Goal: Transaction & Acquisition: Book appointment/travel/reservation

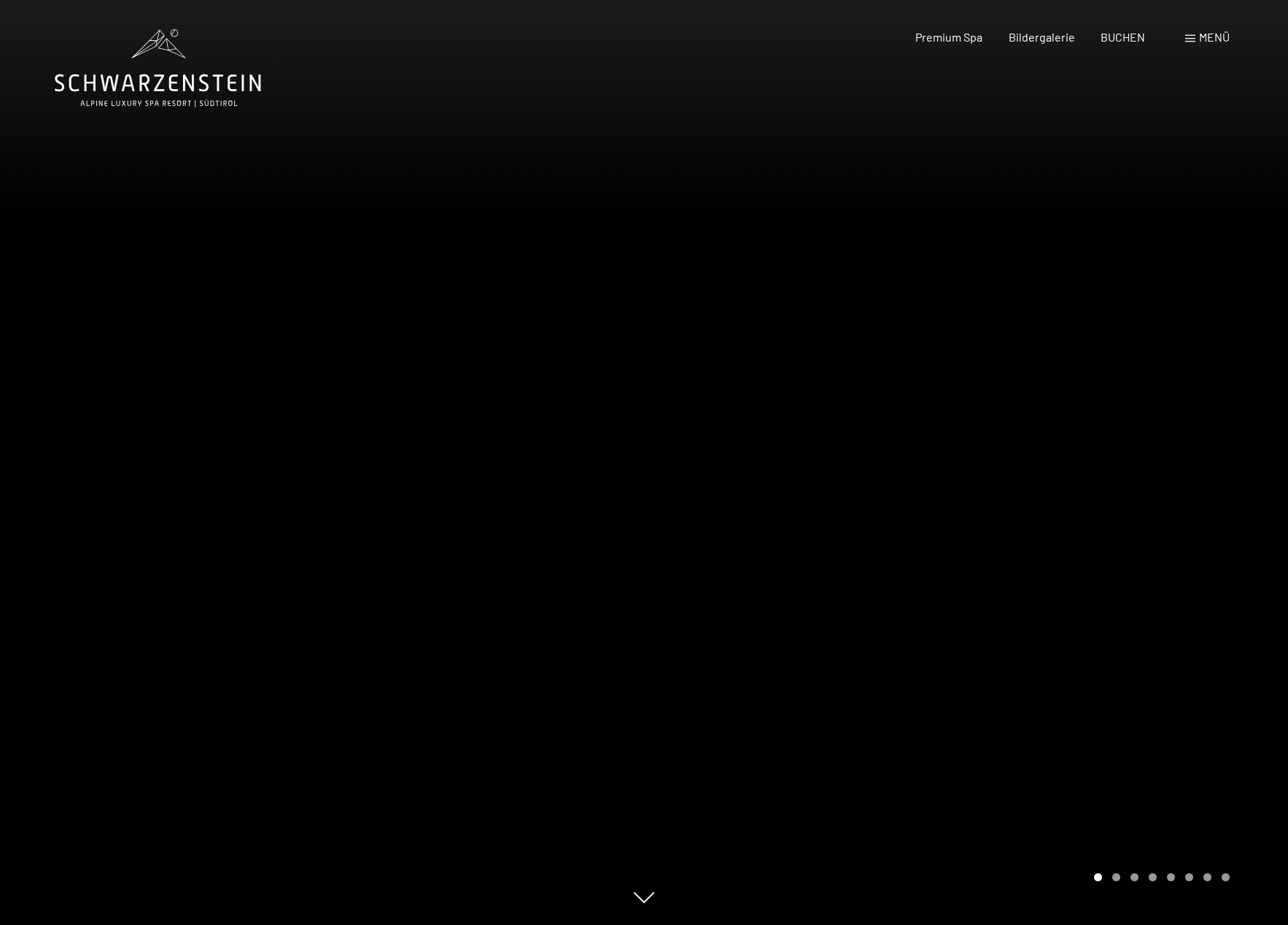
click at [1198, 39] on span "Menü" at bounding box center [1214, 37] width 31 height 14
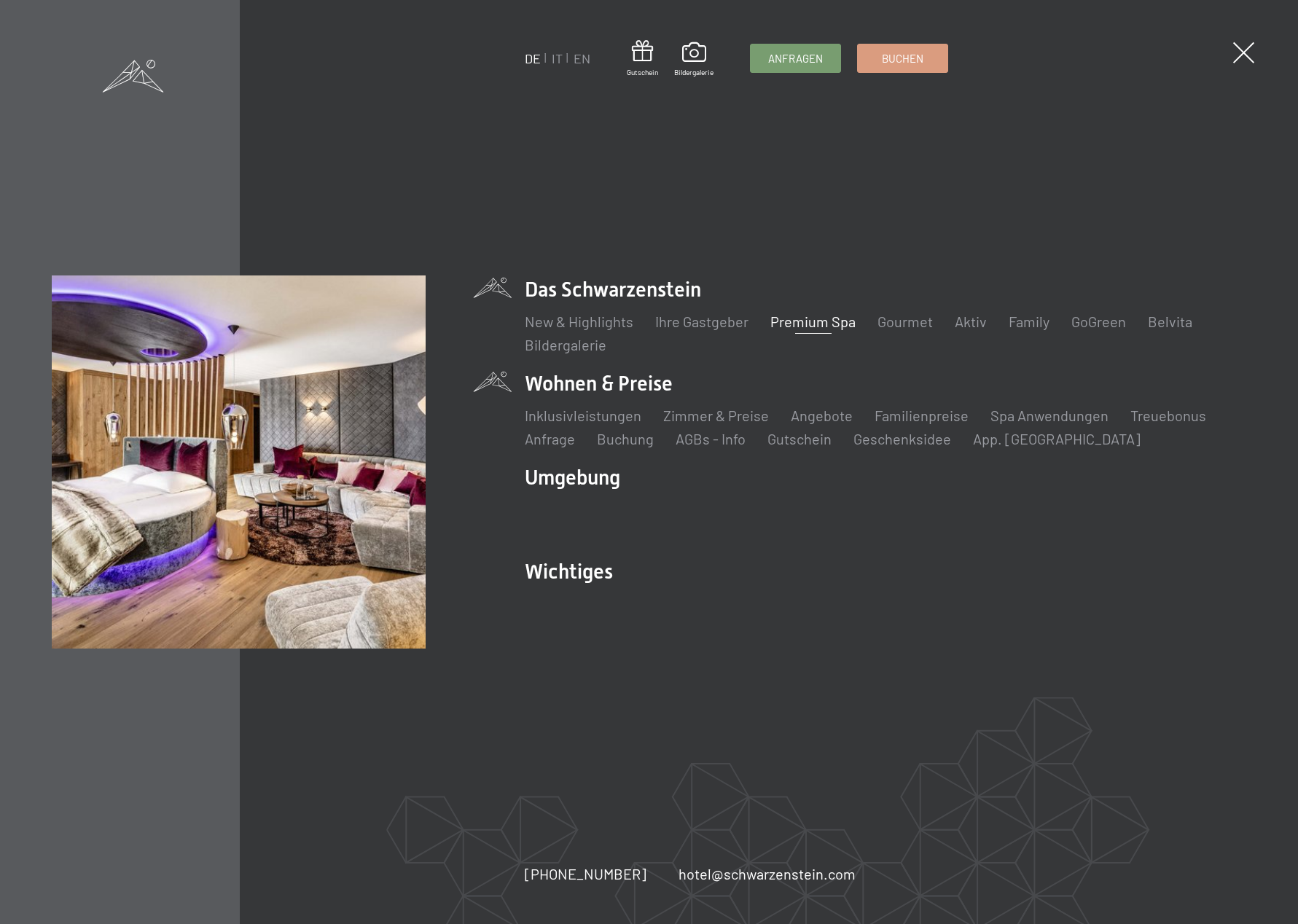
click at [580, 376] on li "Wohnen & Preise Inklusivleistungen Zimmer & Preise Liste Angebote Liste Familie…" at bounding box center [885, 409] width 721 height 79
click at [578, 388] on li "Wohnen & Preise Inklusivleistungen Zimmer & Preise Liste Angebote Liste Familie…" at bounding box center [885, 409] width 721 height 79
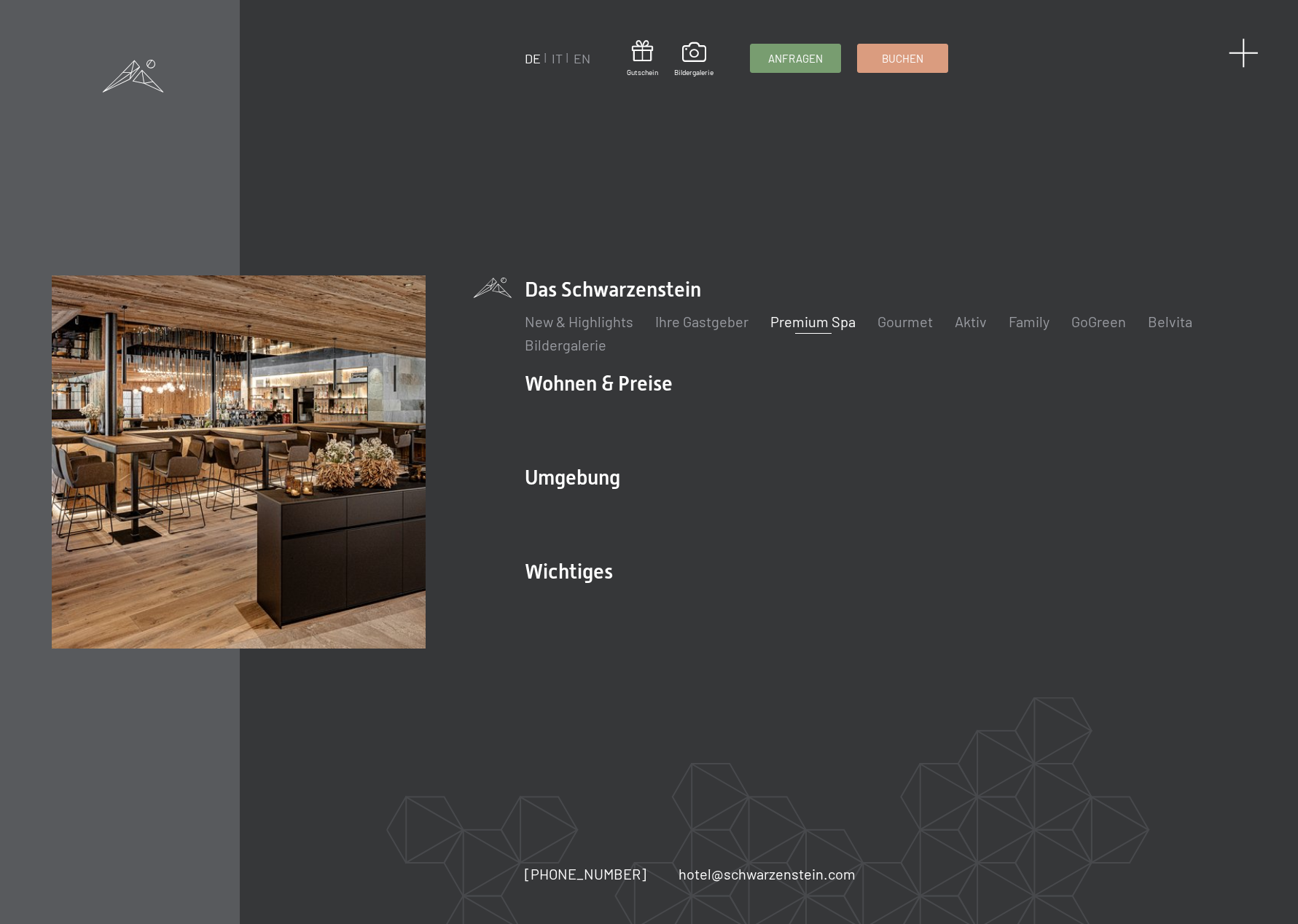
click at [1245, 61] on span at bounding box center [1243, 52] width 30 height 30
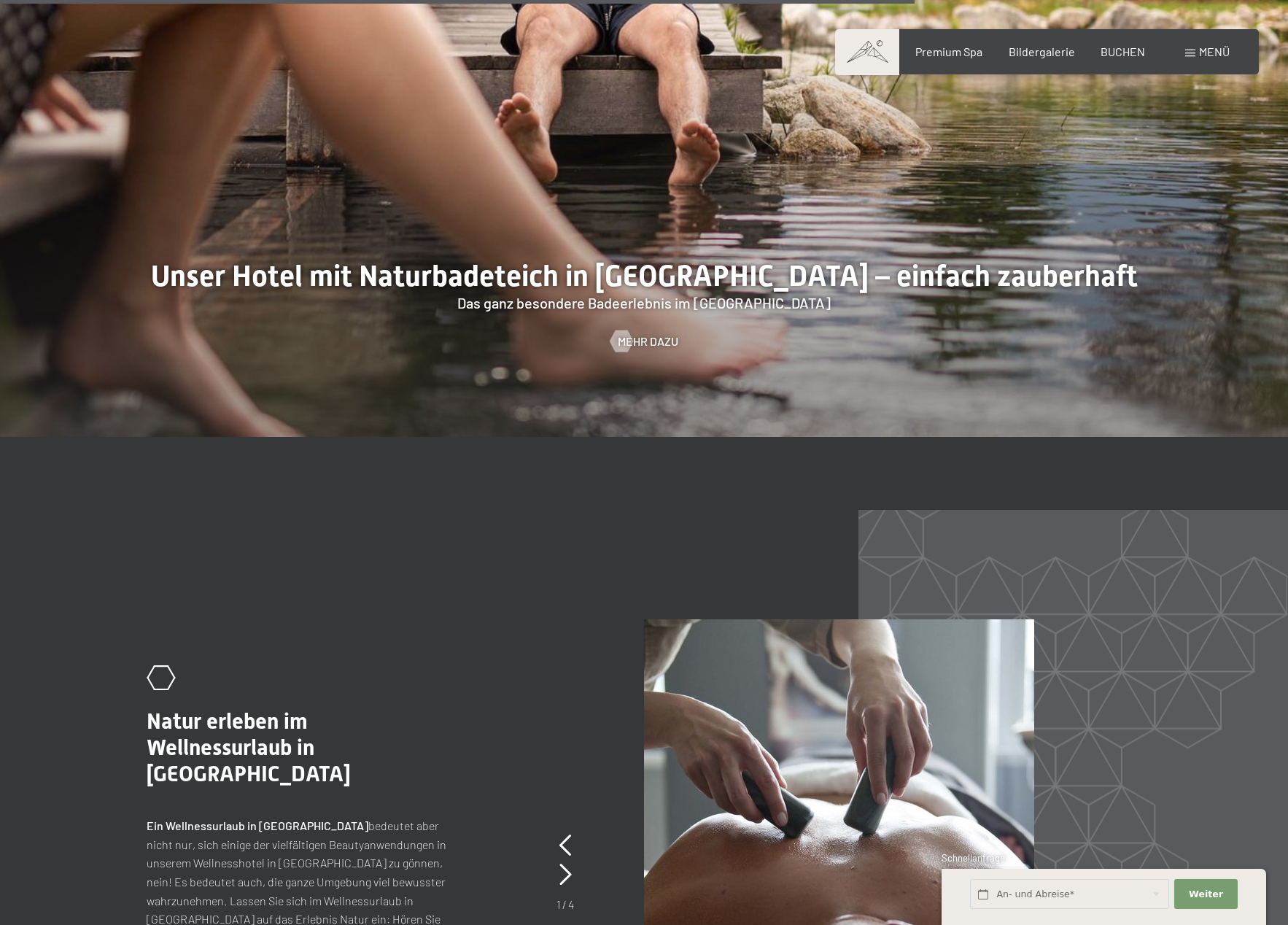
scroll to position [6523, 0]
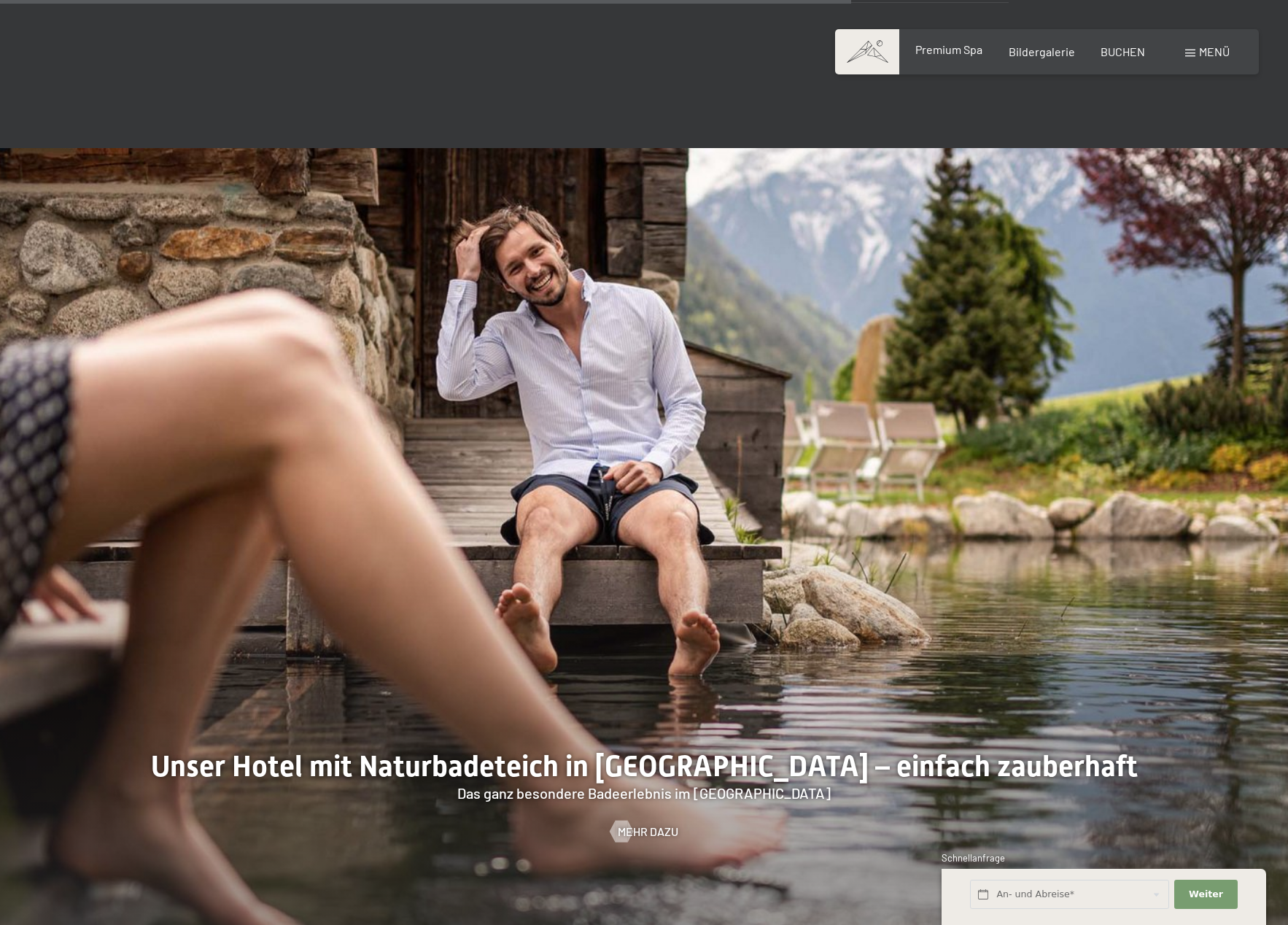
click at [947, 59] on div "Premium Spa Bildergalerie BUCHEN" at bounding box center [1017, 52] width 306 height 16
click at [946, 55] on span "Premium Spa" at bounding box center [948, 49] width 67 height 14
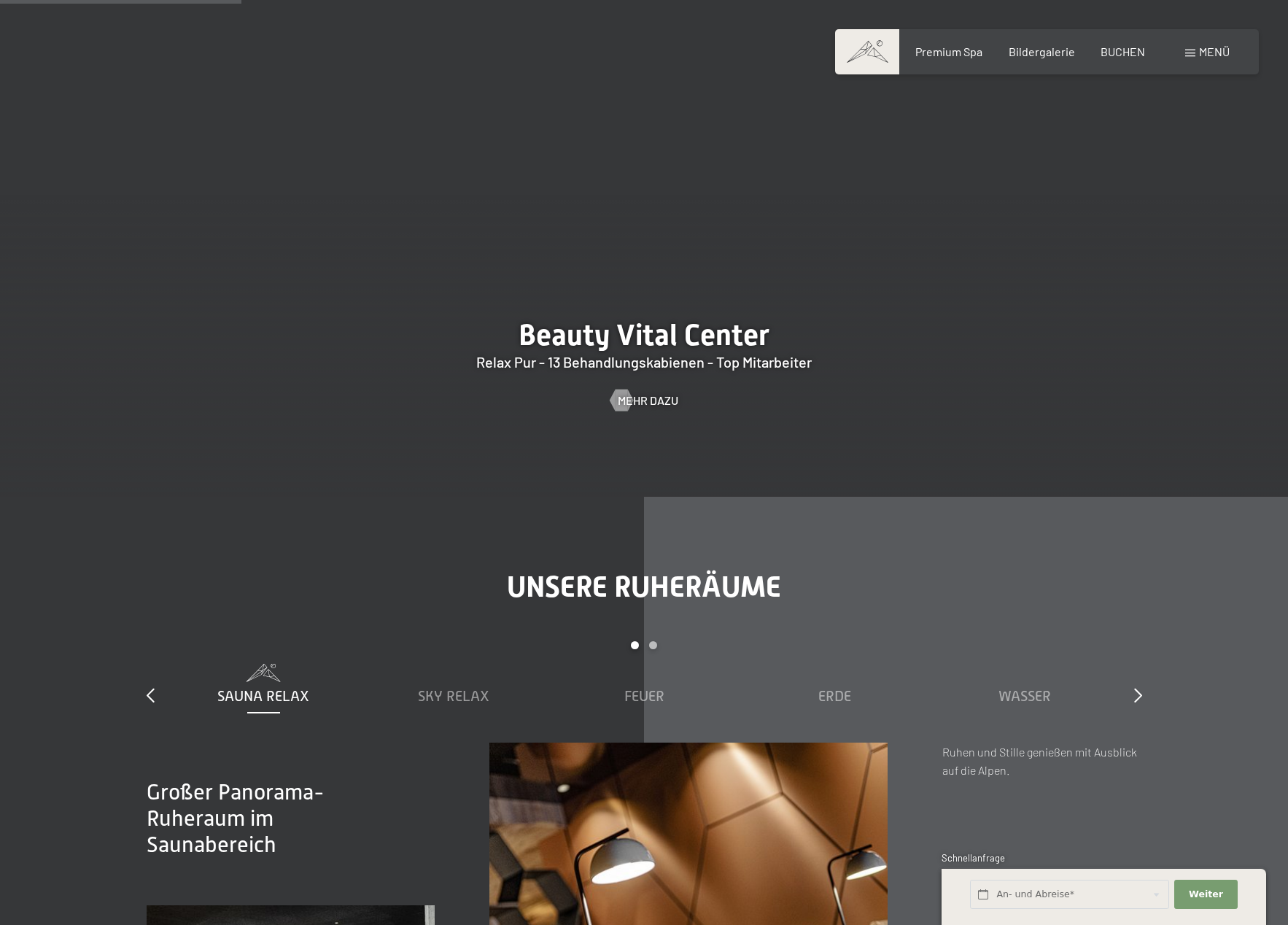
scroll to position [2418, 0]
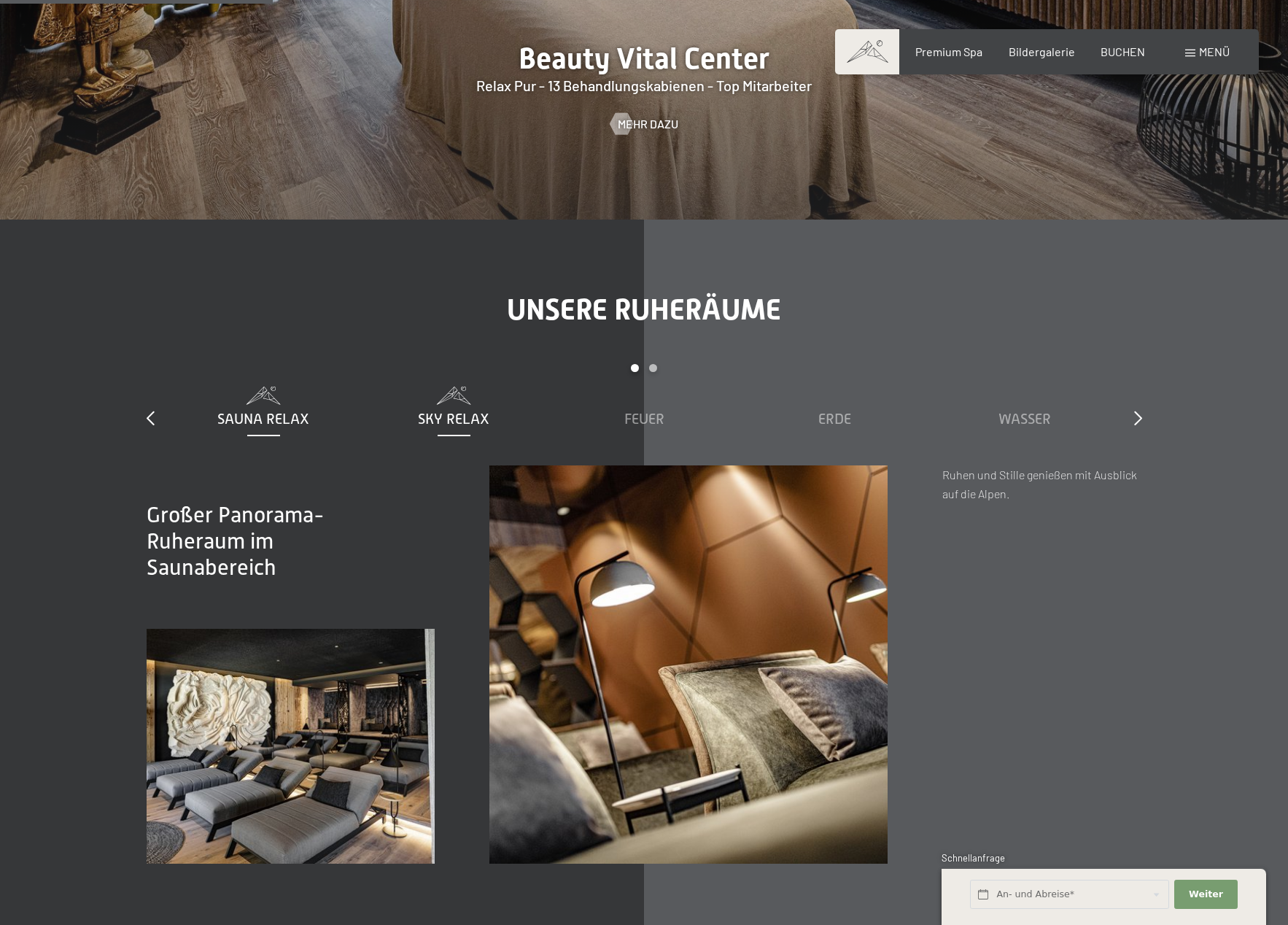
click at [458, 411] on span "Sky Relax" at bounding box center [453, 418] width 72 height 16
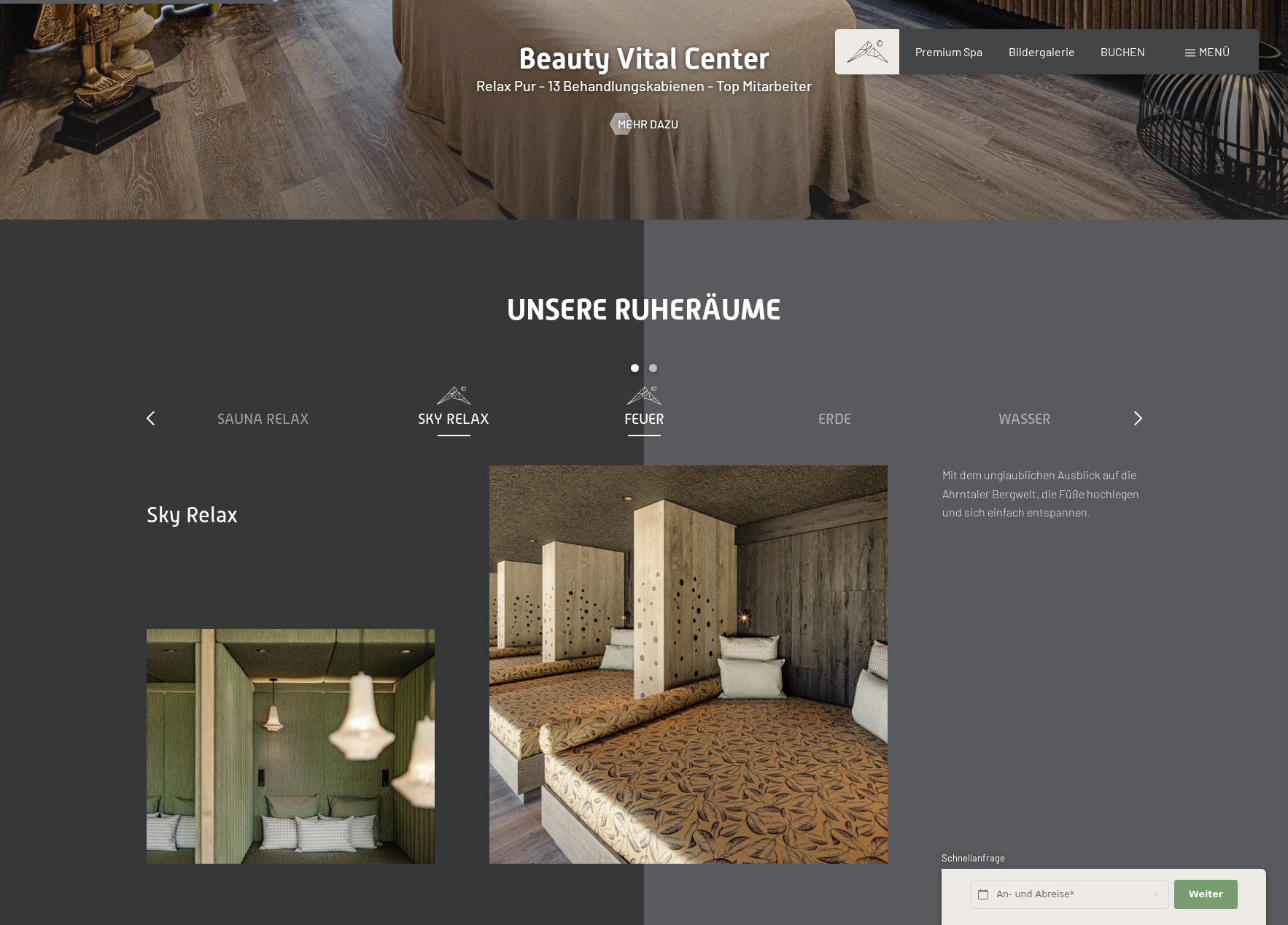
click at [640, 411] on span "Feuer" at bounding box center [644, 418] width 40 height 16
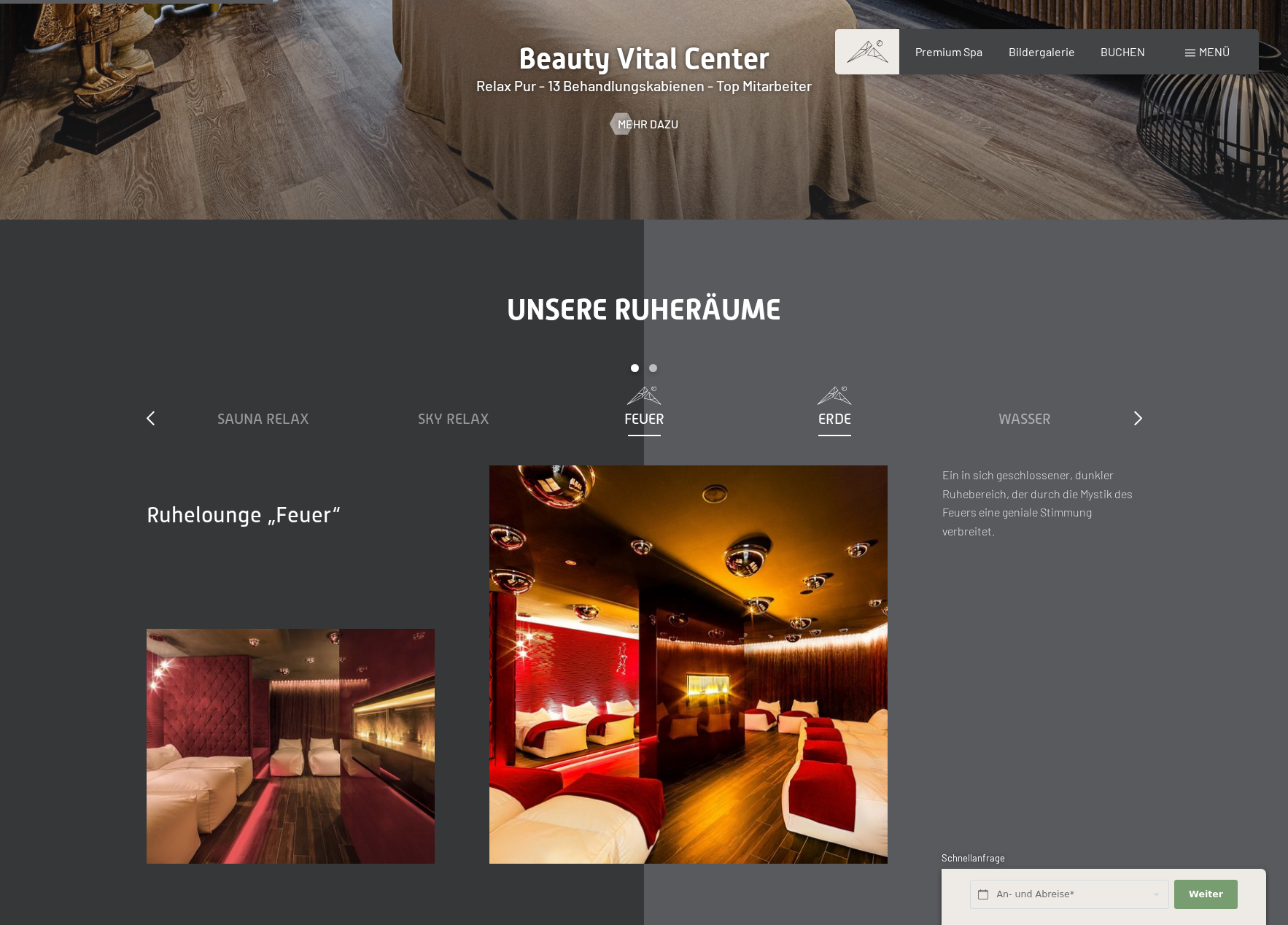
click at [842, 411] on span "Erde" at bounding box center [834, 418] width 33 height 16
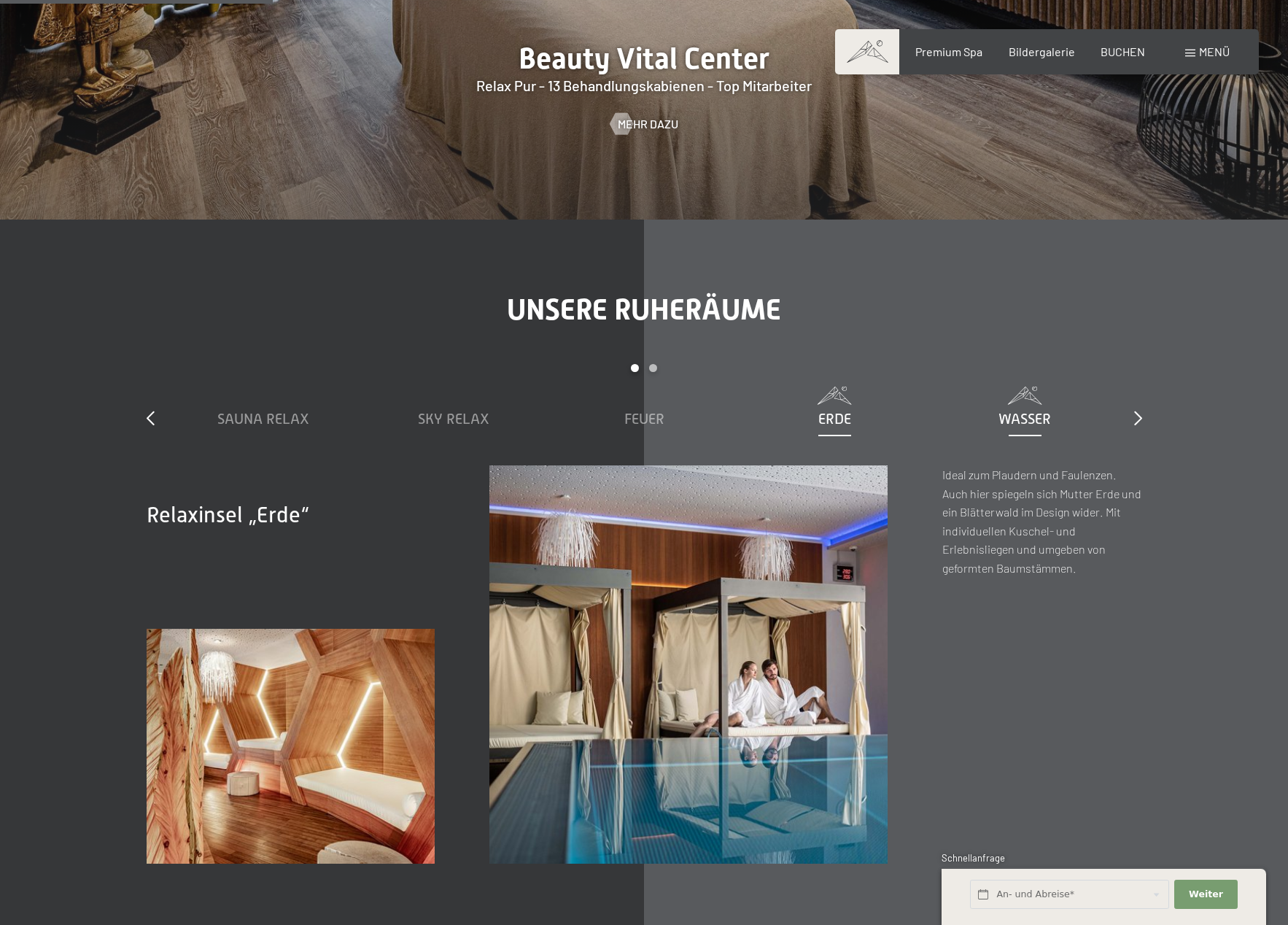
click at [1040, 411] on span "Wasser" at bounding box center [1025, 418] width 52 height 16
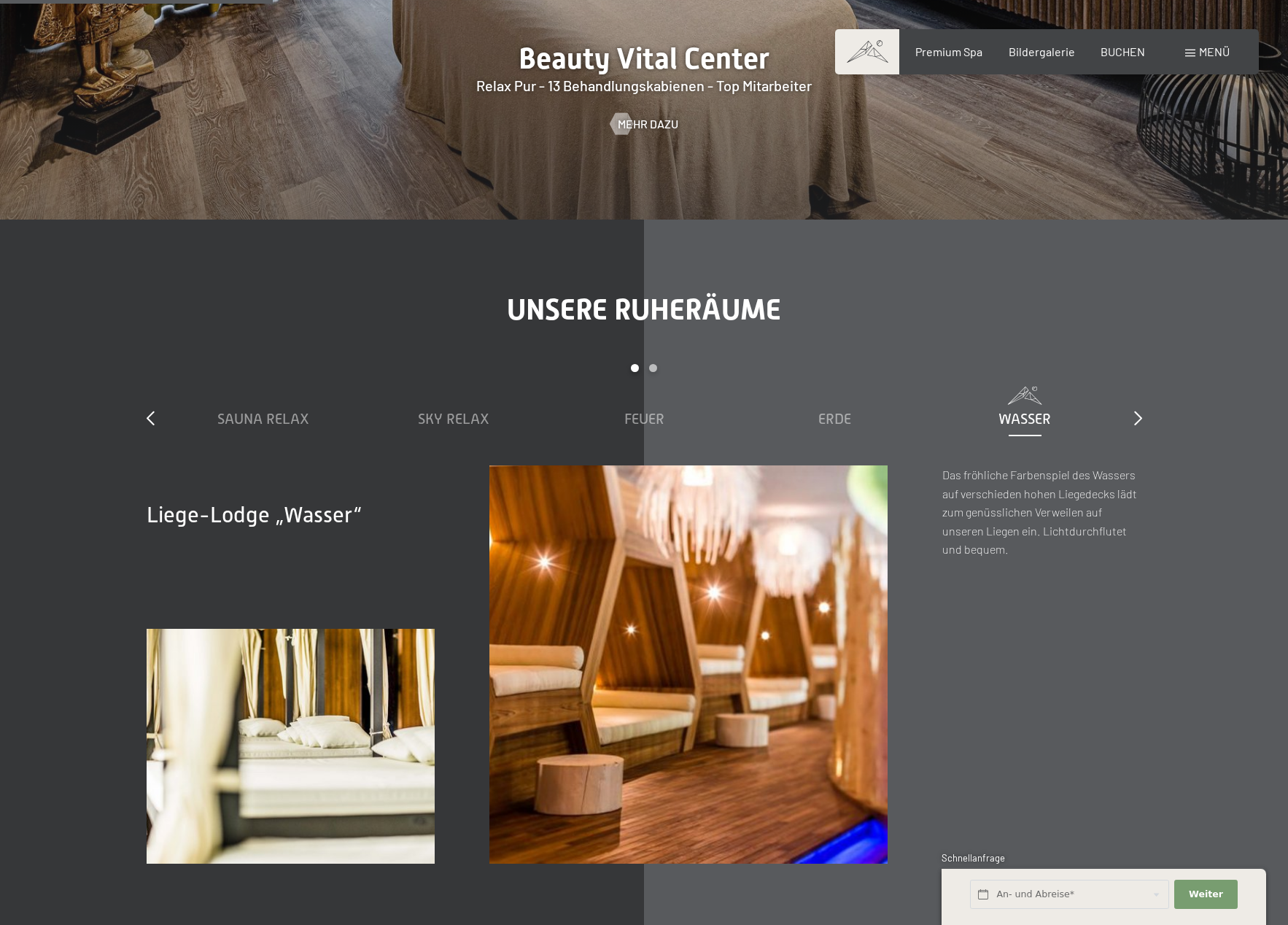
click at [1132, 369] on div "slide 1 to 5 of 7 Sauna Relax Sky Relax Feuer Erde Wasser Luft Wolke 7" at bounding box center [644, 415] width 996 height 101
click at [1138, 411] on icon at bounding box center [1138, 418] width 8 height 15
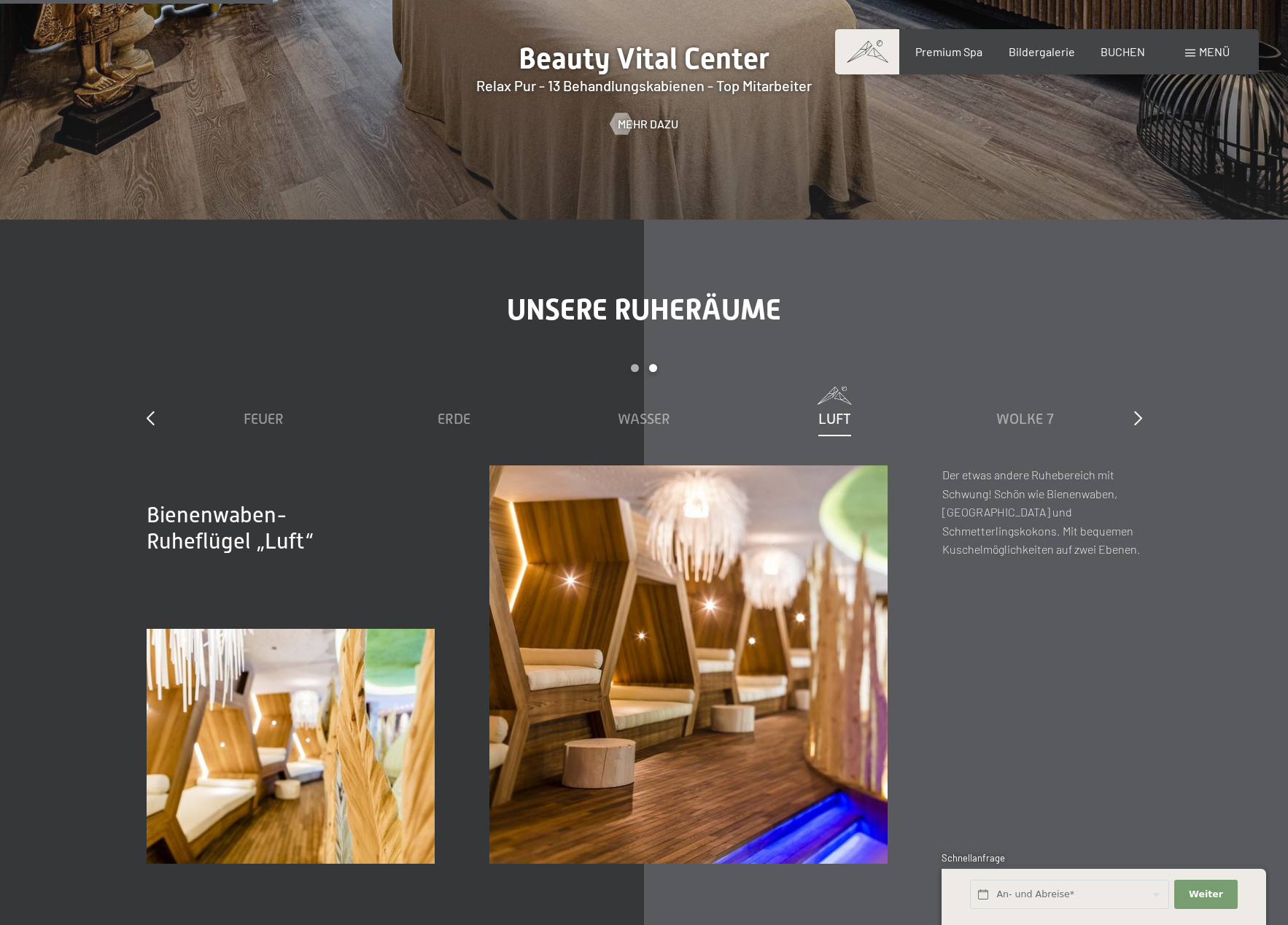
click at [831, 411] on span "Luft" at bounding box center [834, 418] width 33 height 16
click at [661, 411] on span "Wasser" at bounding box center [644, 418] width 52 height 16
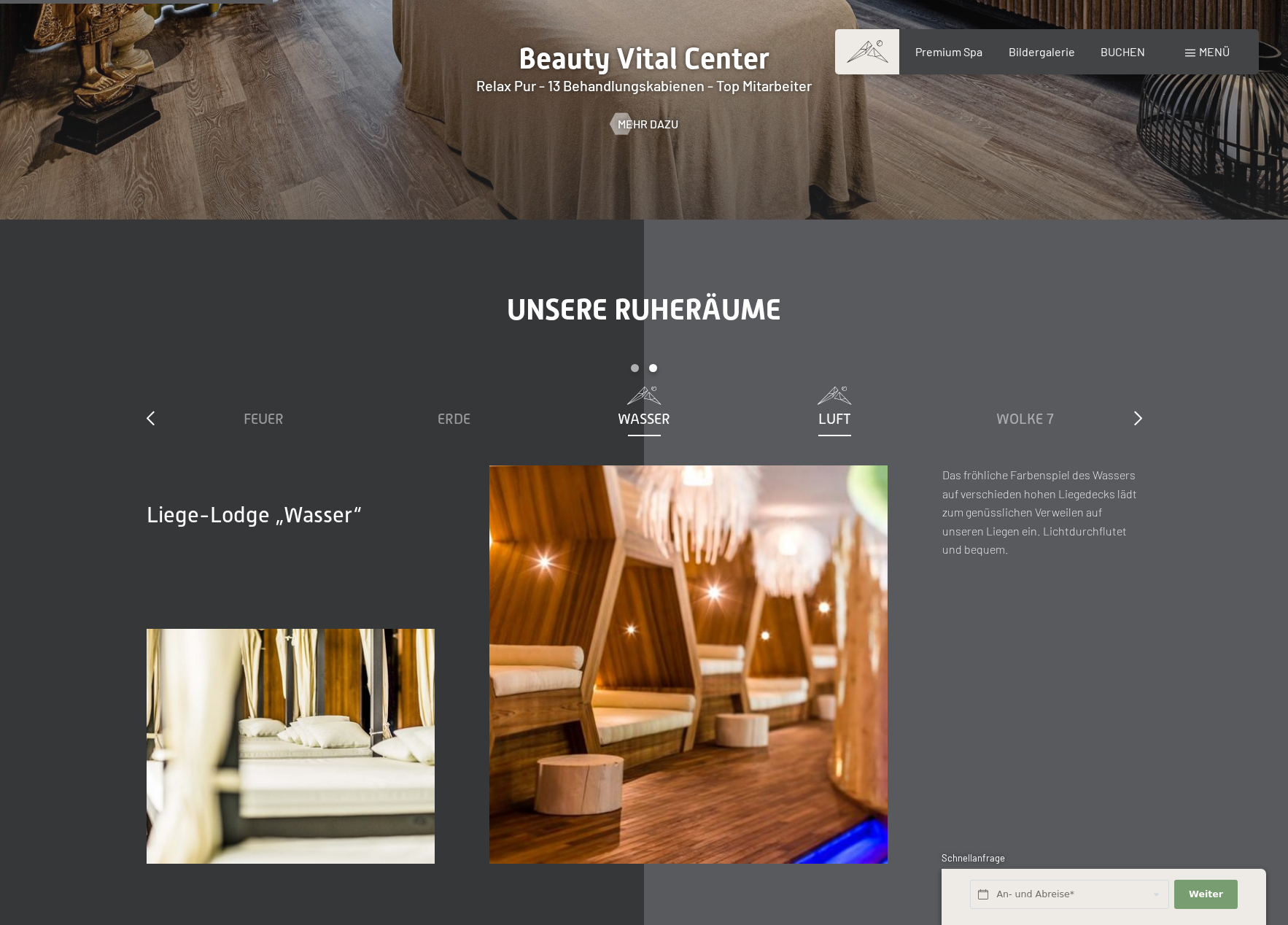
click at [850, 411] on span "Luft" at bounding box center [834, 418] width 33 height 16
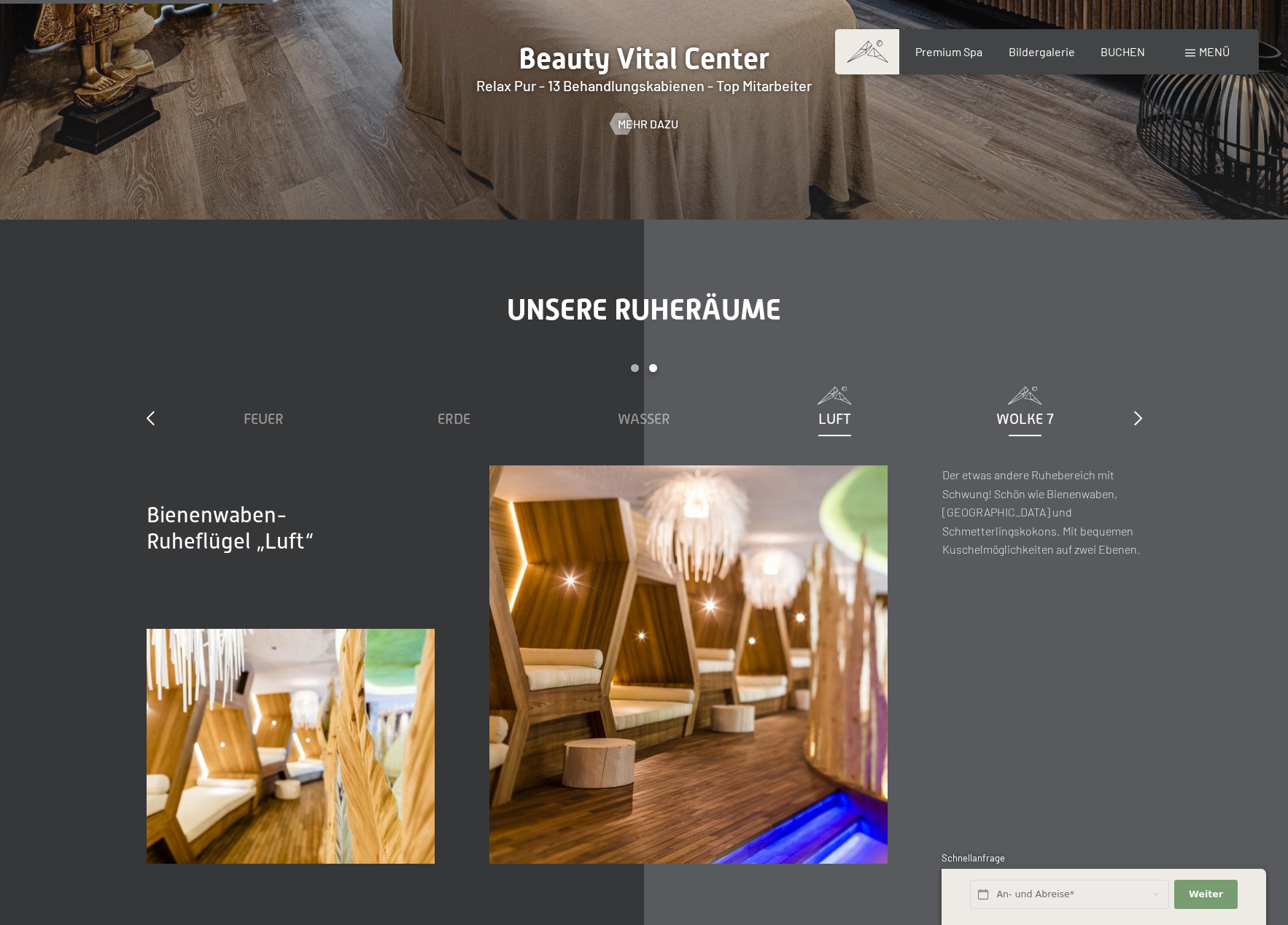
click at [1045, 411] on span "Wolke 7" at bounding box center [1025, 418] width 58 height 16
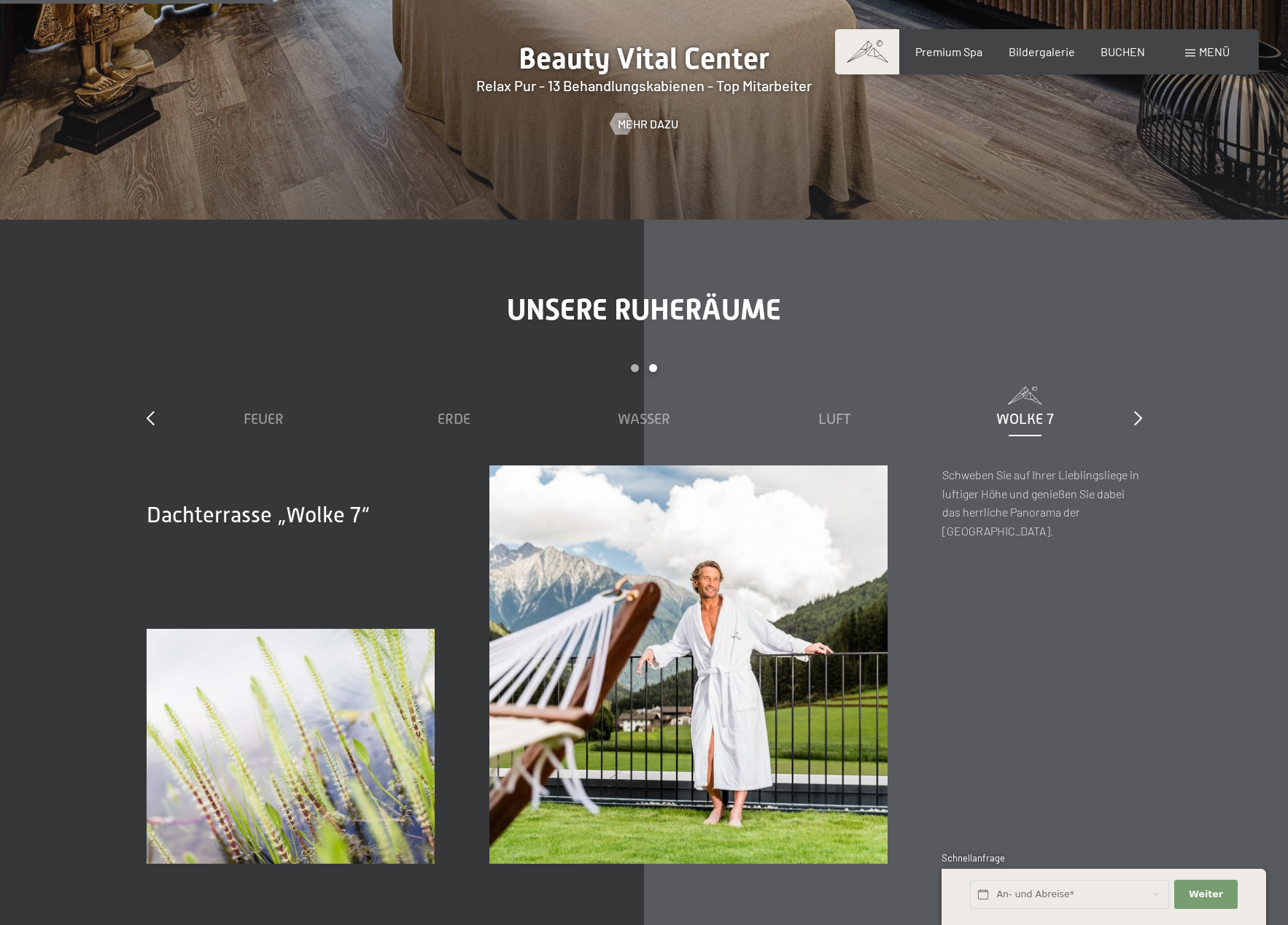
click at [1143, 361] on div "Unsere Ruheräume slide 3 to 7 of 7 Sauna Relax Sky Relax Feuer Erde Wasser Luft…" at bounding box center [644, 578] width 1105 height 571
click at [1140, 411] on icon at bounding box center [1138, 418] width 8 height 15
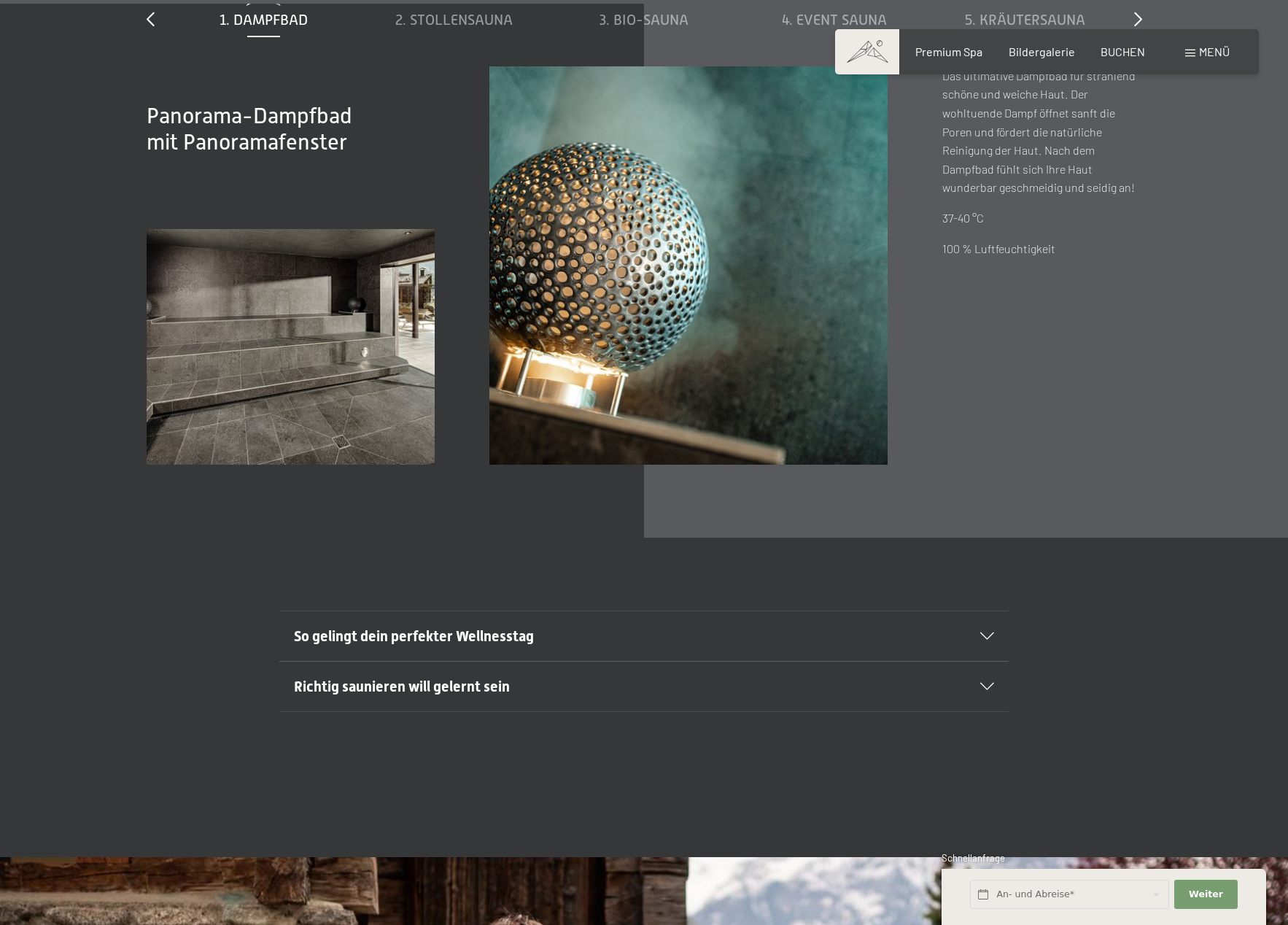
scroll to position [5944, 0]
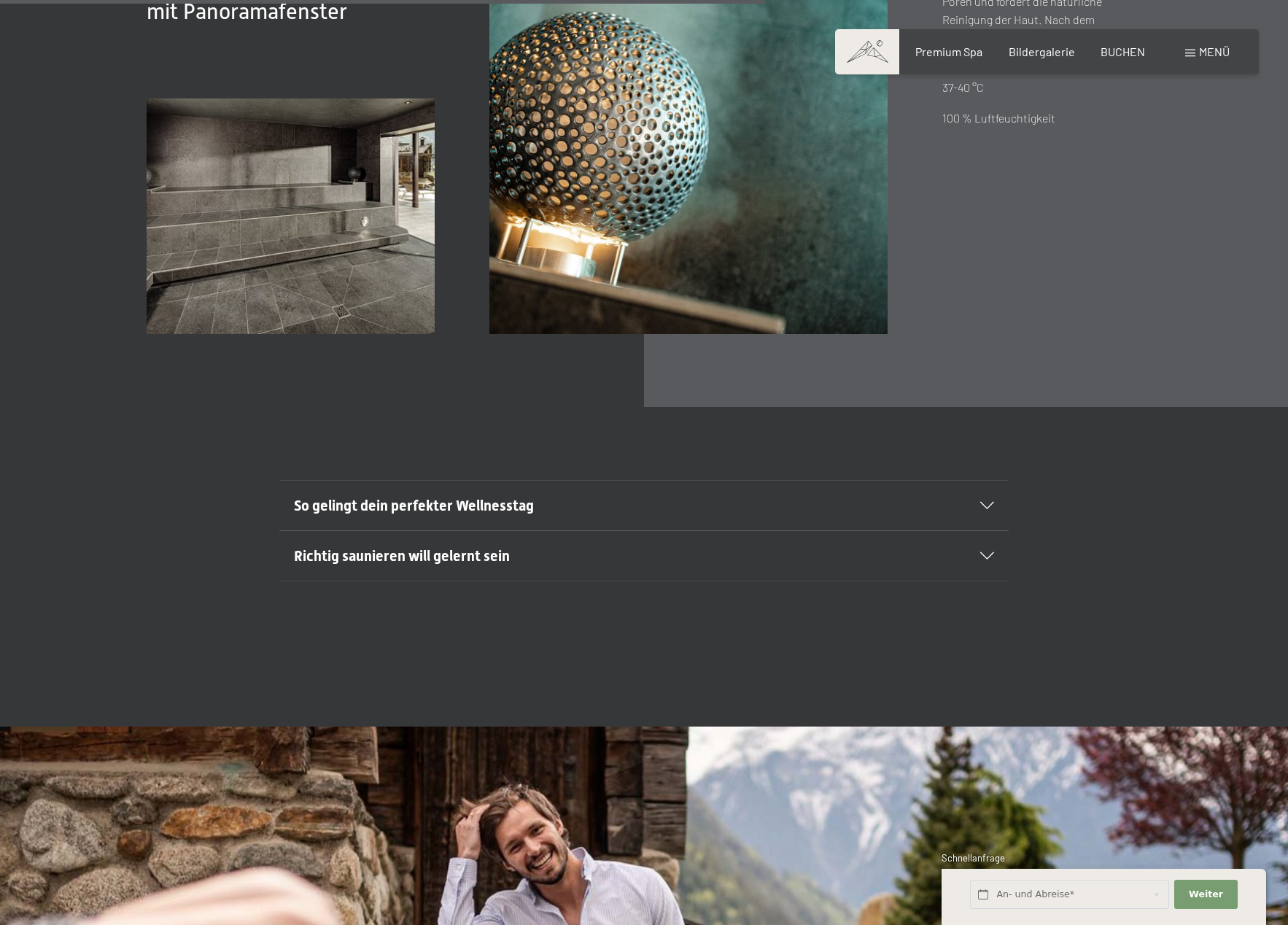
click at [319, 497] on span "So gelingt dein perfekter Wellnesstag" at bounding box center [414, 506] width 240 height 18
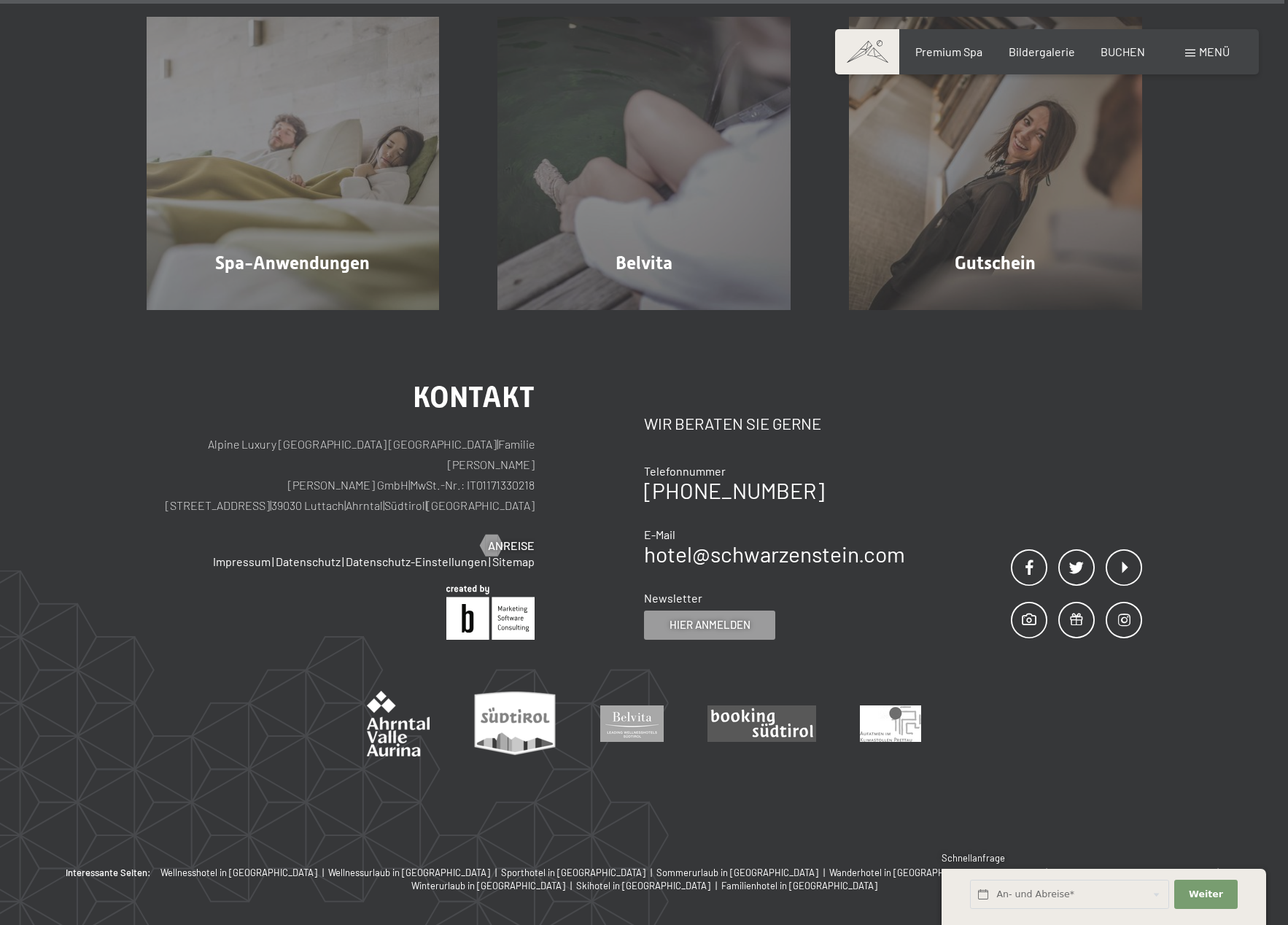
scroll to position [10578, 0]
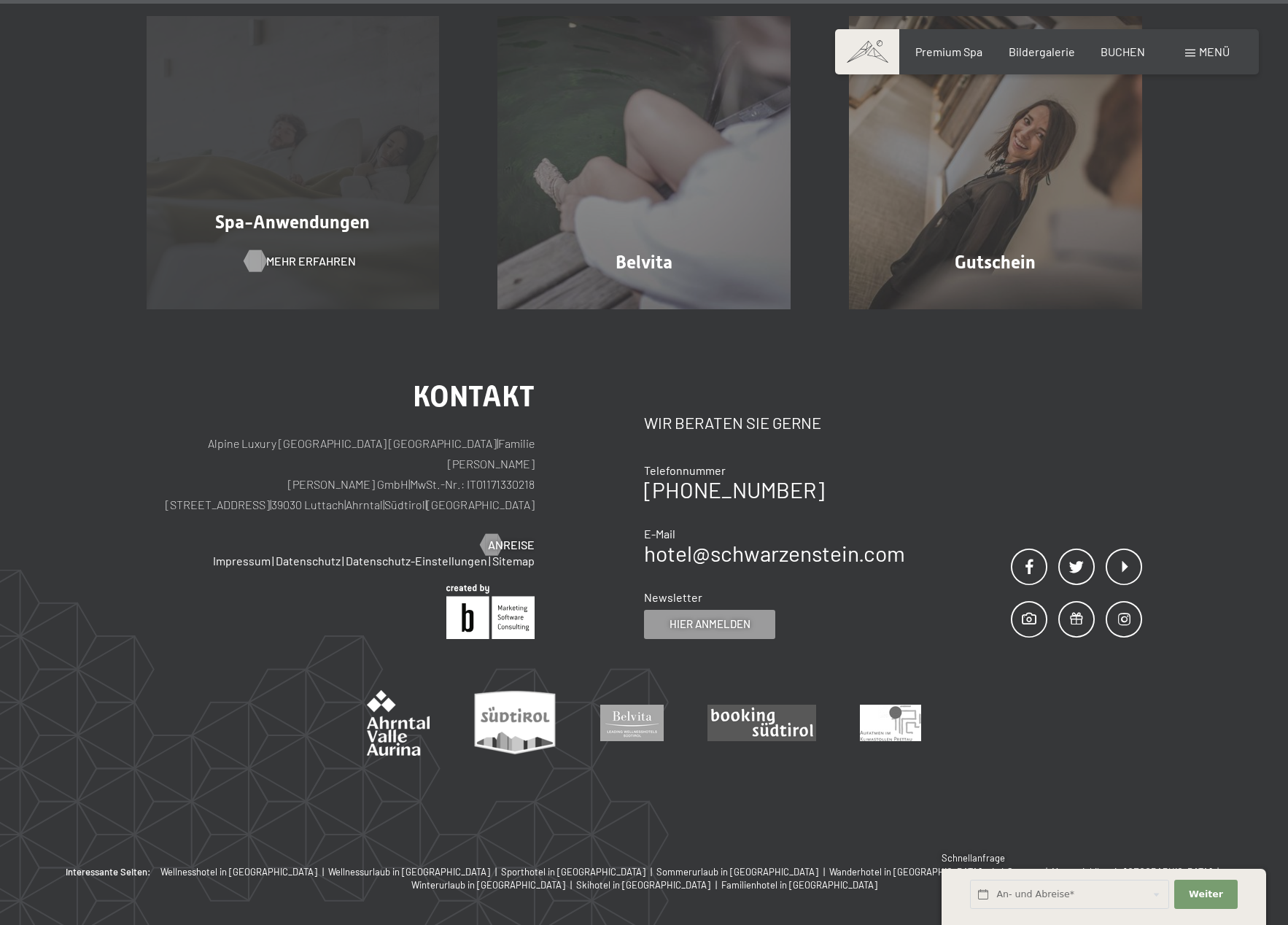
click at [333, 253] on span "Mehr erfahren" at bounding box center [311, 261] width 90 height 16
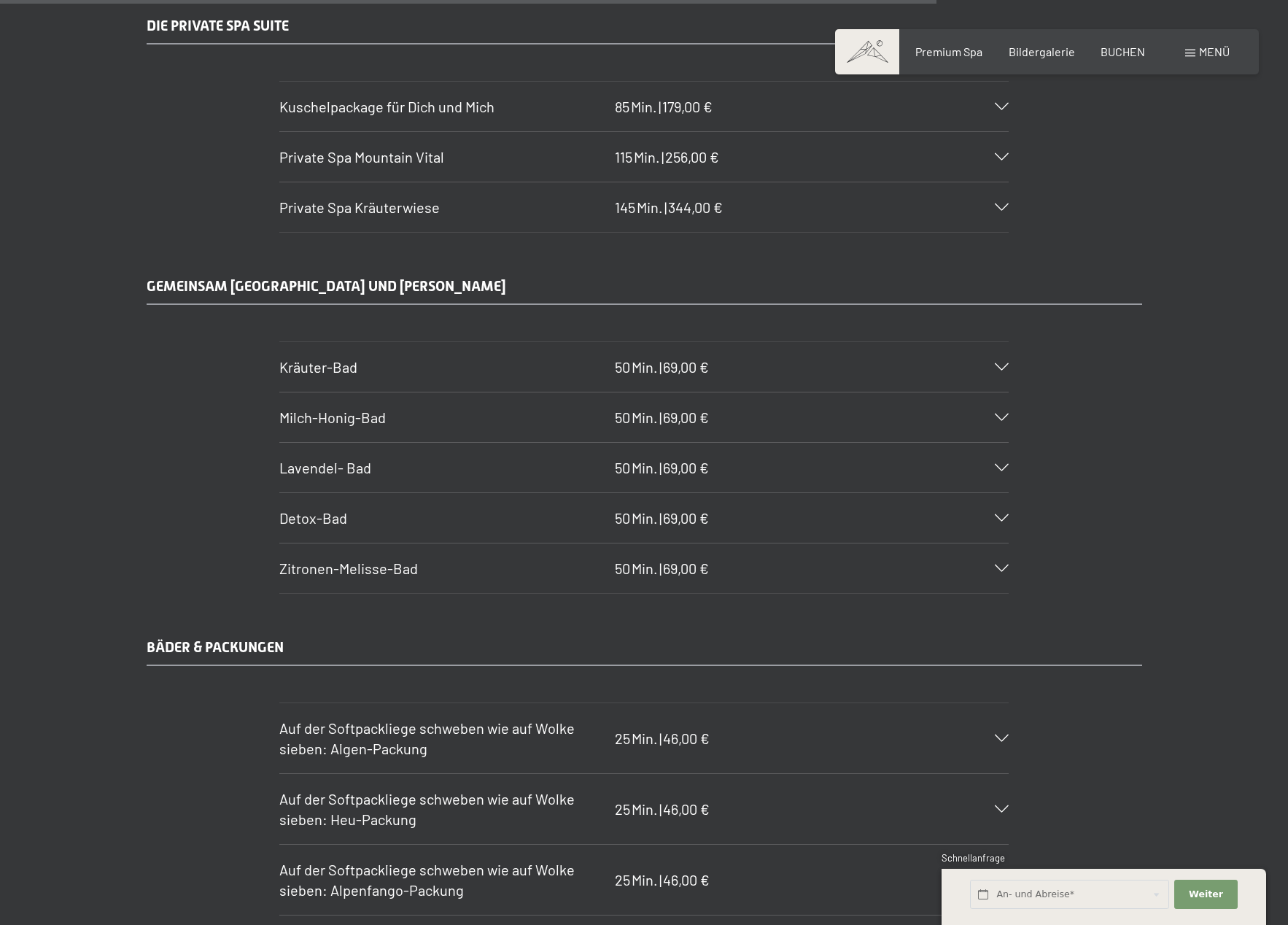
scroll to position [8518, 0]
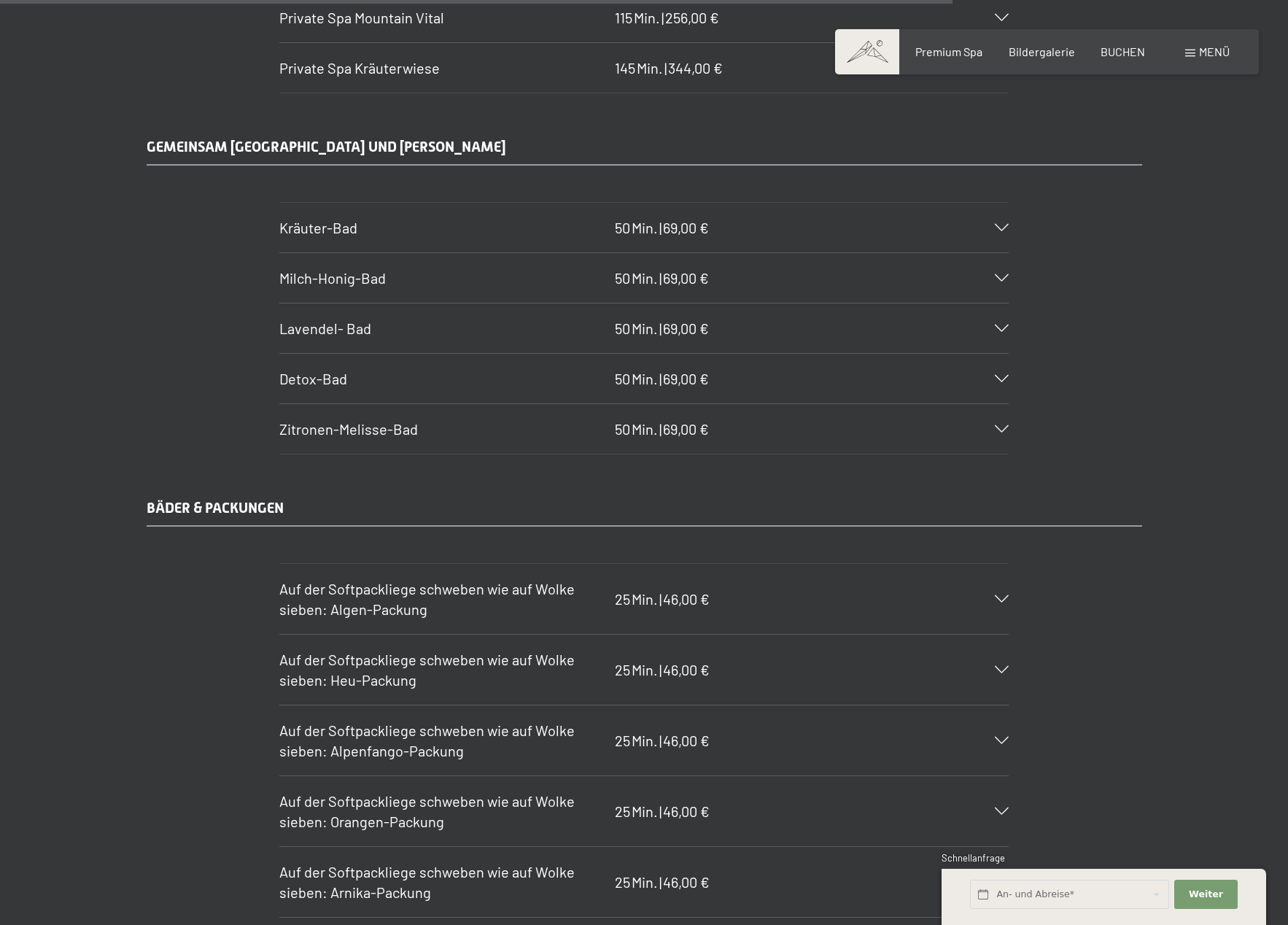
click at [465, 236] on h3 "Kräuter-Bad" at bounding box center [443, 228] width 328 height 20
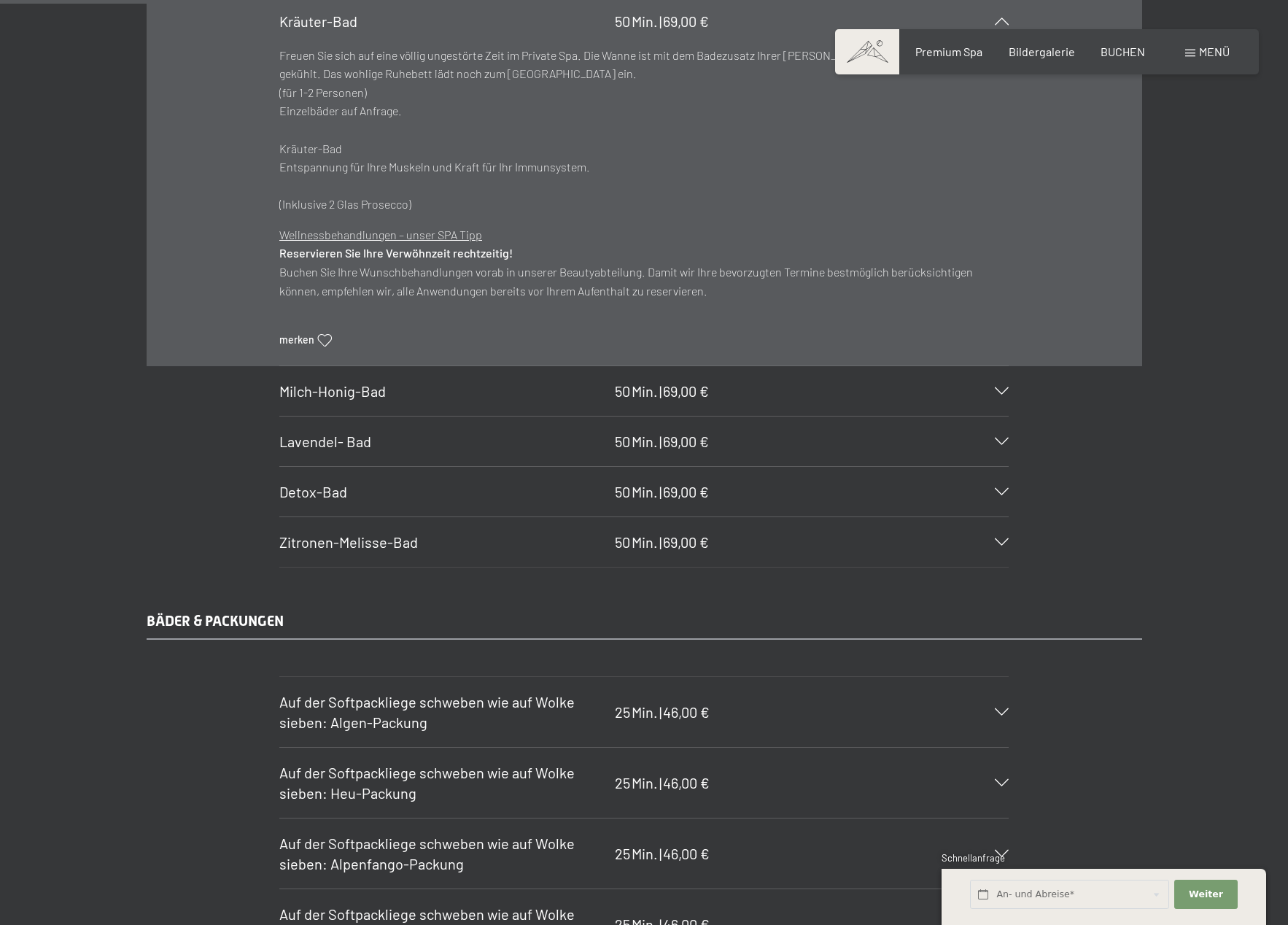
scroll to position [8664, 0]
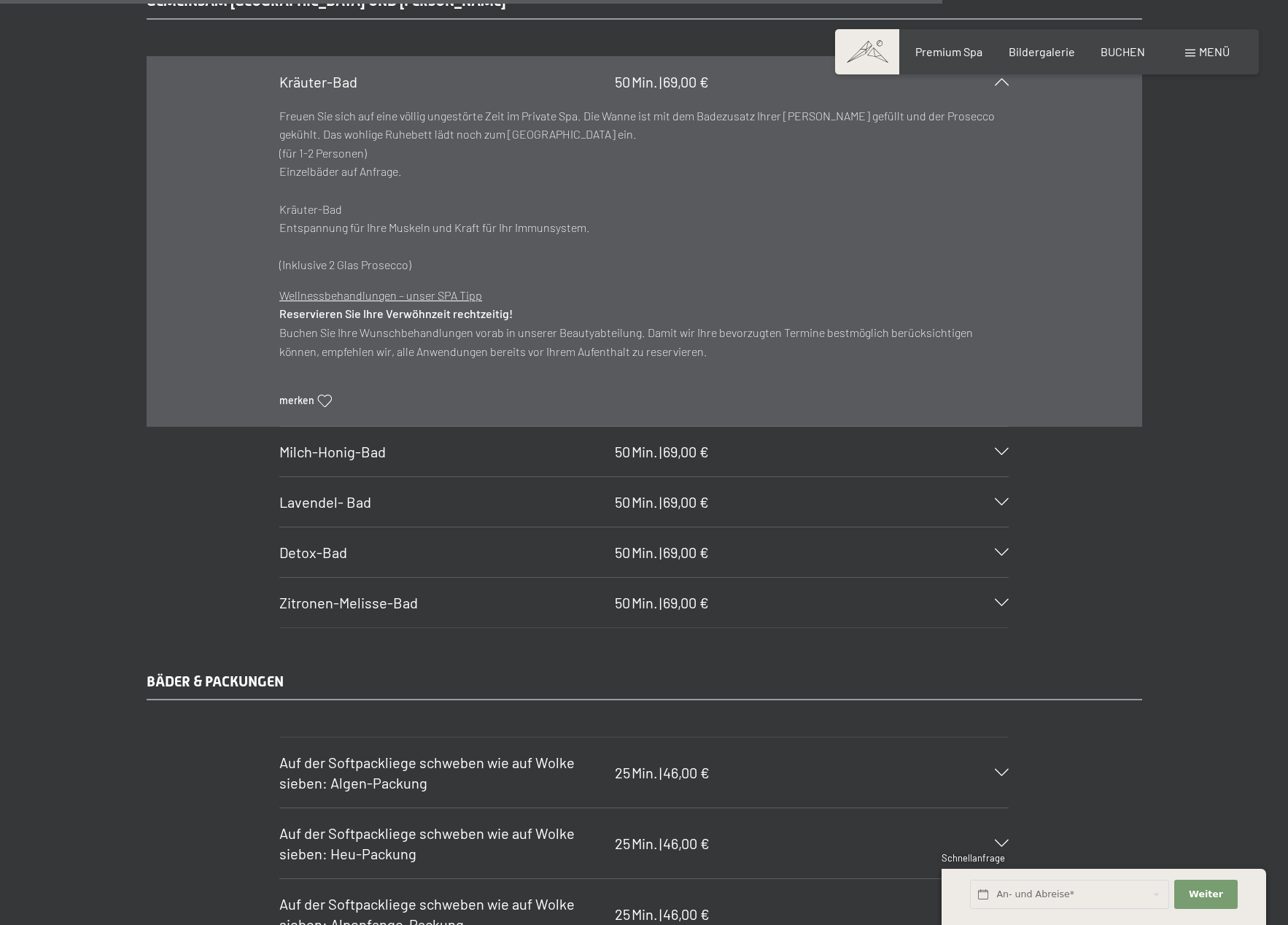
click at [279, 560] on section "Detox-Bad 50 Min. | 69,00 € Freuen Sie sich auf eine völlig ungestörte Zeit im …" at bounding box center [644, 552] width 729 height 51
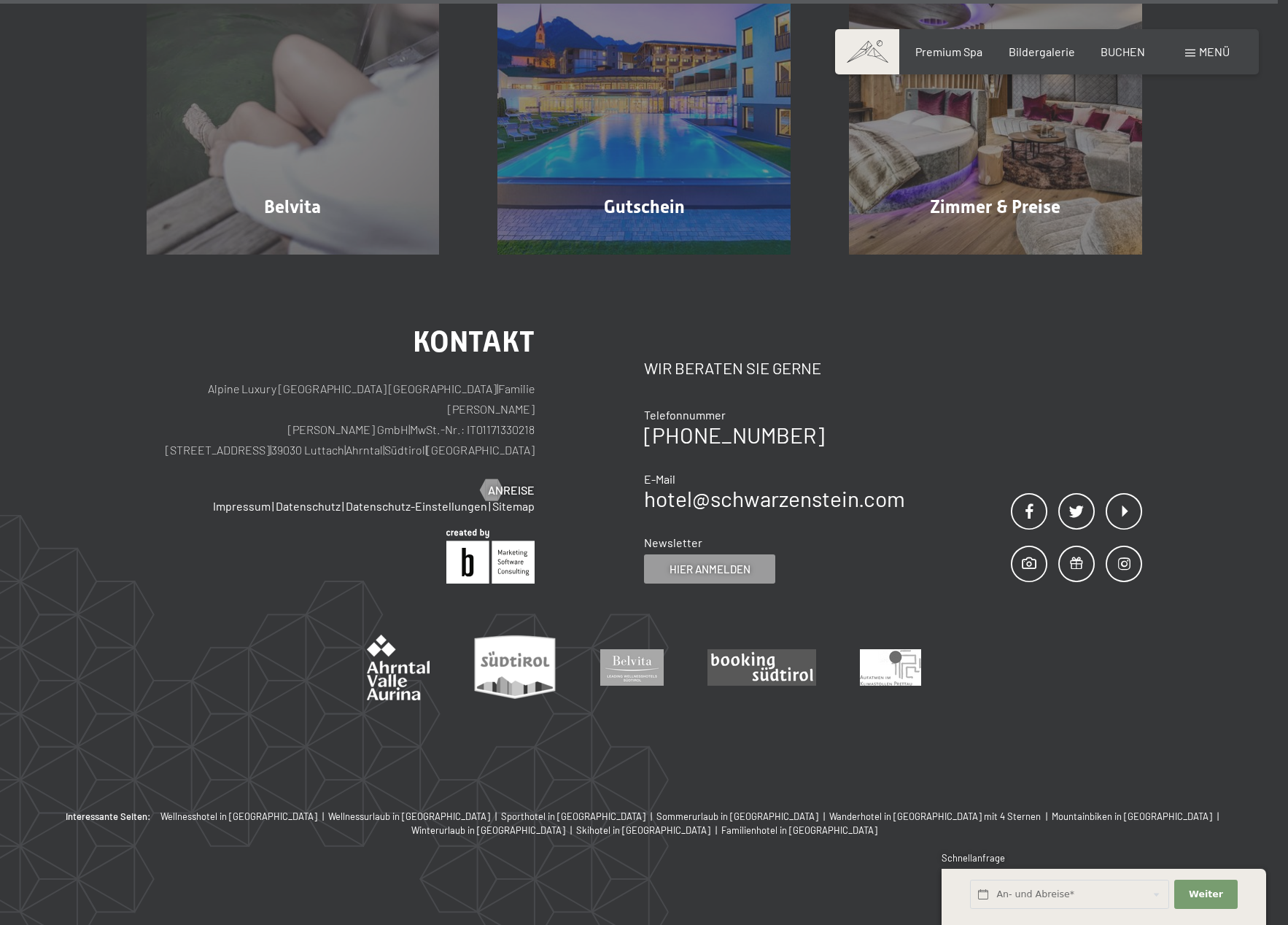
scroll to position [11905, 0]
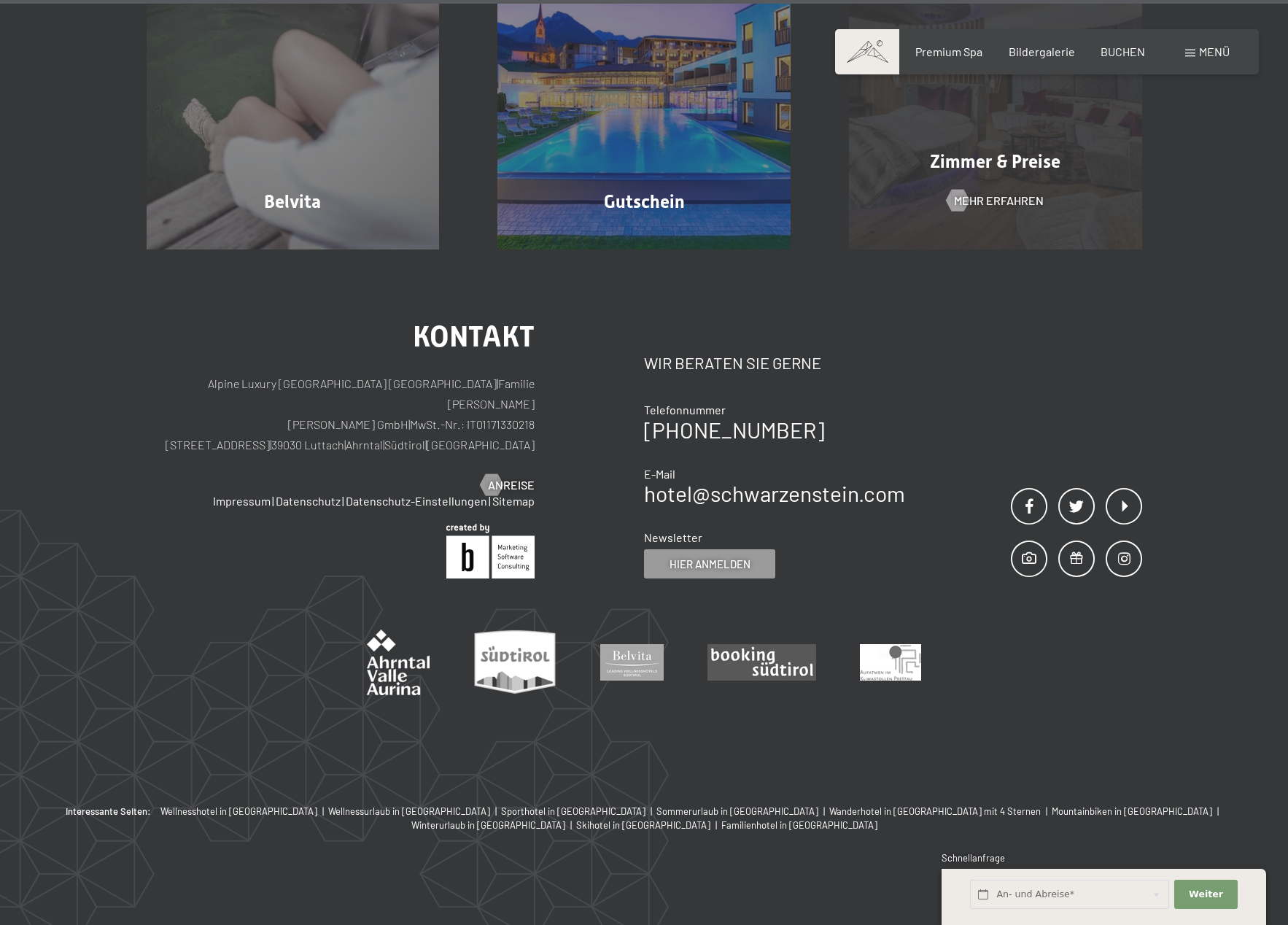
click at [989, 224] on div "Zimmer & Preise Mehr erfahren" at bounding box center [995, 103] width 351 height 293
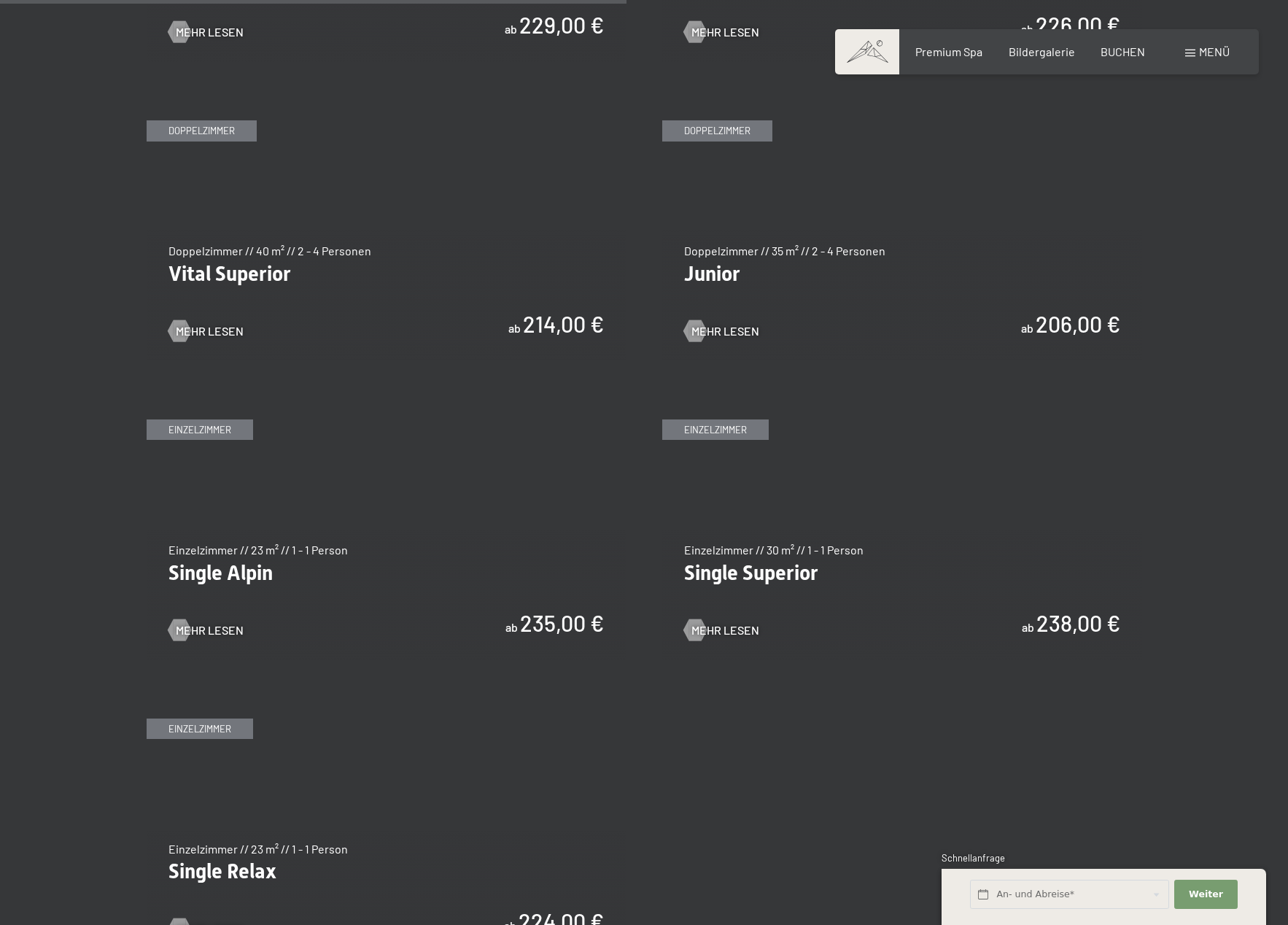
scroll to position [2061, 0]
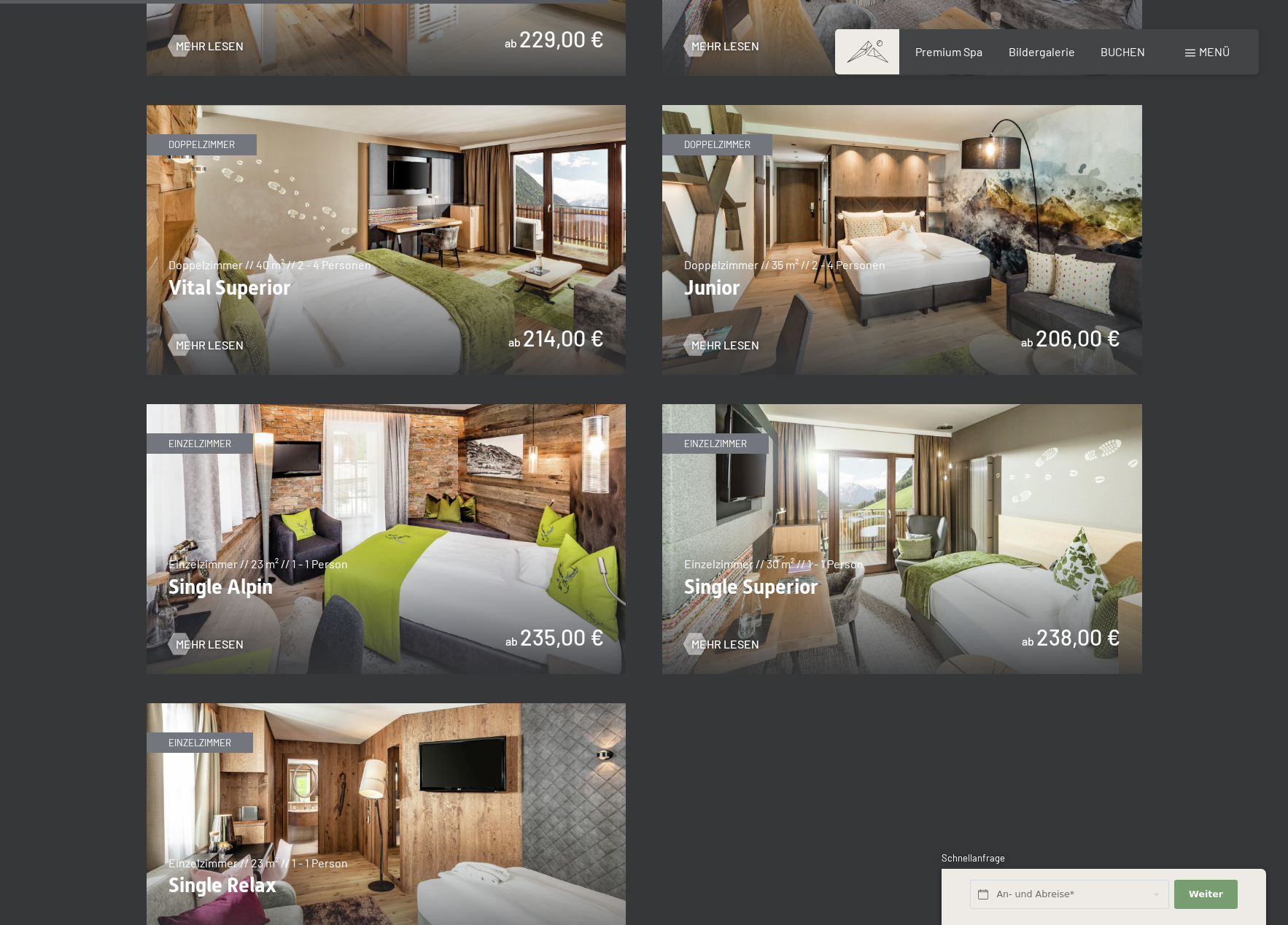
click at [527, 266] on img at bounding box center [387, 240] width 480 height 270
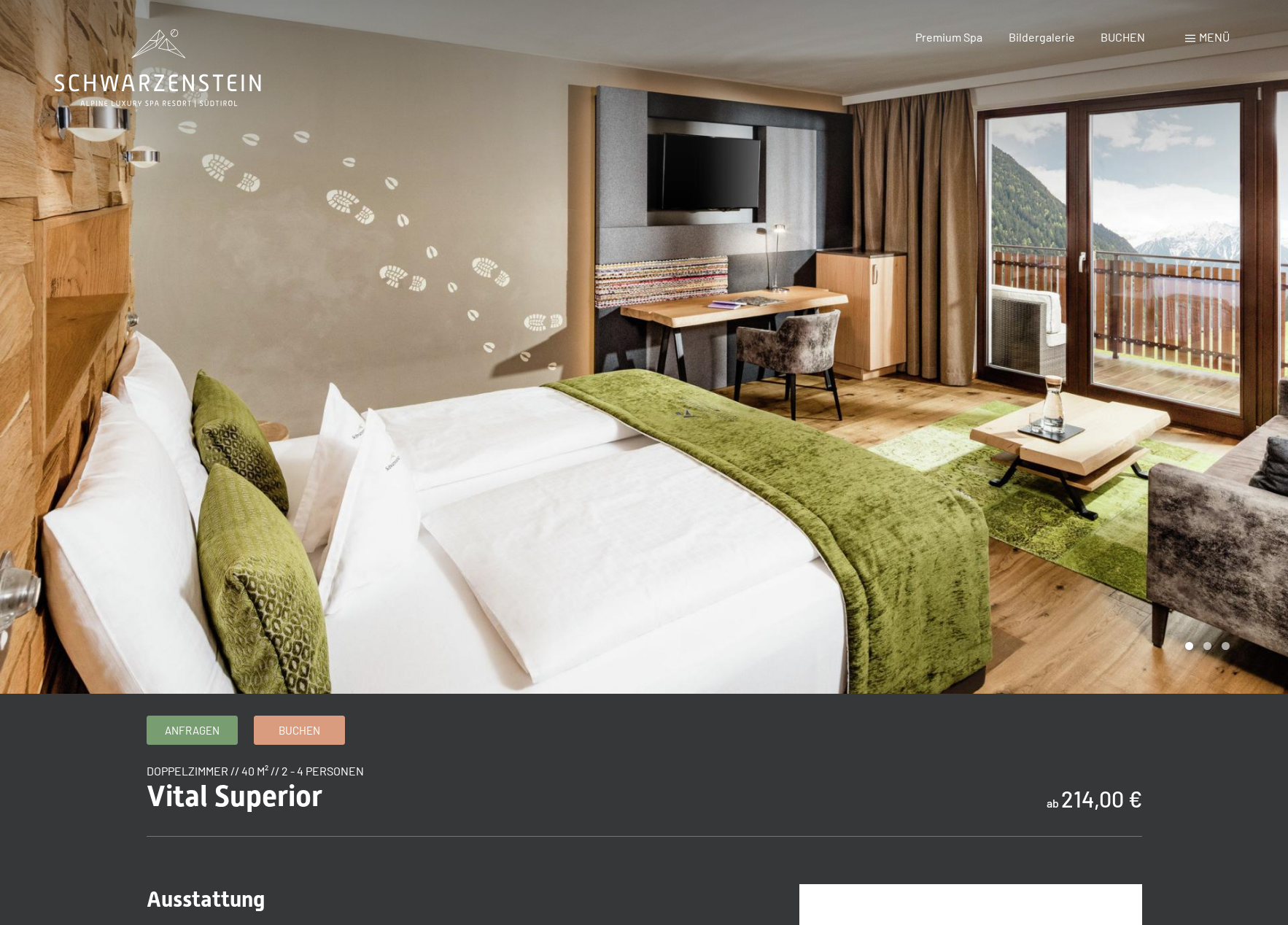
click at [1189, 418] on div at bounding box center [965, 347] width 644 height 694
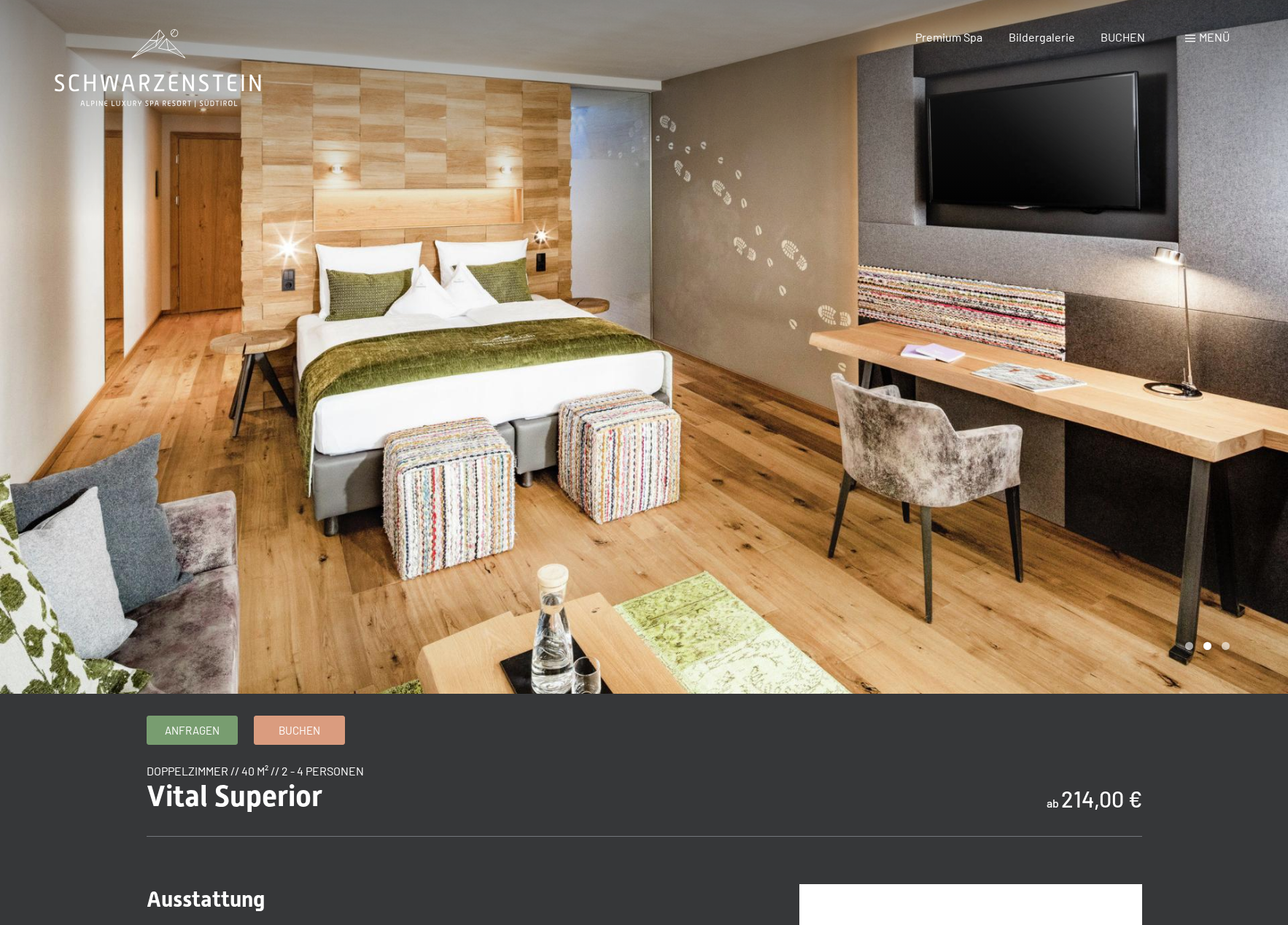
click at [1196, 415] on div at bounding box center [965, 347] width 644 height 694
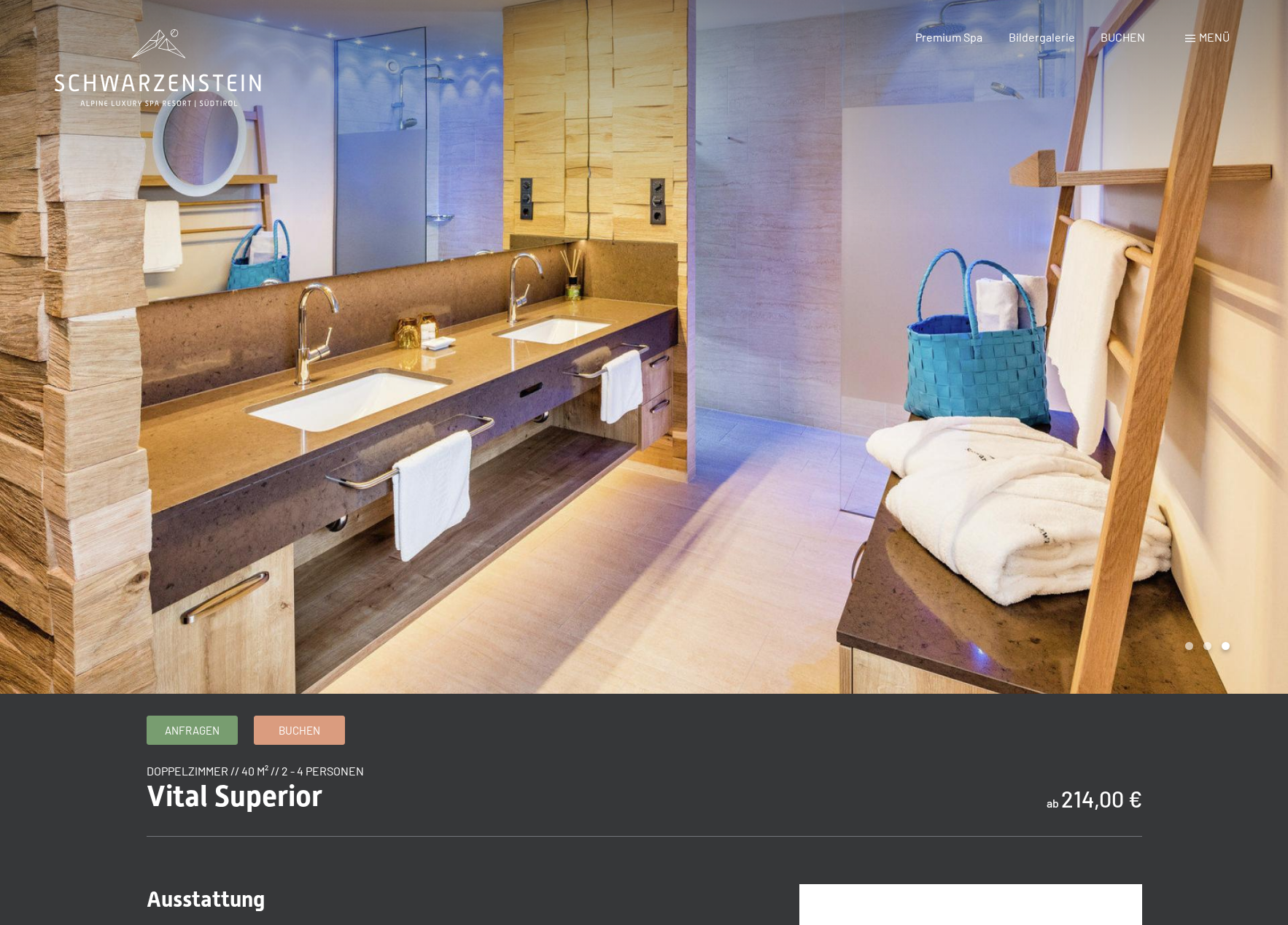
click at [1196, 415] on div at bounding box center [965, 347] width 644 height 694
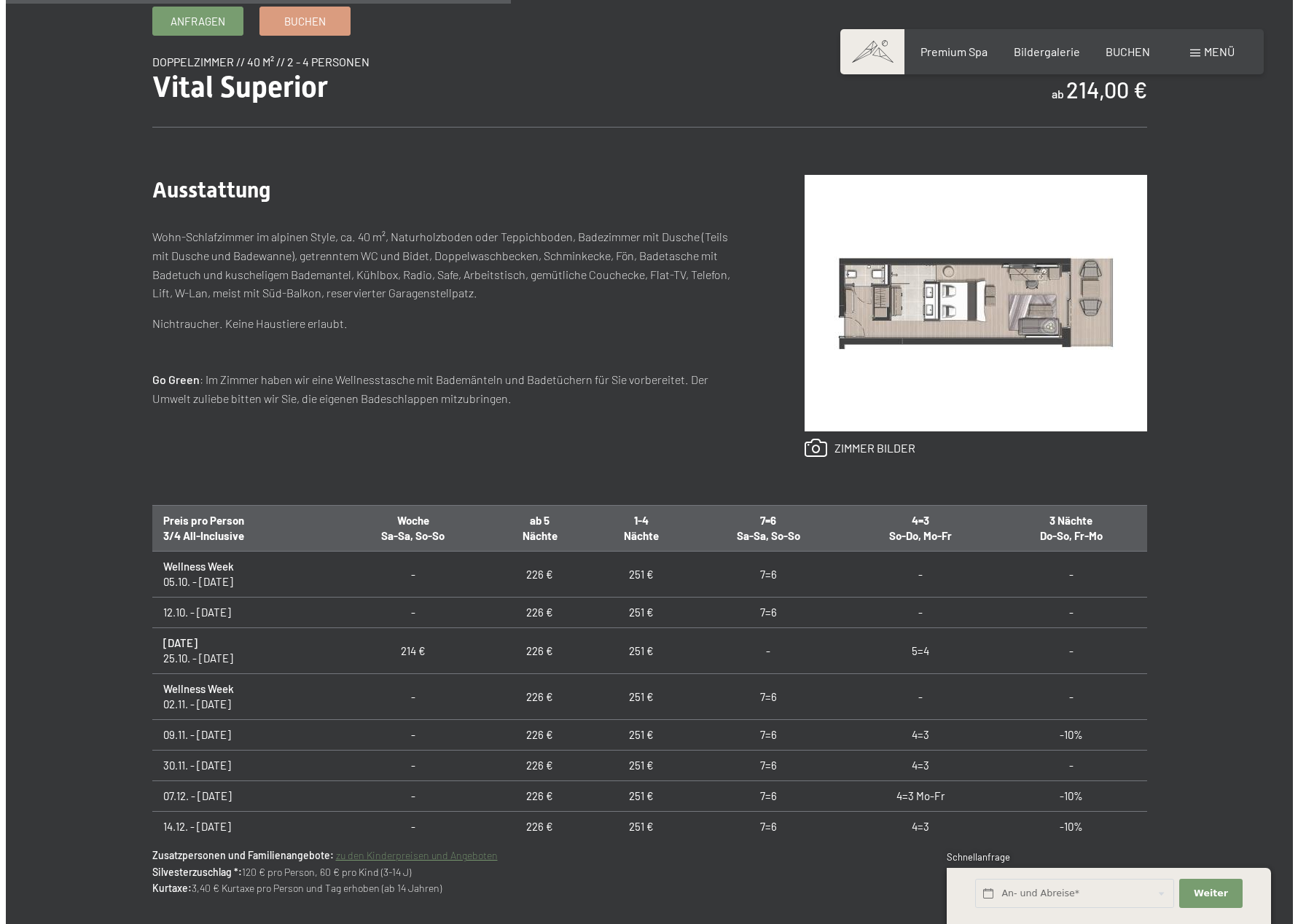
scroll to position [699, 0]
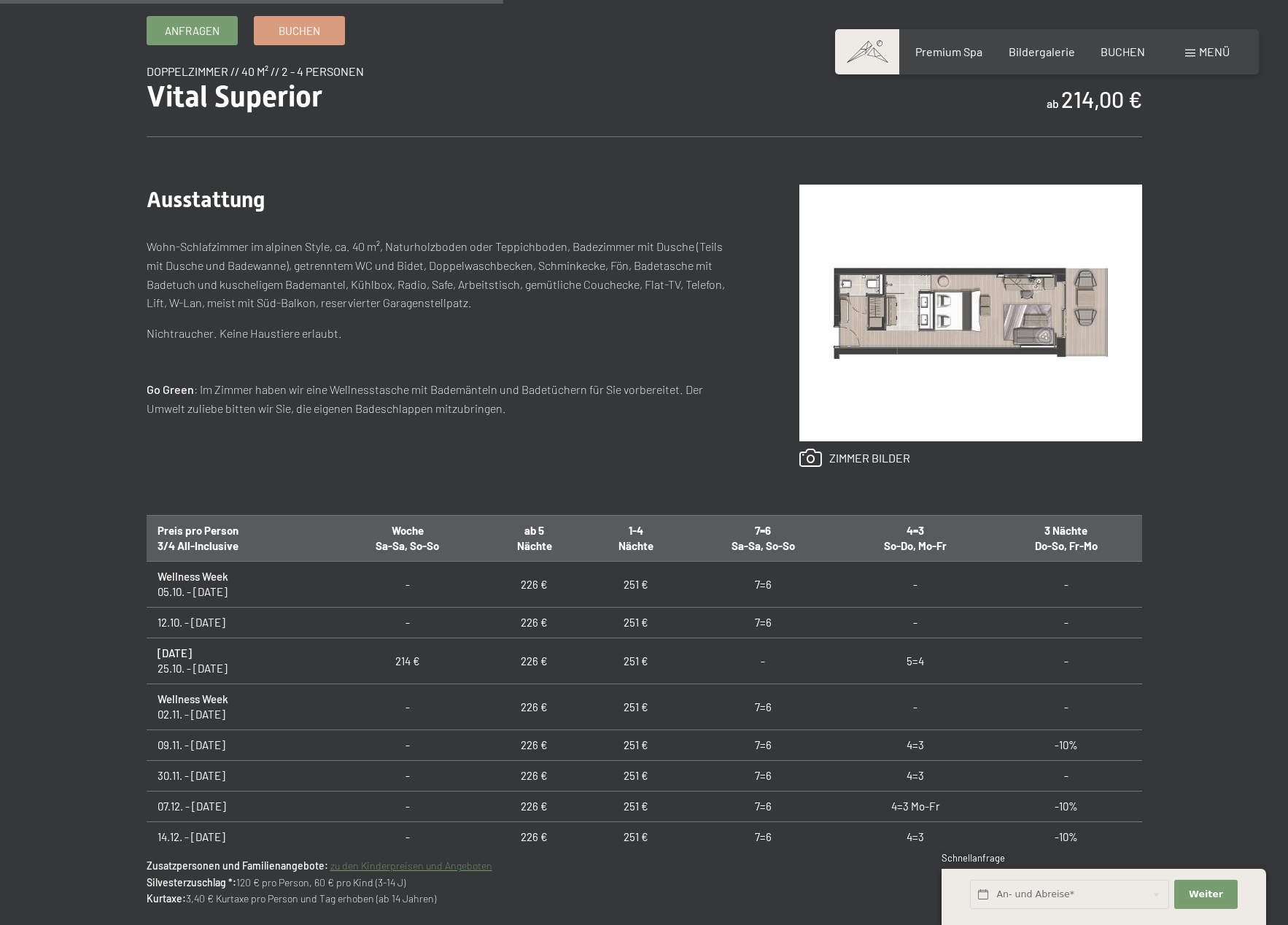
click at [1206, 56] on span "Menü" at bounding box center [1214, 52] width 31 height 14
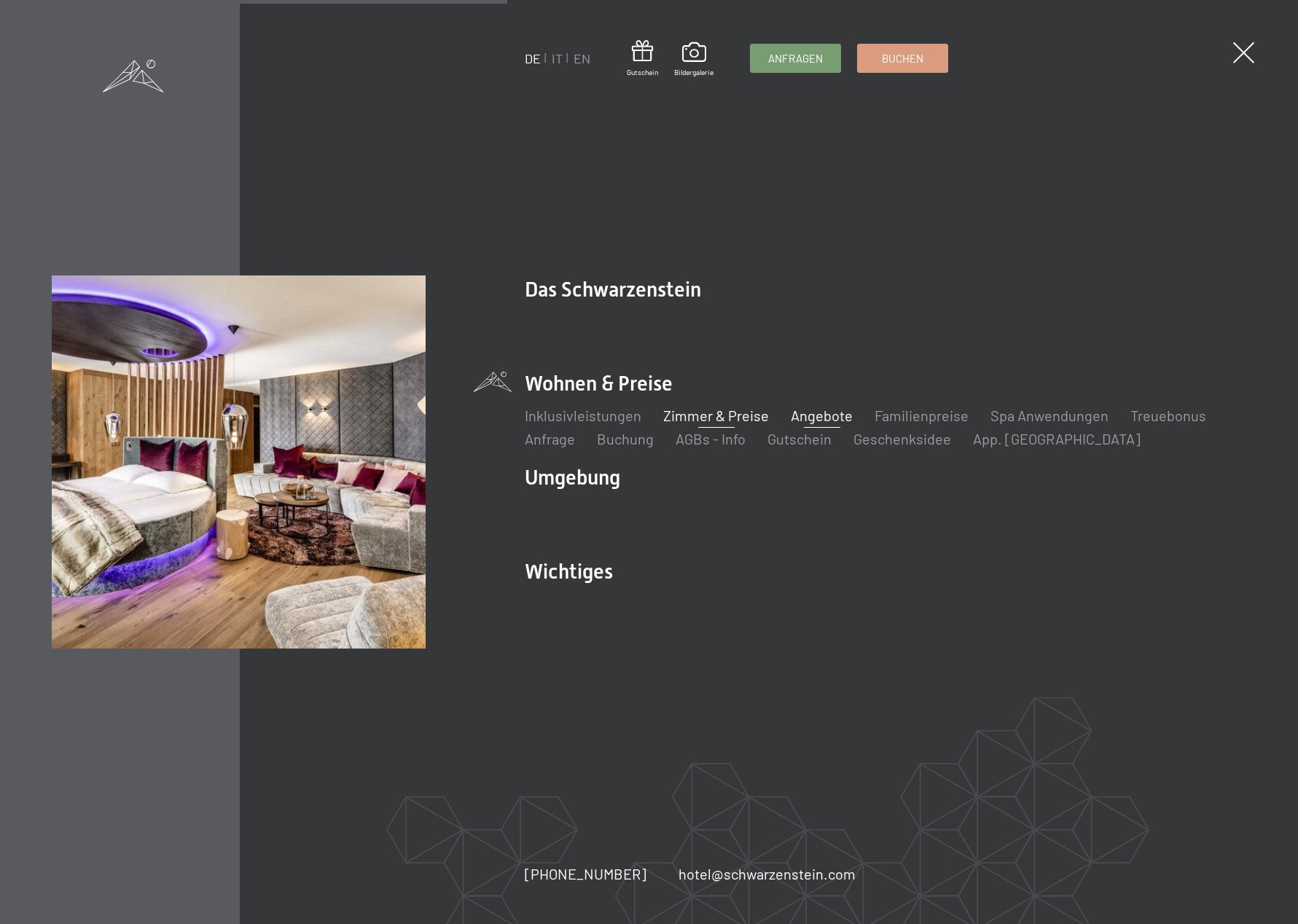
click at [829, 413] on link "Angebote" at bounding box center [821, 415] width 62 height 18
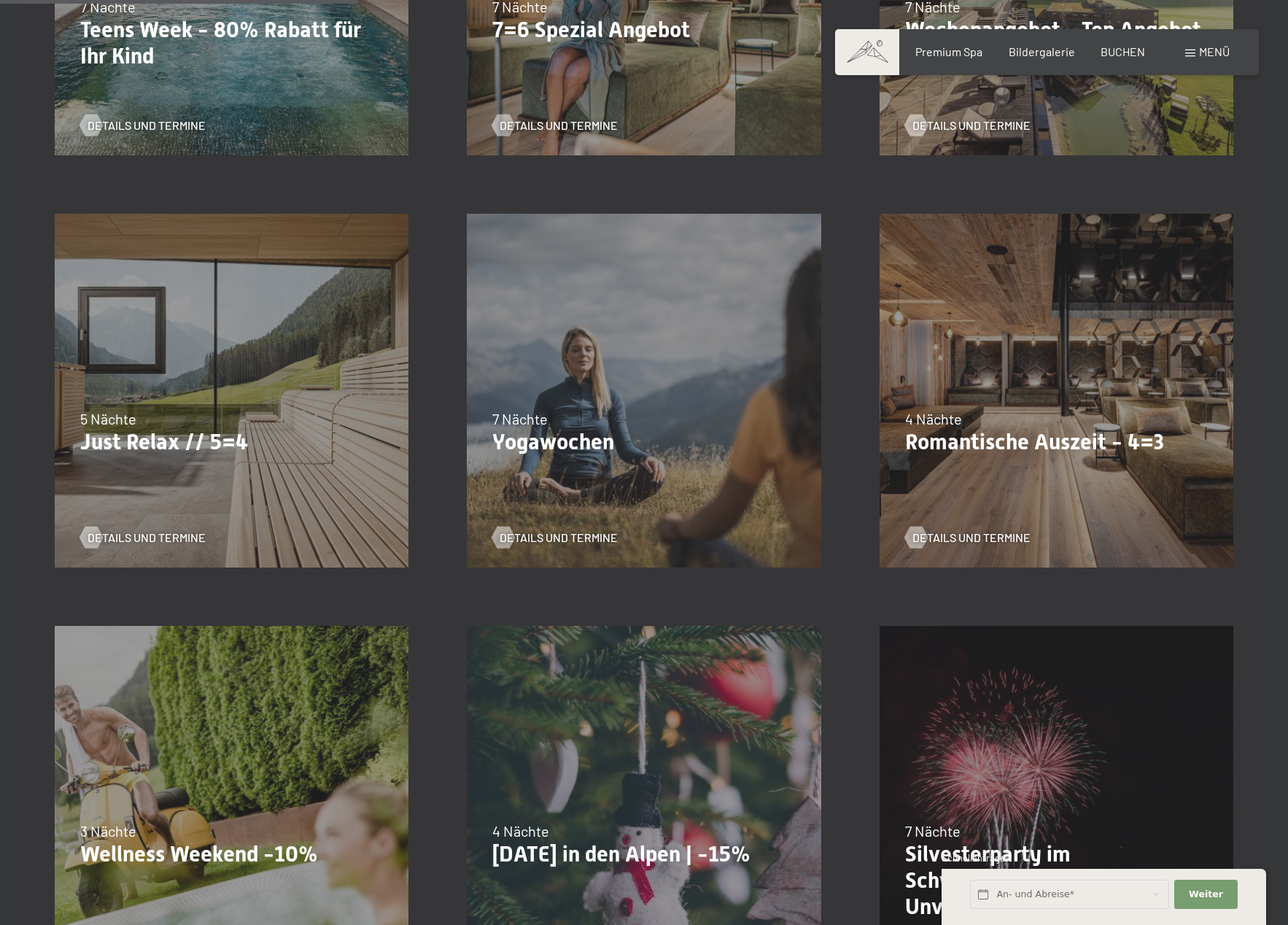
scroll to position [658, 0]
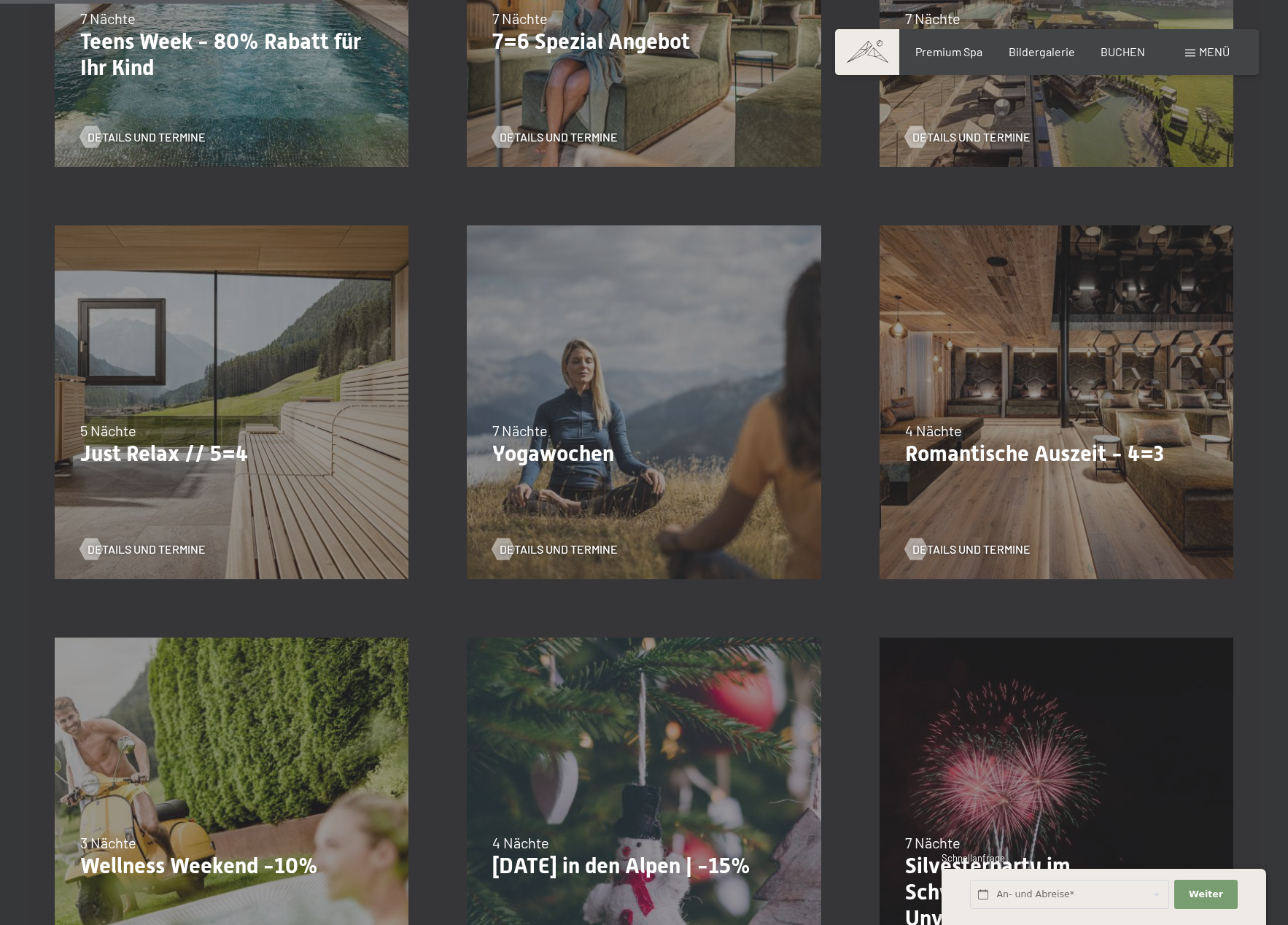
click at [1126, 408] on div "09.11.–05.12.2025 08.12.–19.12.2025 11.01.–23.01.2026 08.03.–27.03.2026 29.03.–…" at bounding box center [1056, 402] width 412 height 412
click at [996, 551] on span "Details und Termine" at bounding box center [985, 549] width 118 height 16
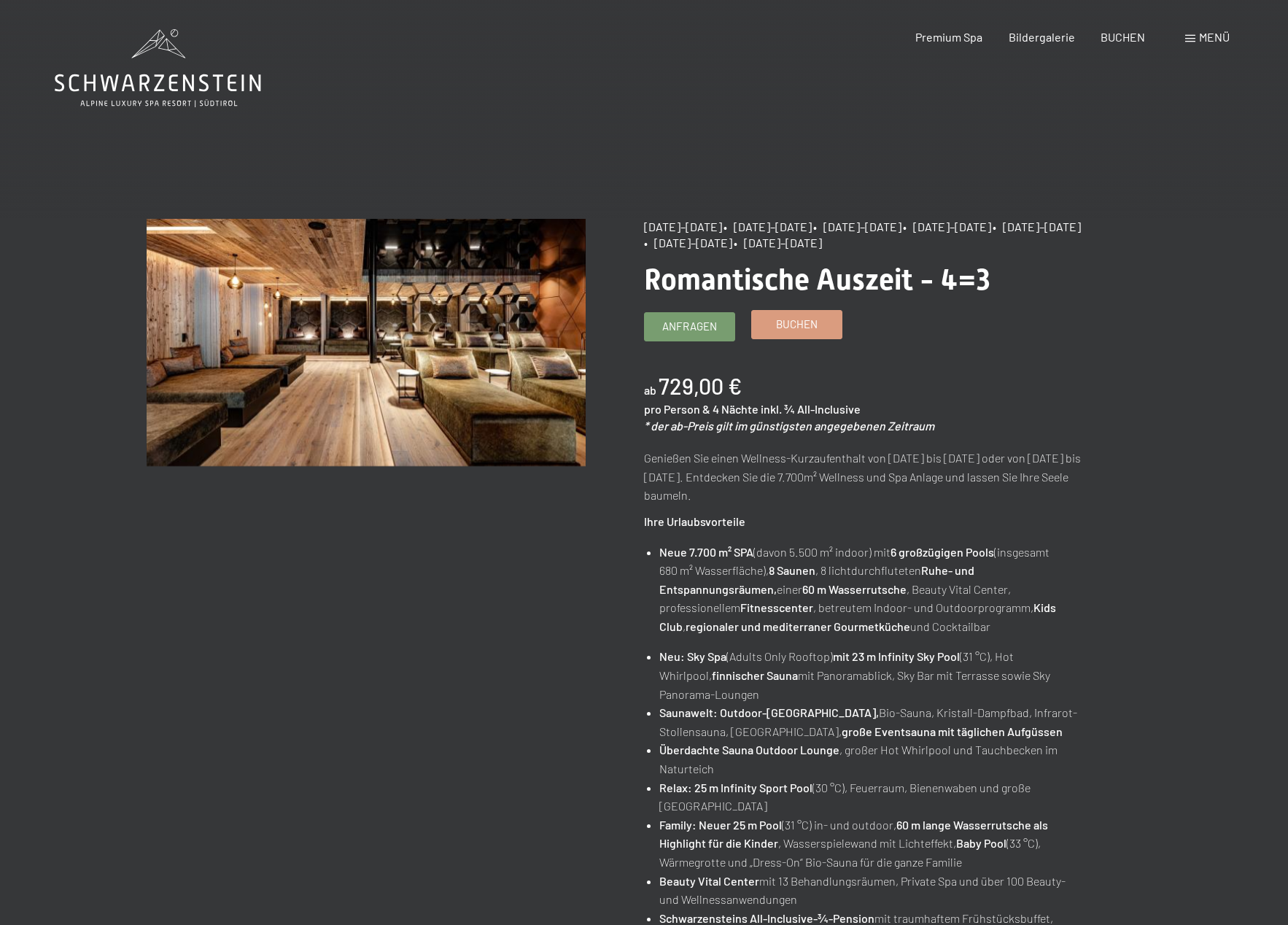
click at [803, 329] on span "Buchen" at bounding box center [796, 324] width 42 height 15
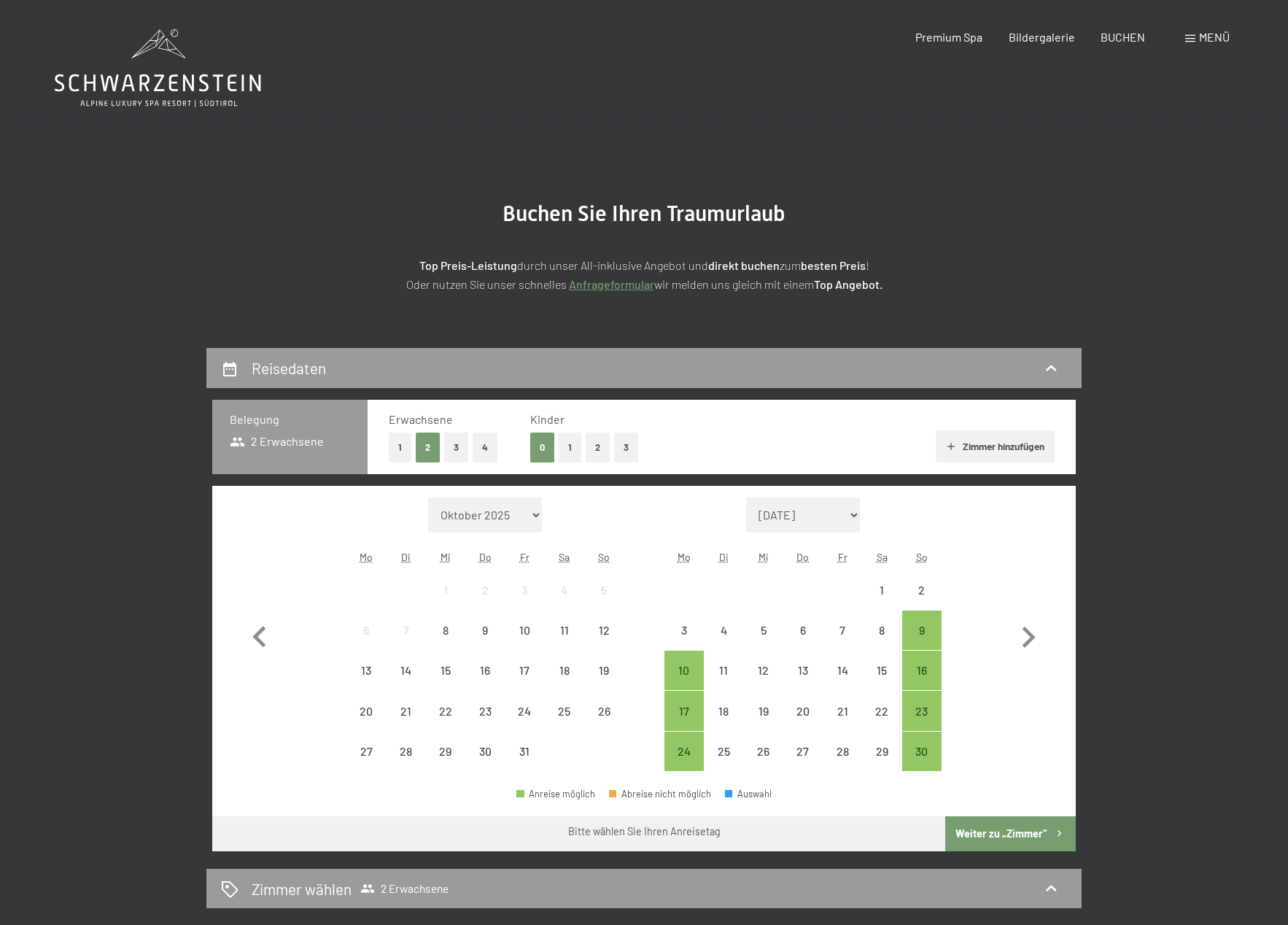
select select "[DATE]"
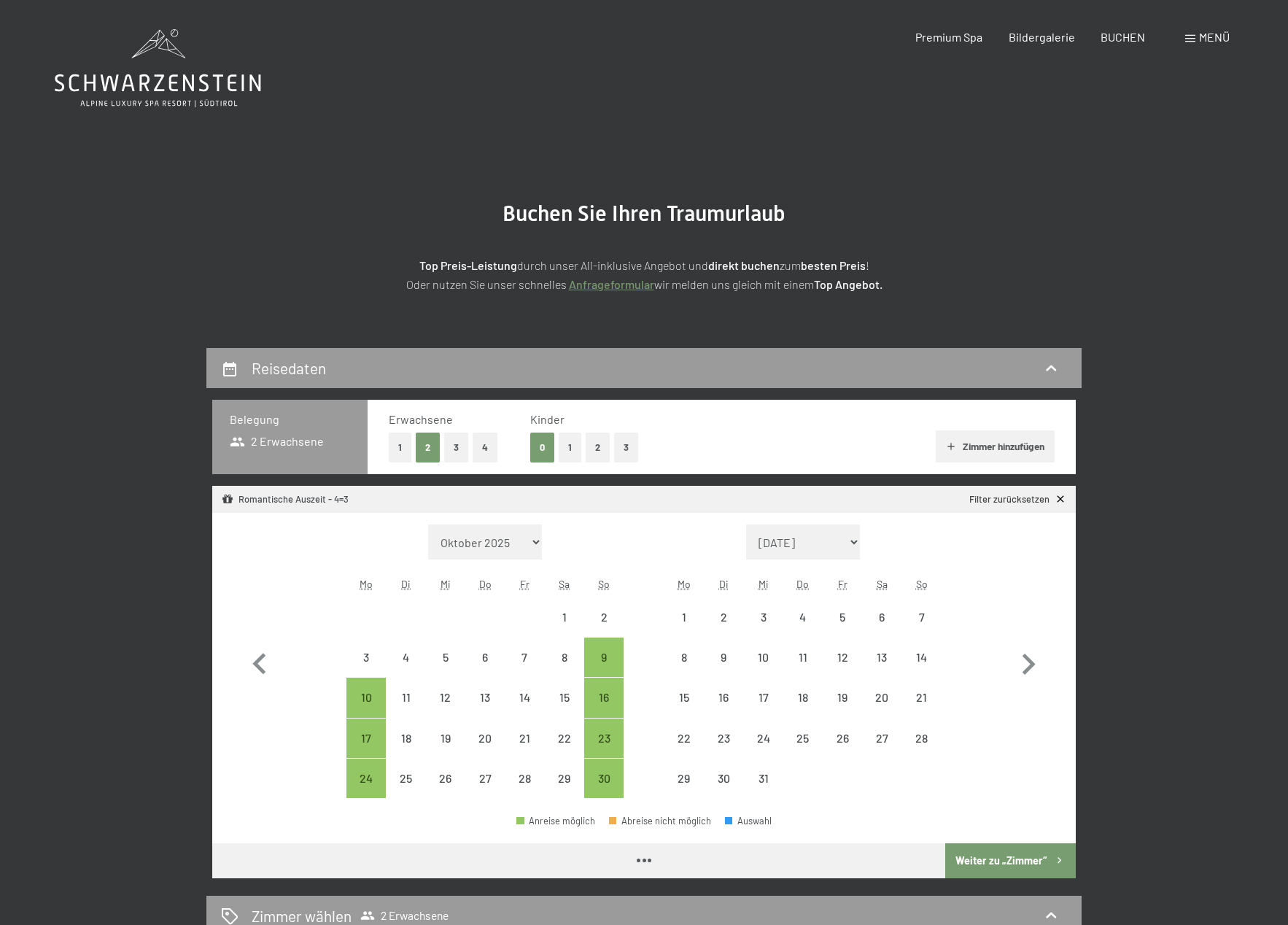
select select "2025-11-01"
select select "2025-12-01"
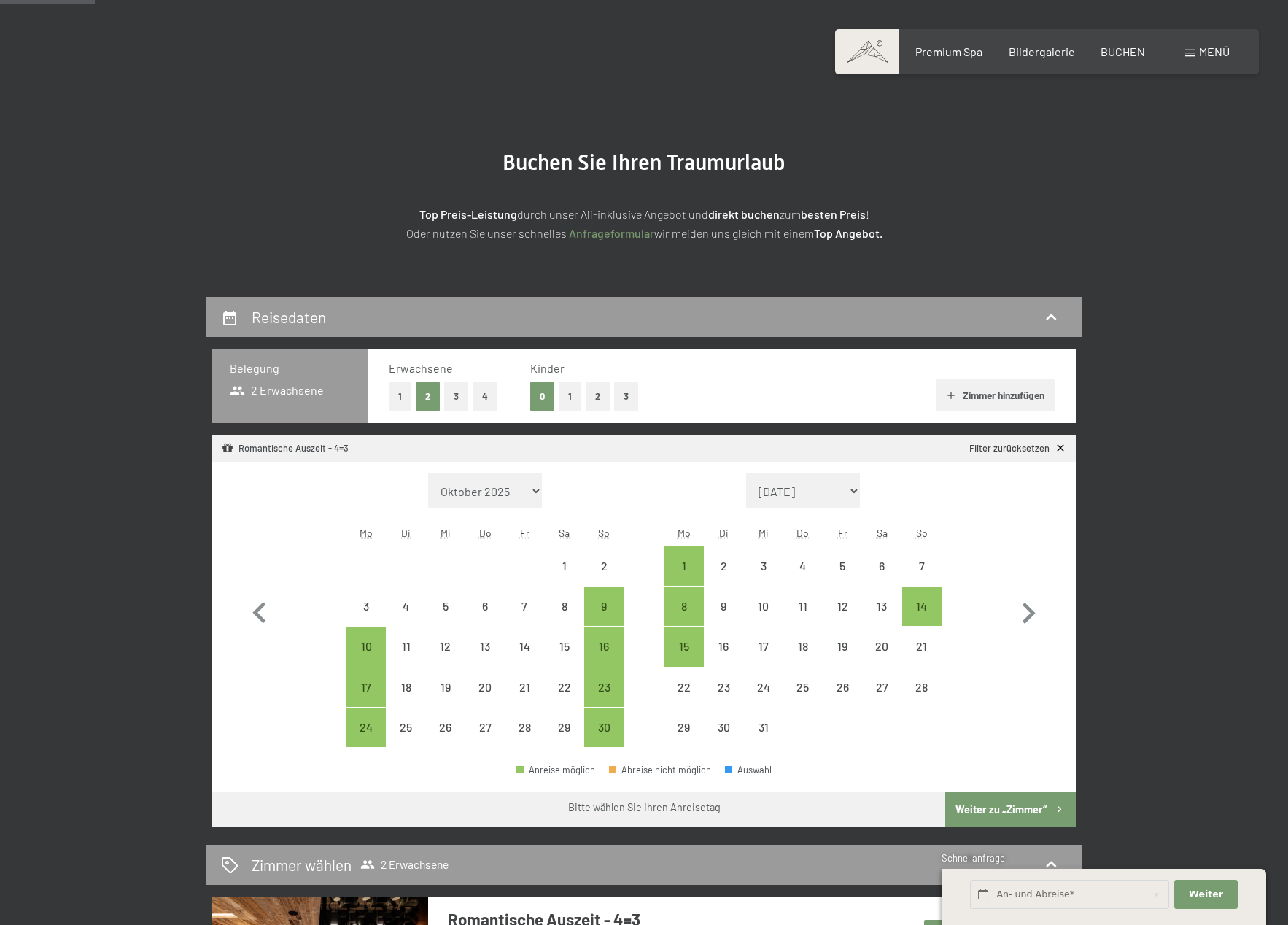
scroll to position [123, 0]
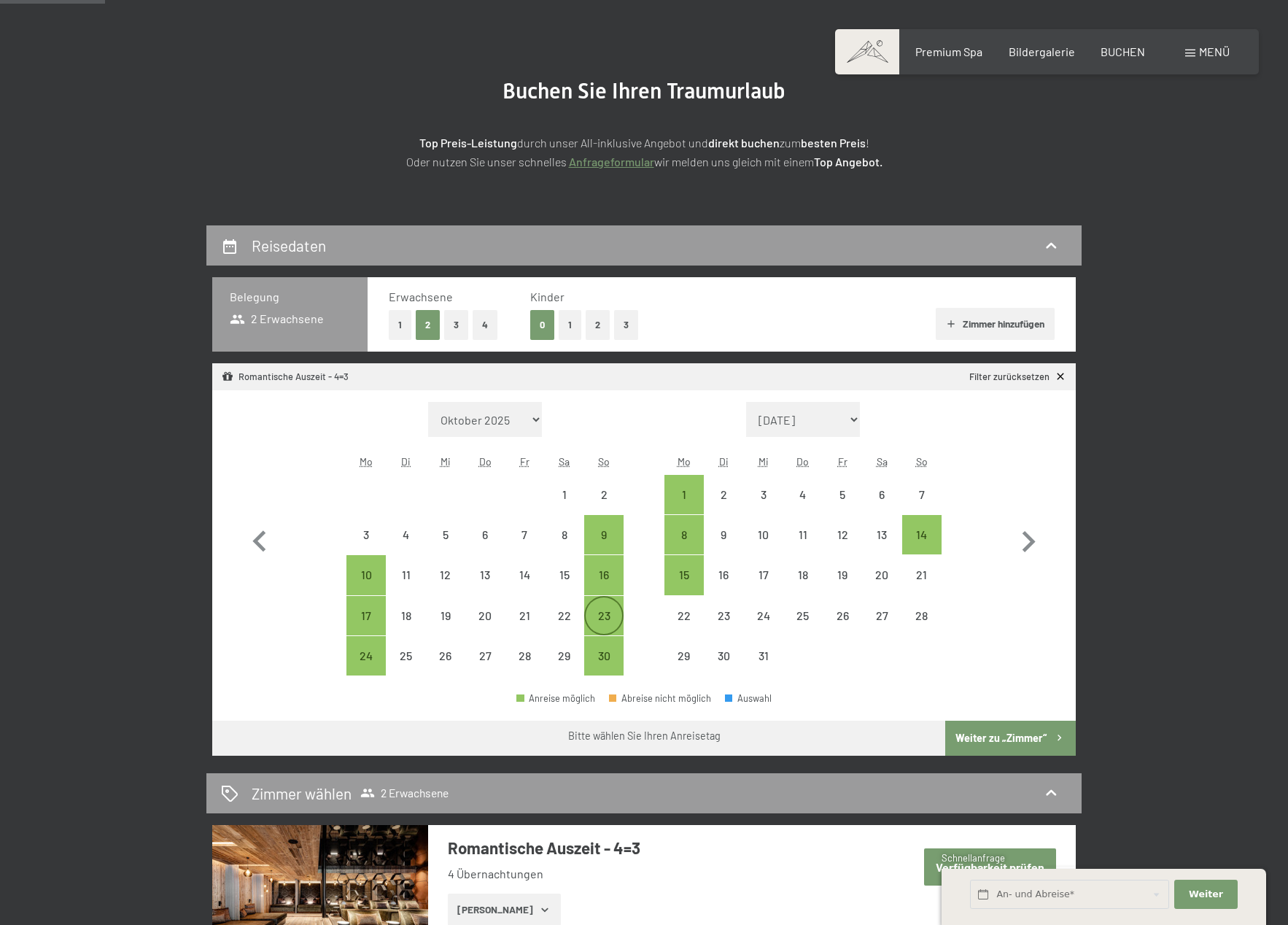
click at [613, 616] on div "23" at bounding box center [603, 628] width 36 height 36
select select "2025-11-01"
select select "2025-12-01"
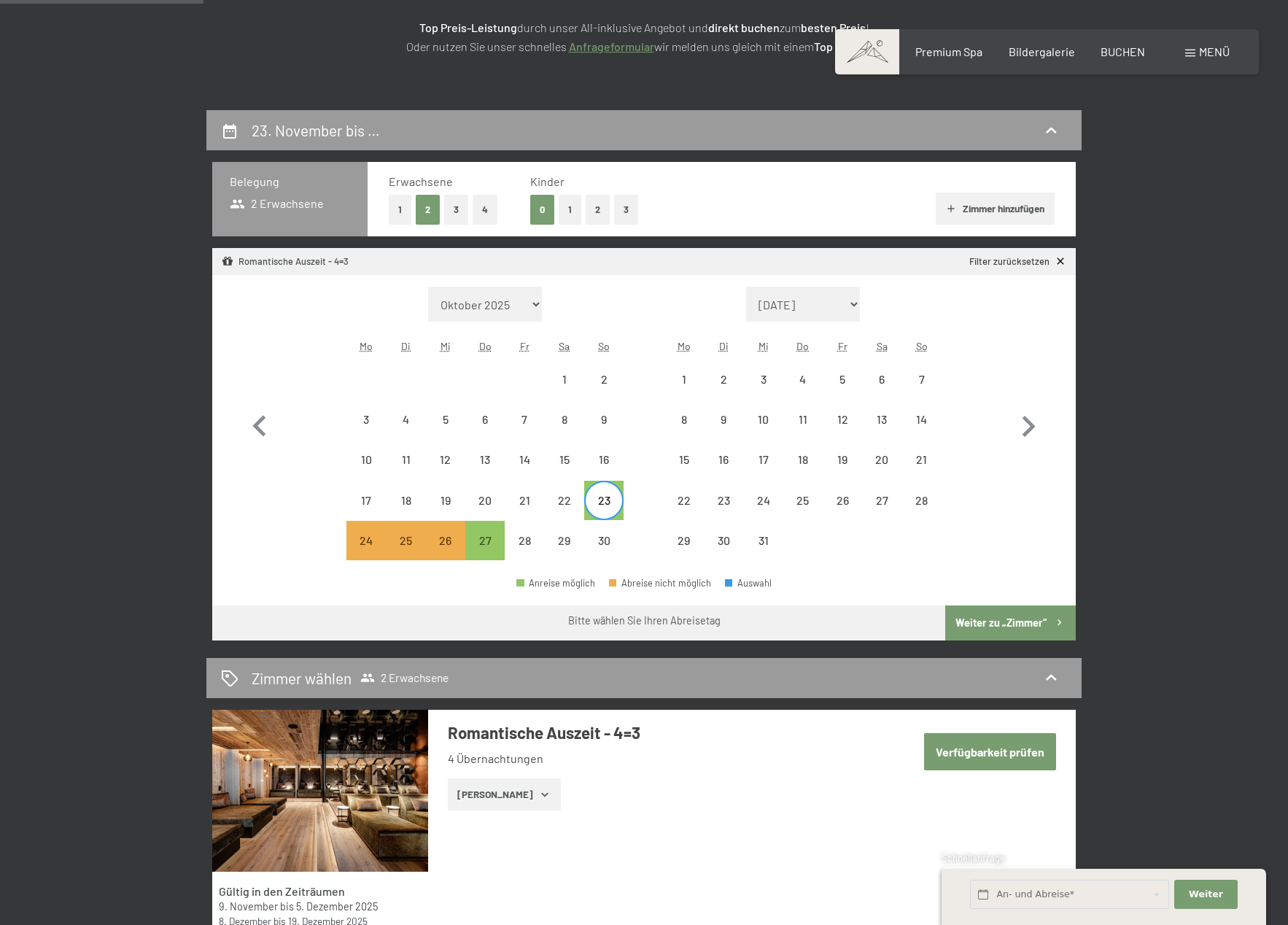
click at [1002, 621] on button "Weiter zu „Zimmer“" at bounding box center [1010, 622] width 130 height 35
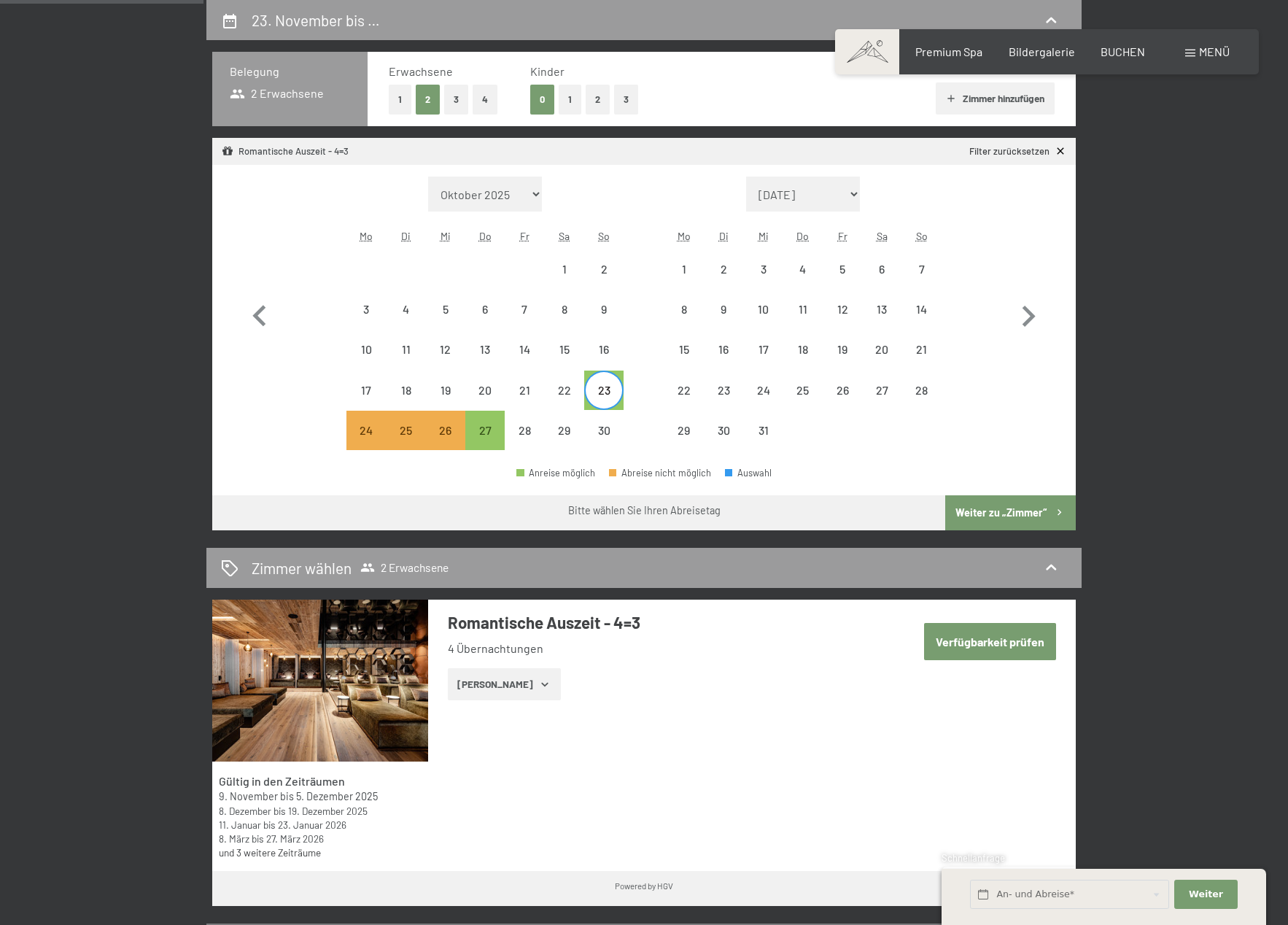
select select "2025-11-01"
select select "2025-12-01"
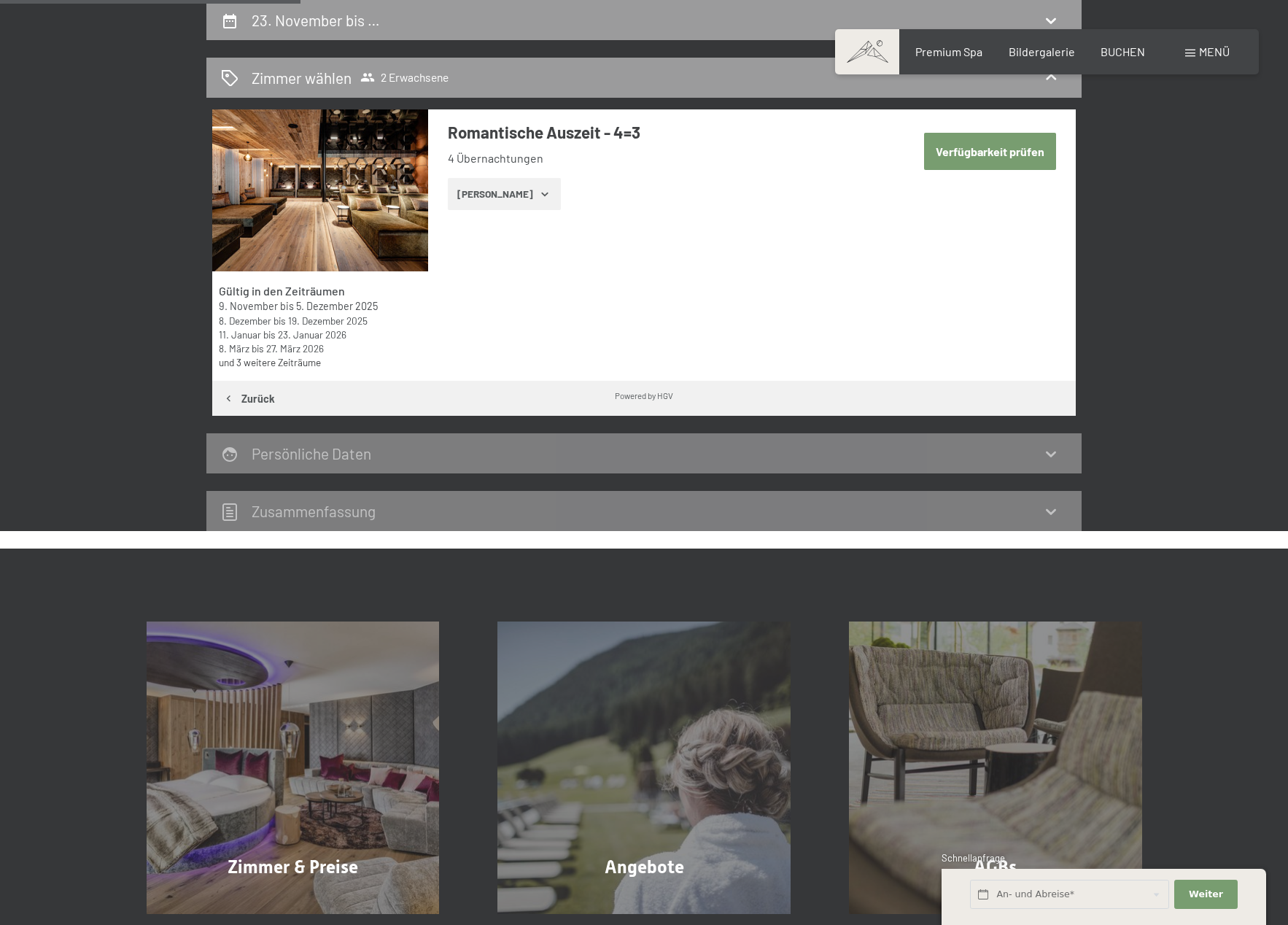
click at [495, 192] on button "Zeige Zimmer" at bounding box center [504, 195] width 113 height 32
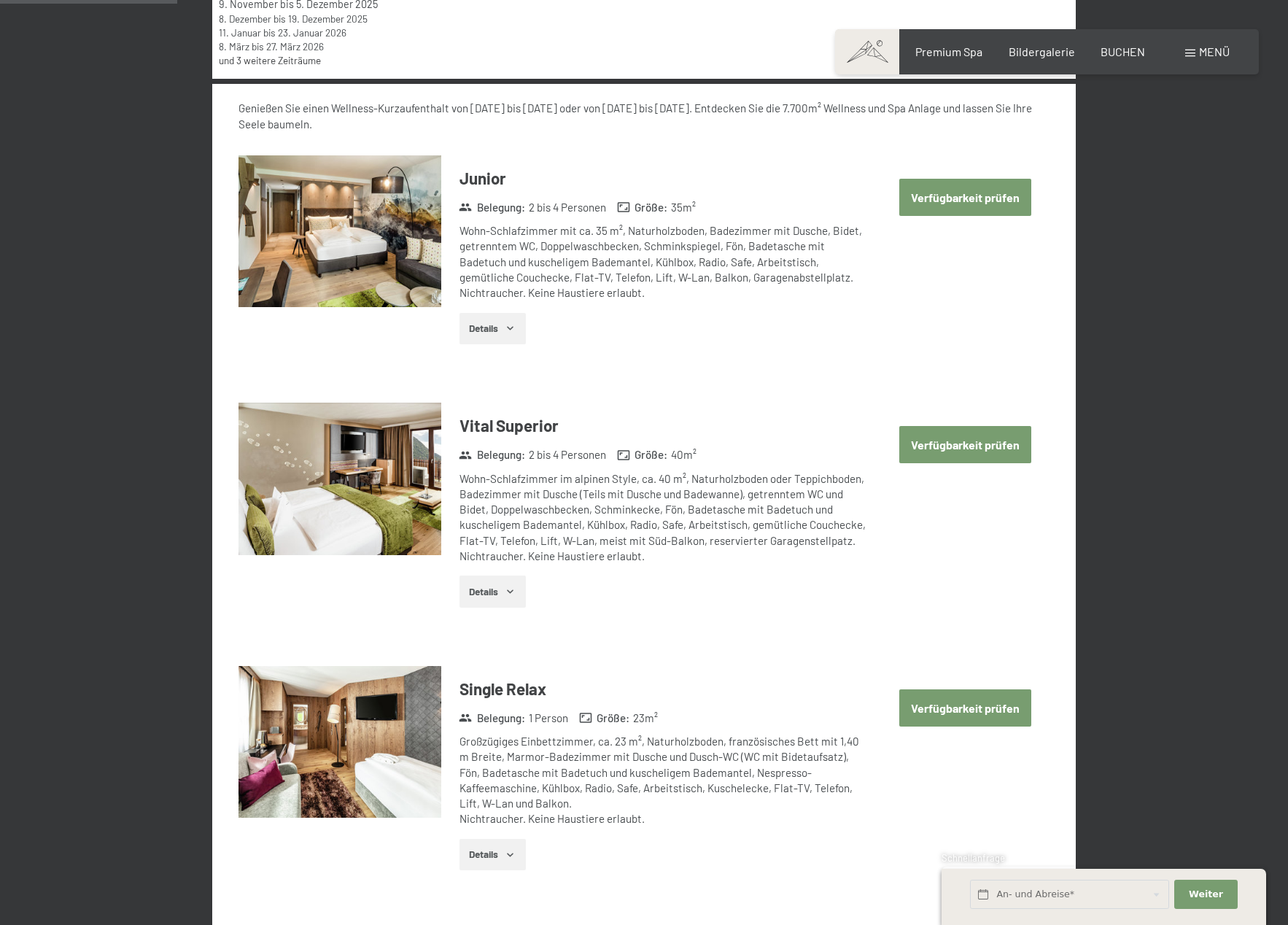
scroll to position [651, 0]
click at [1000, 452] on button "Verfügbarkeit prüfen" at bounding box center [965, 444] width 132 height 37
select select "2025-11-01"
select select "2025-12-01"
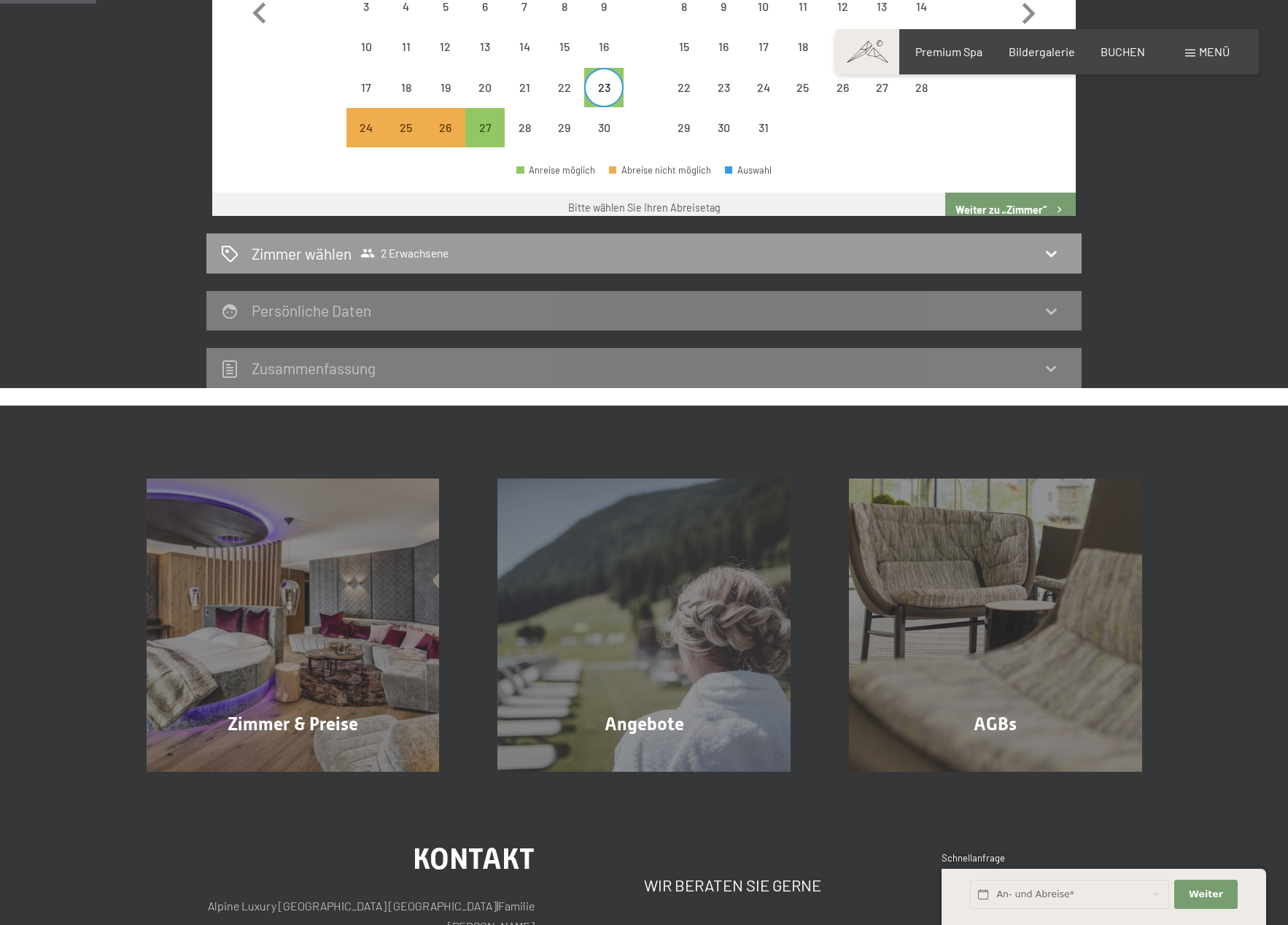
scroll to position [348, 0]
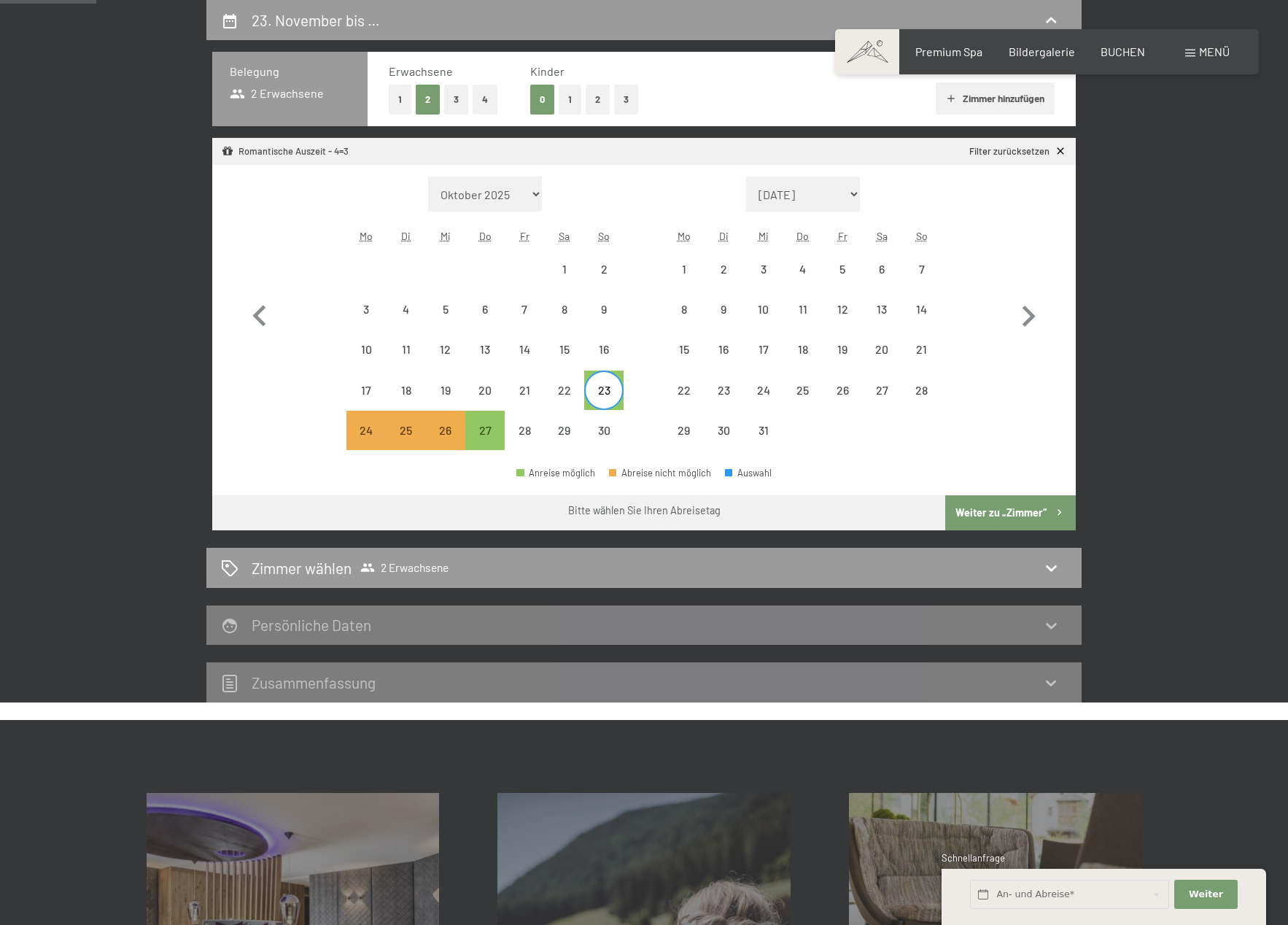
click at [616, 392] on div "23" at bounding box center [603, 402] width 36 height 36
select select "2025-11-01"
select select "2025-12-01"
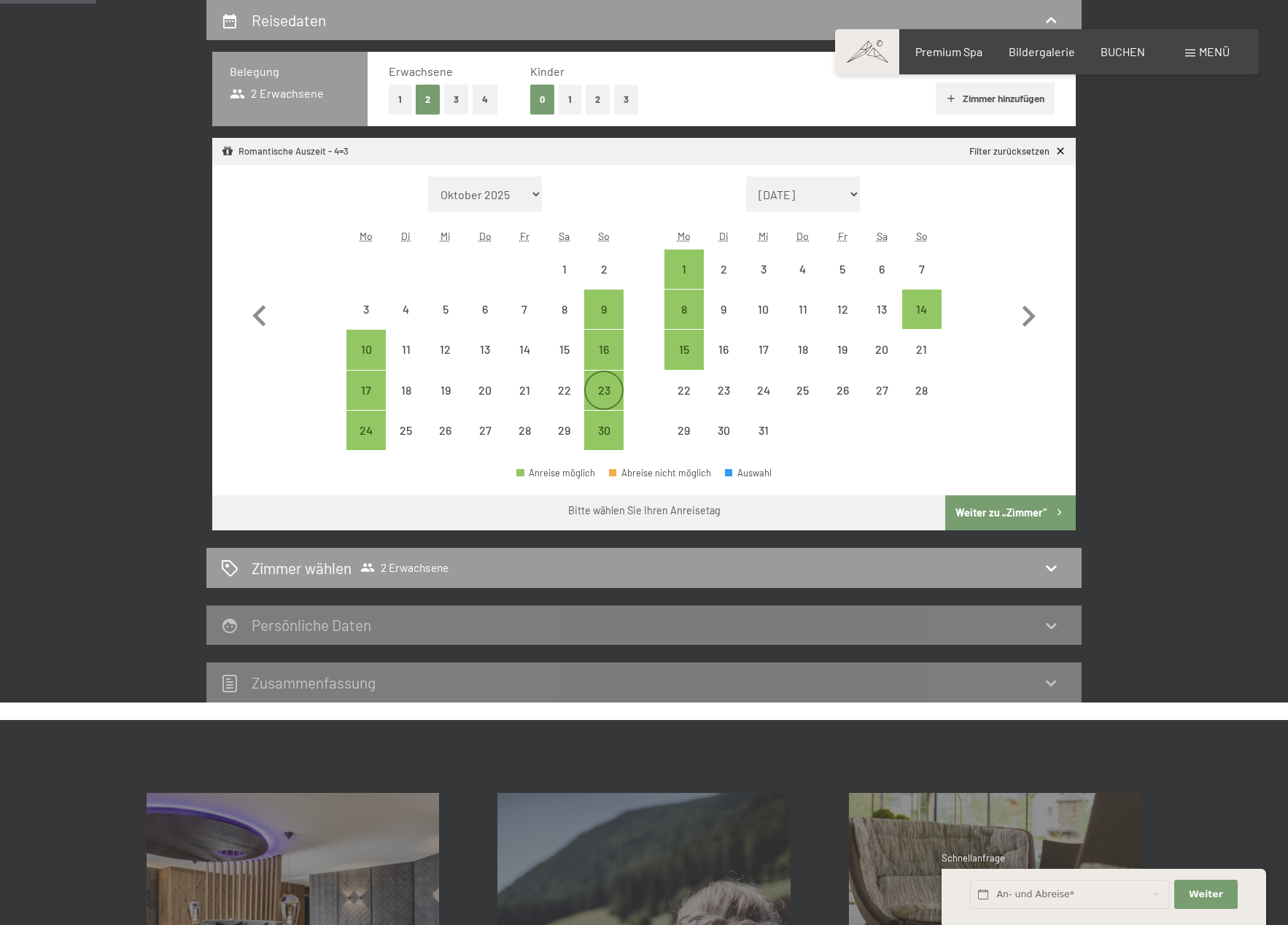
click at [600, 396] on div "23" at bounding box center [603, 402] width 36 height 36
select select "2025-11-01"
select select "2025-12-01"
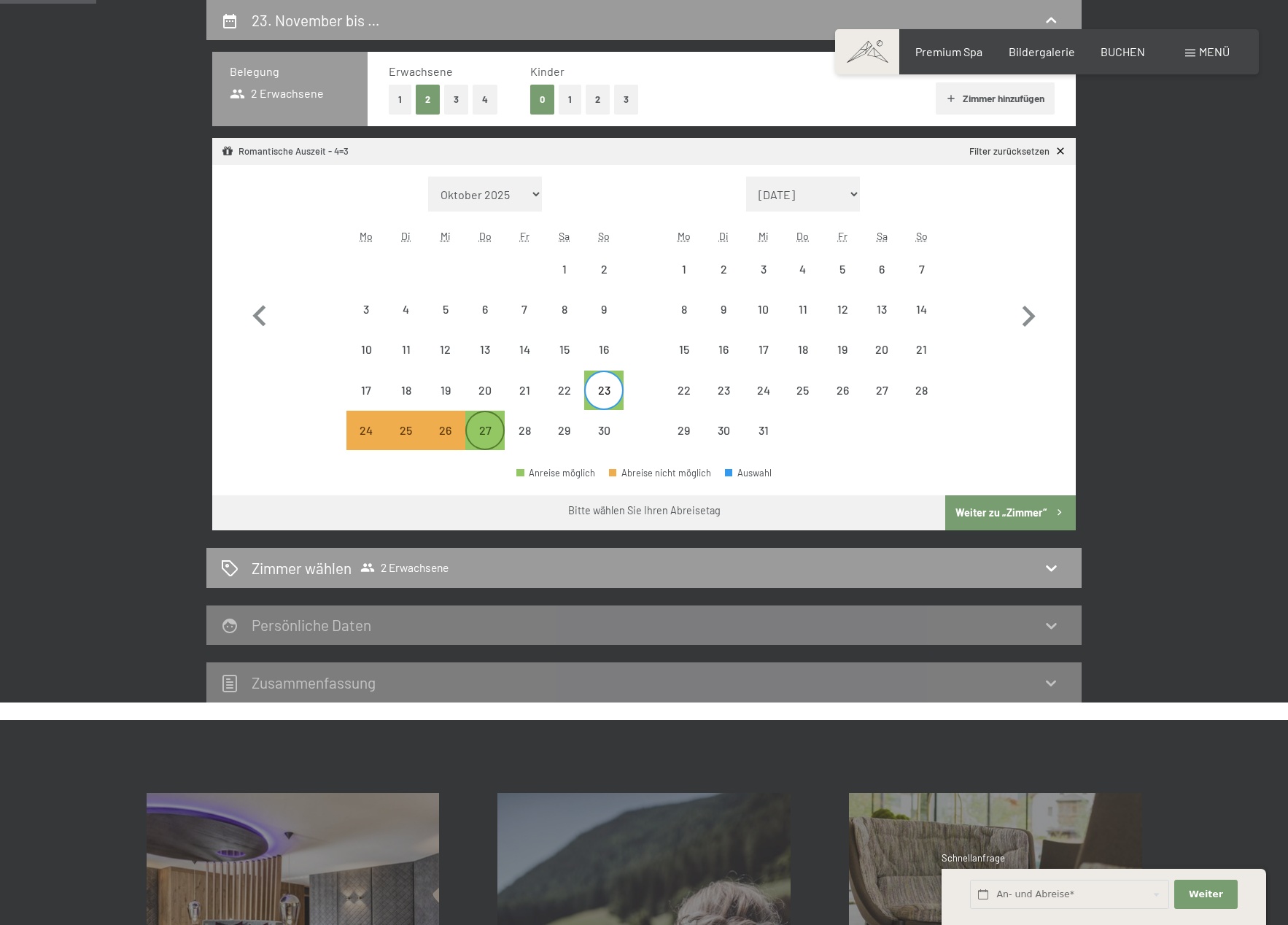
click at [476, 444] on div "27" at bounding box center [485, 442] width 36 height 36
select select "2025-11-01"
select select "2025-12-01"
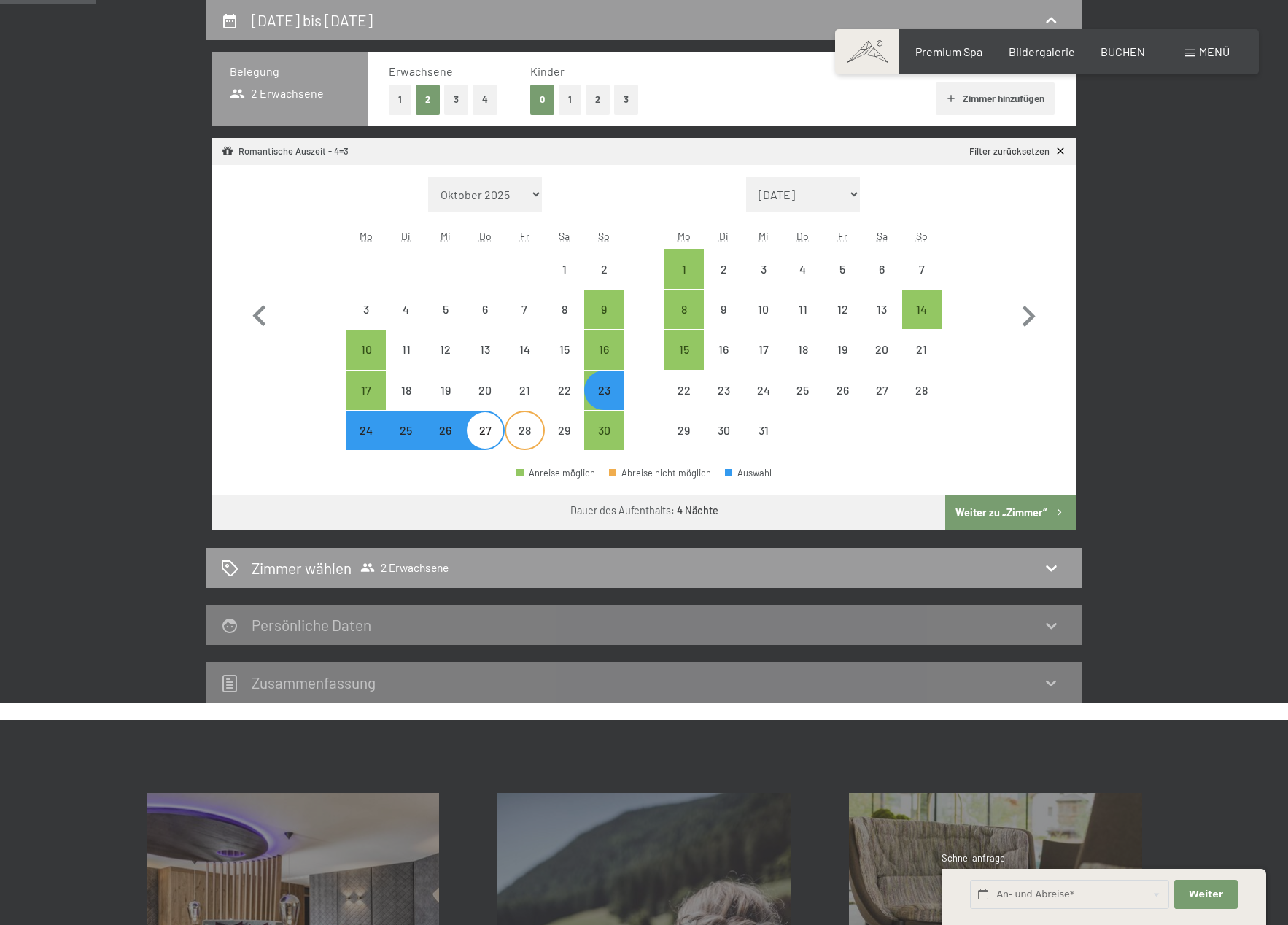
select select "2025-11-01"
select select "2025-12-01"
click at [992, 512] on button "Weiter zu „Zimmer“" at bounding box center [1010, 513] width 130 height 35
select select "2025-11-01"
select select "2025-12-01"
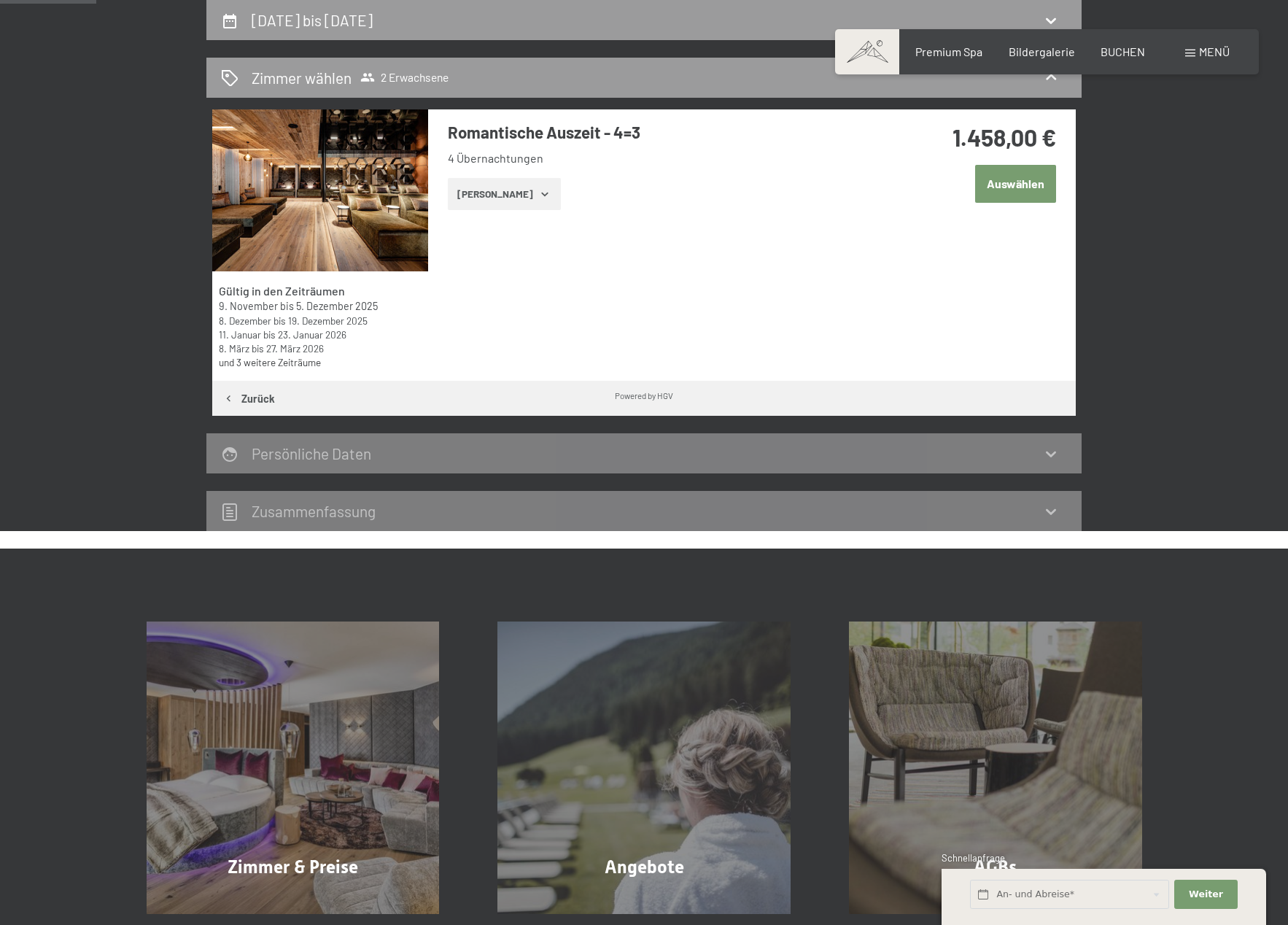
click at [510, 198] on button "[PERSON_NAME]" at bounding box center [504, 195] width 113 height 32
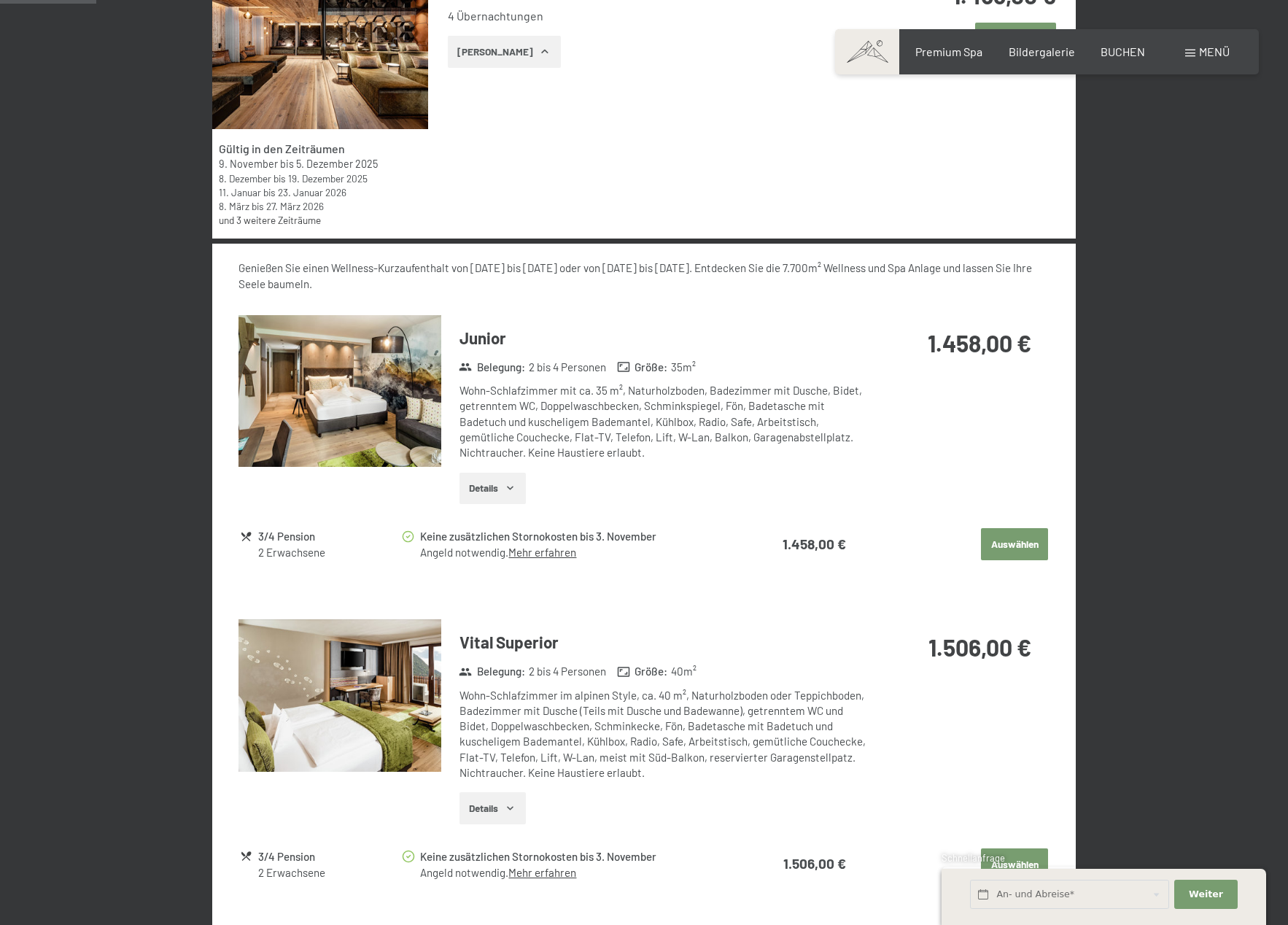
scroll to position [639, 0]
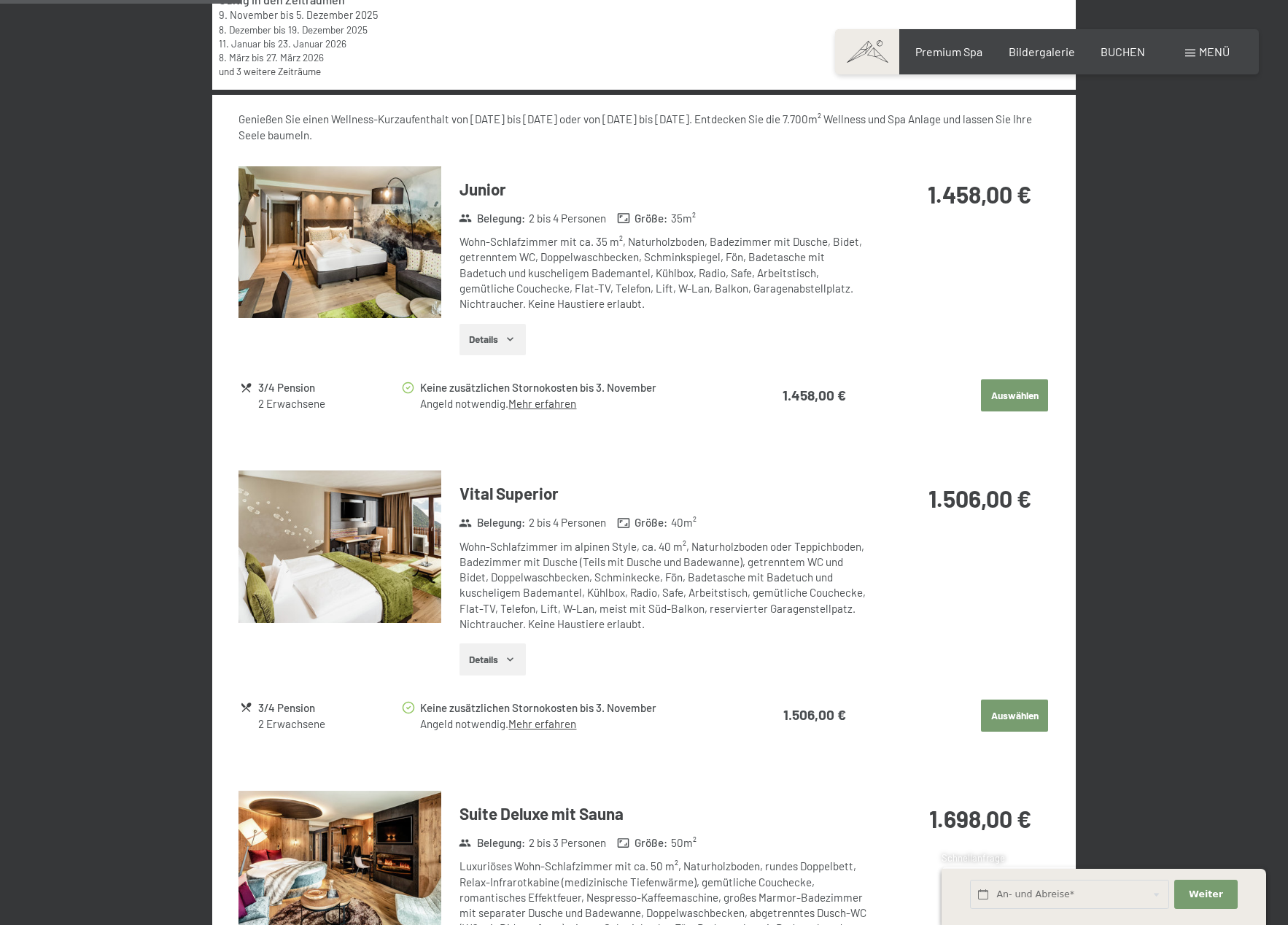
click at [1010, 718] on button "Auswählen" at bounding box center [1014, 716] width 67 height 32
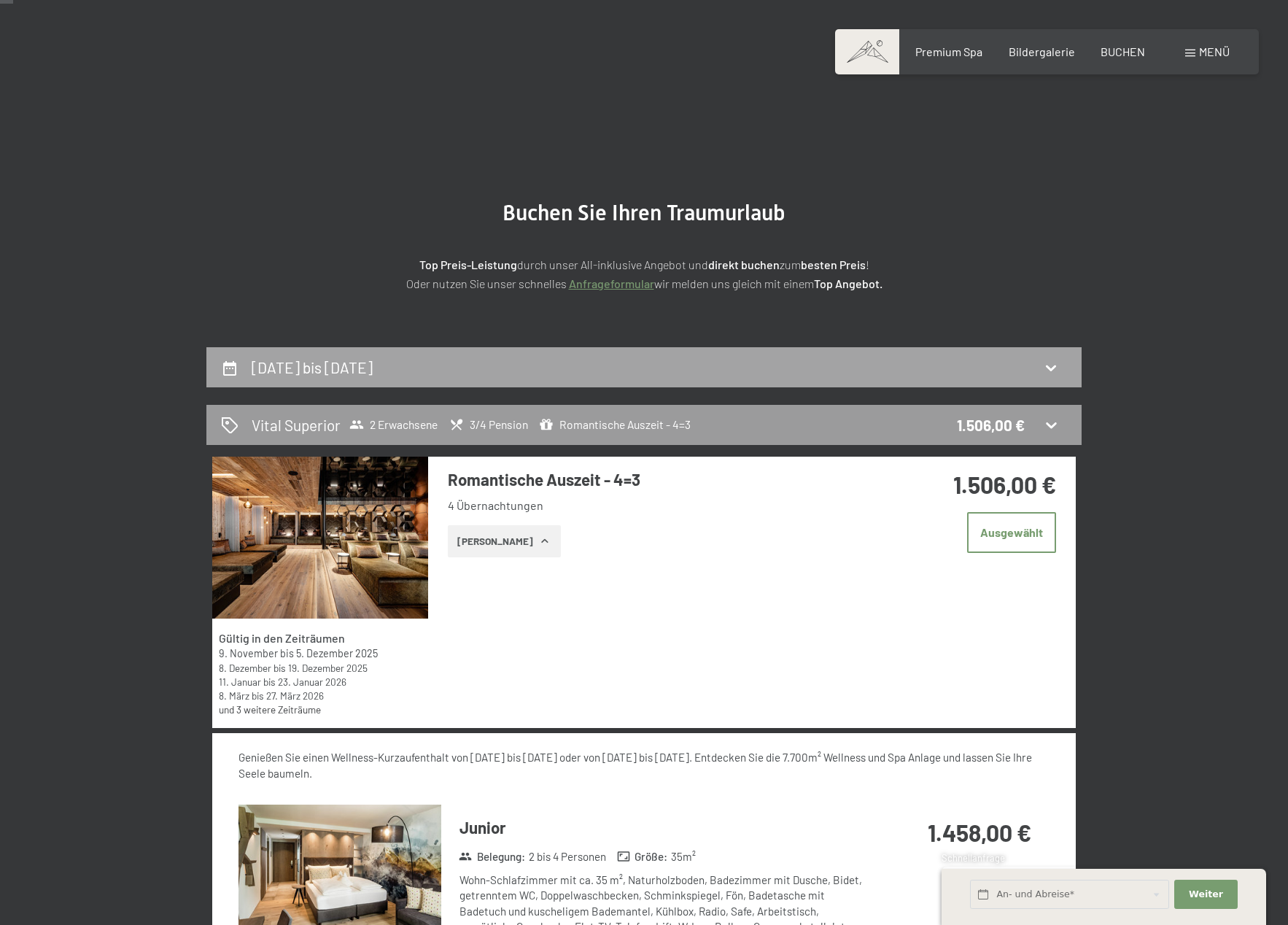
scroll to position [0, 0]
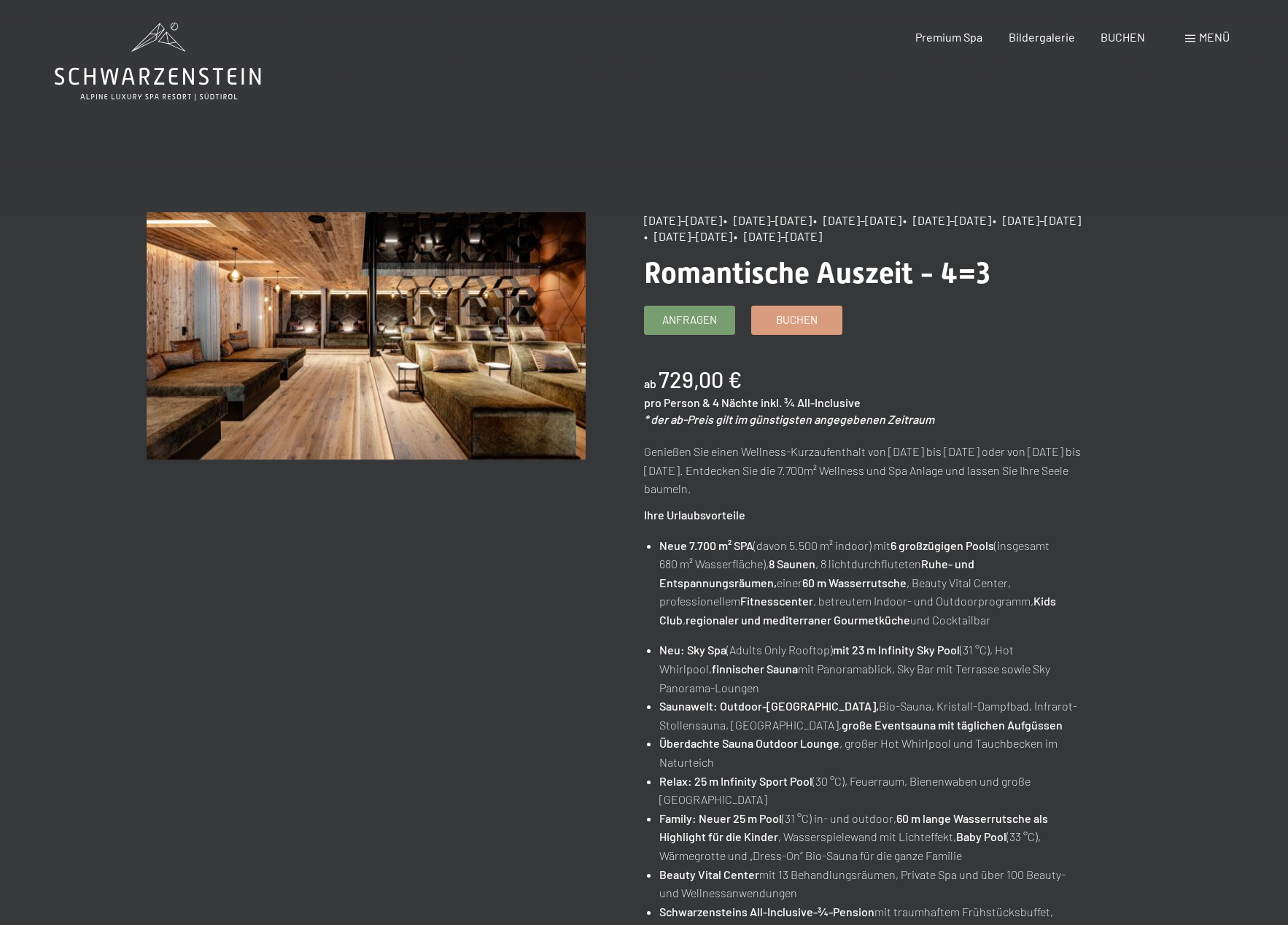
scroll to position [21, 0]
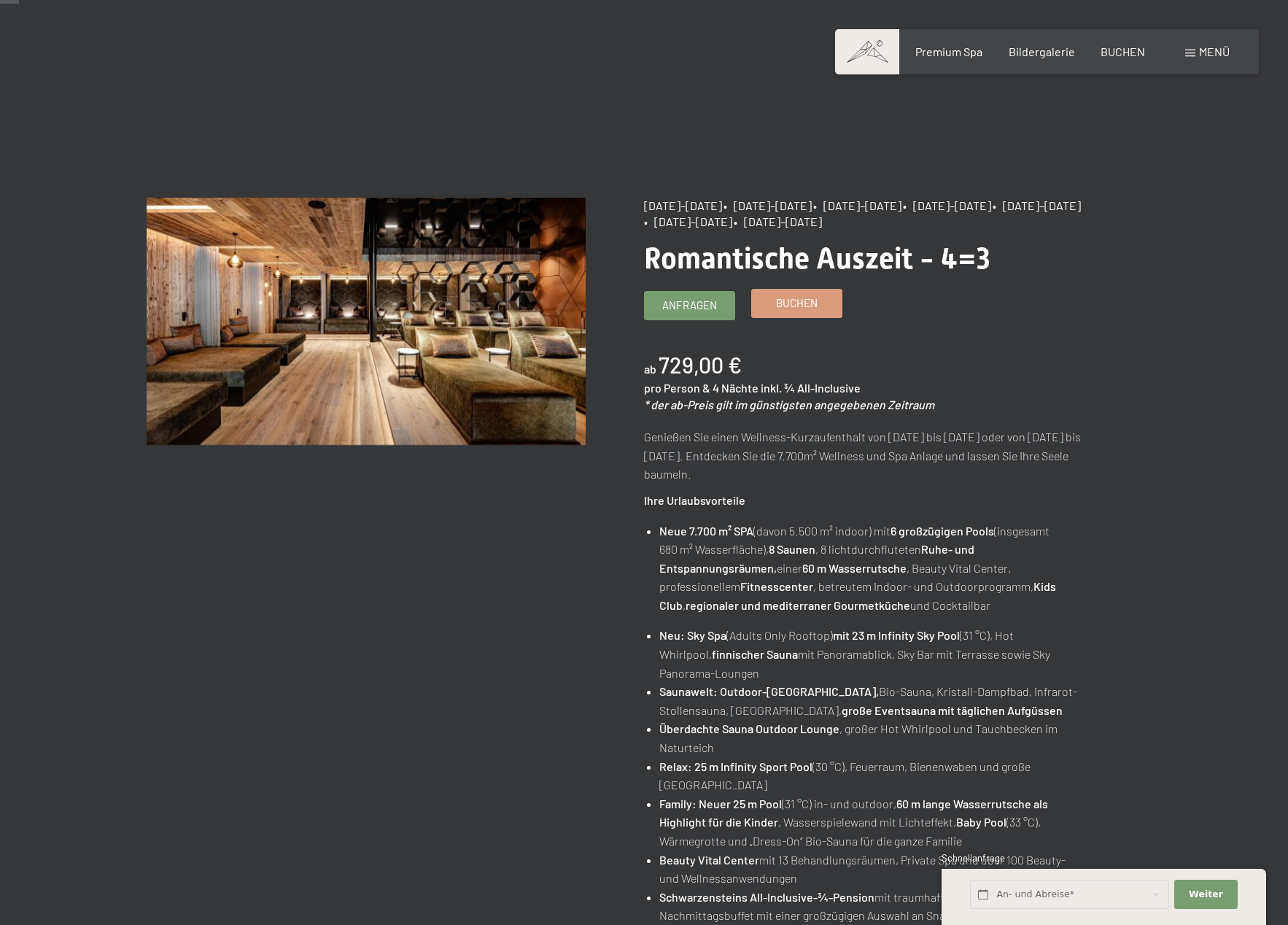
click at [790, 306] on span "Buchen" at bounding box center [796, 303] width 42 height 15
click at [789, 310] on span "Buchen" at bounding box center [796, 303] width 42 height 15
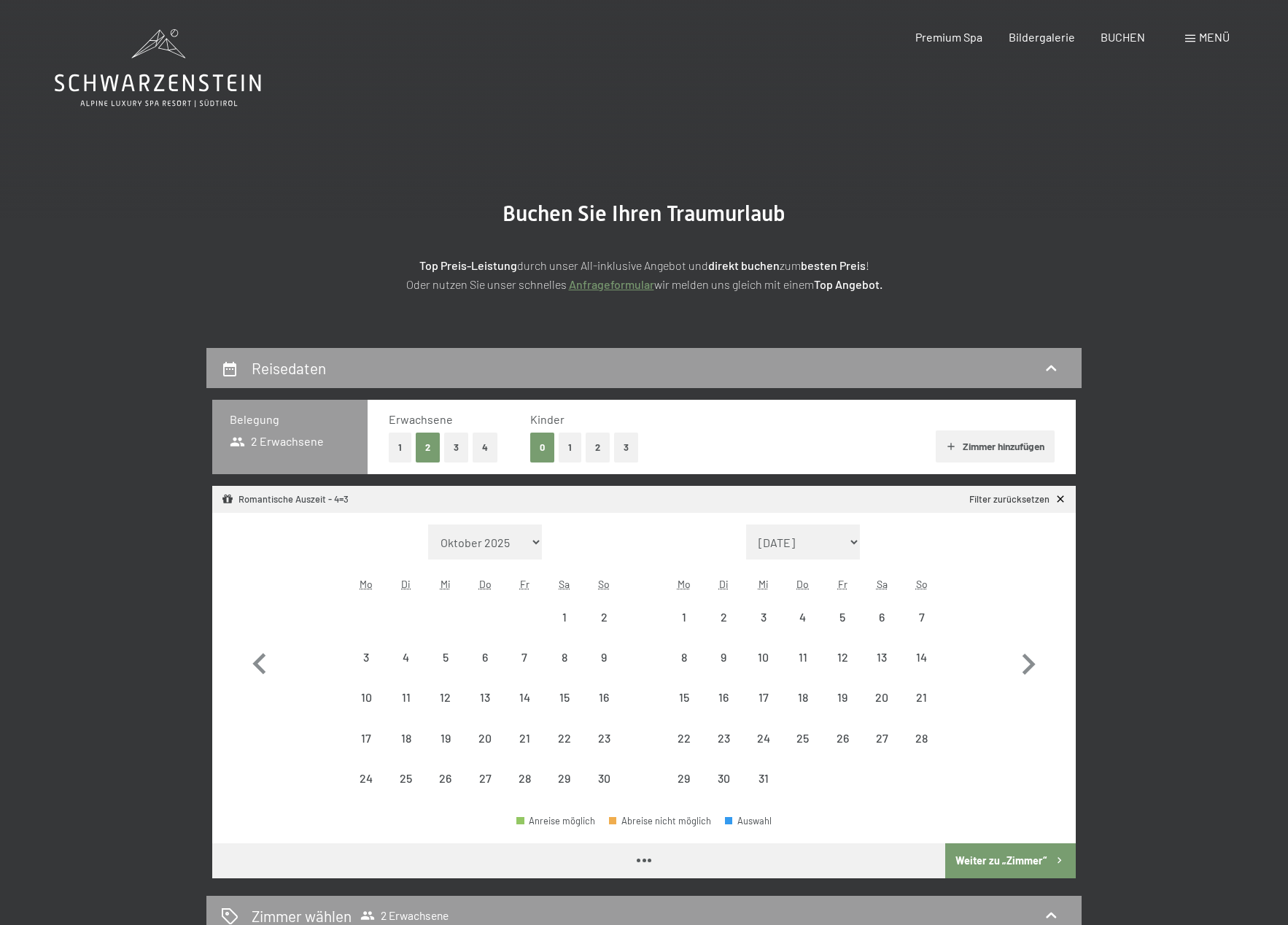
select select "[DATE]"
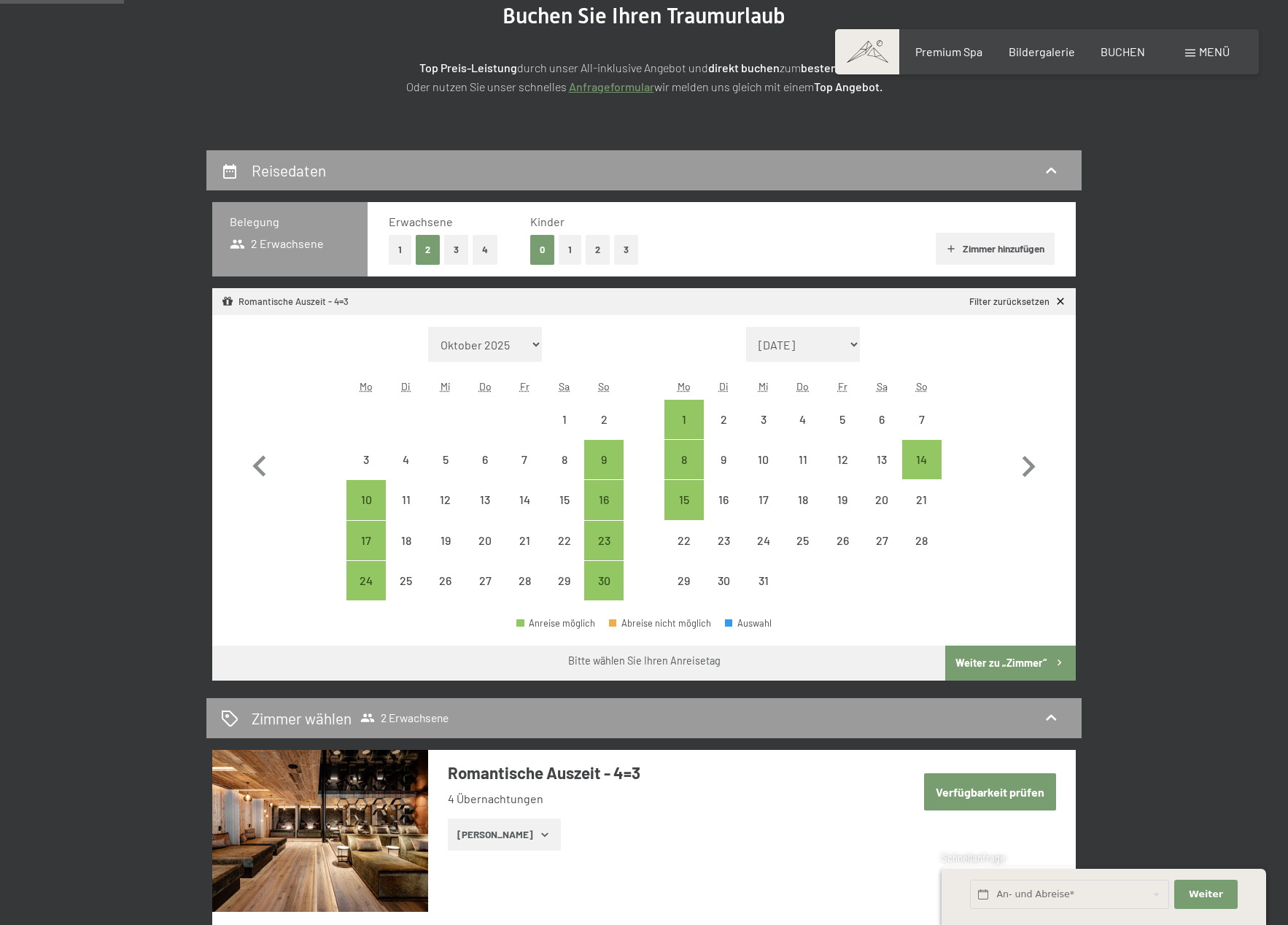
scroll to position [144, 0]
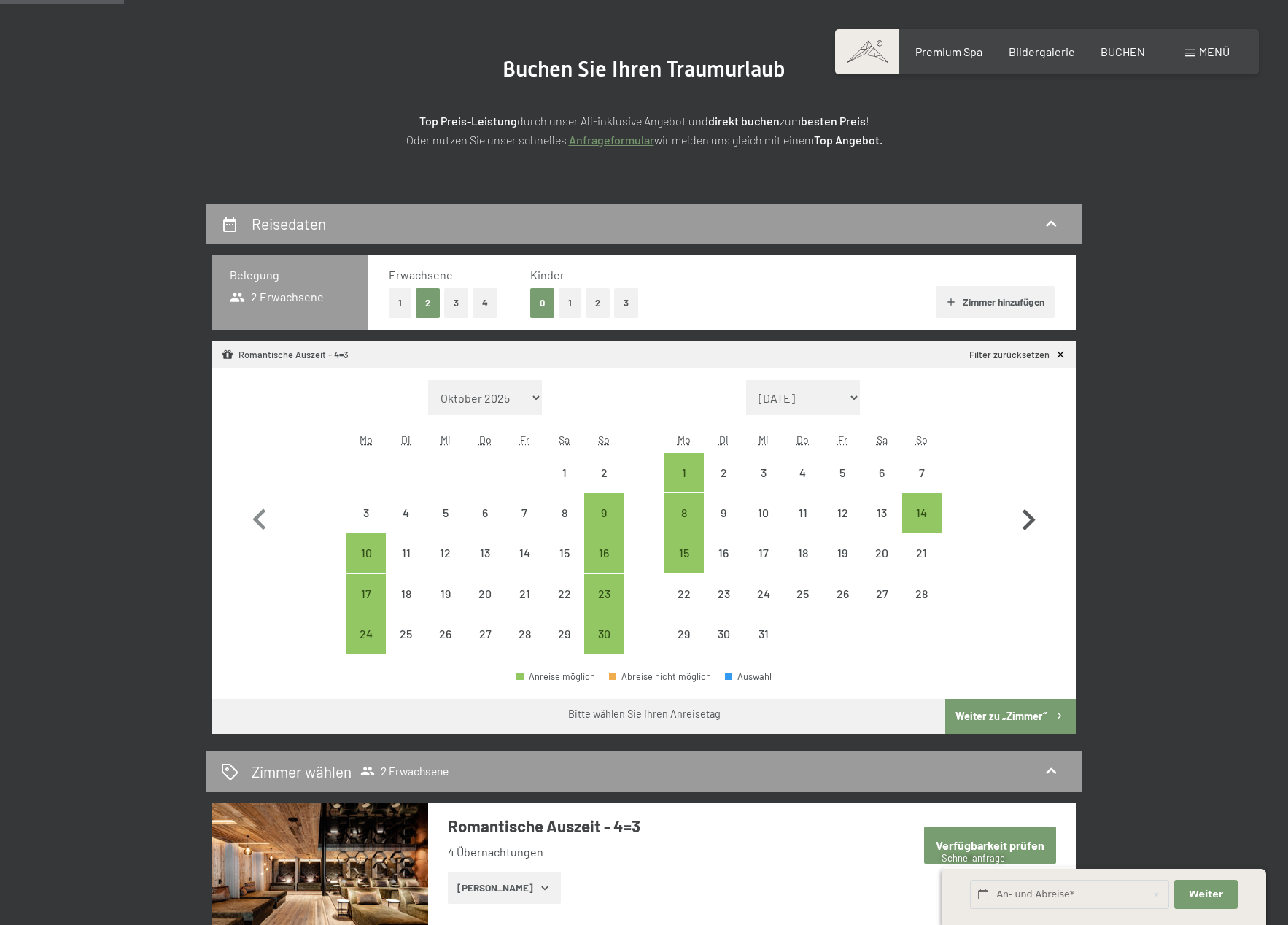
click at [1030, 527] on icon "button" at bounding box center [1028, 520] width 42 height 42
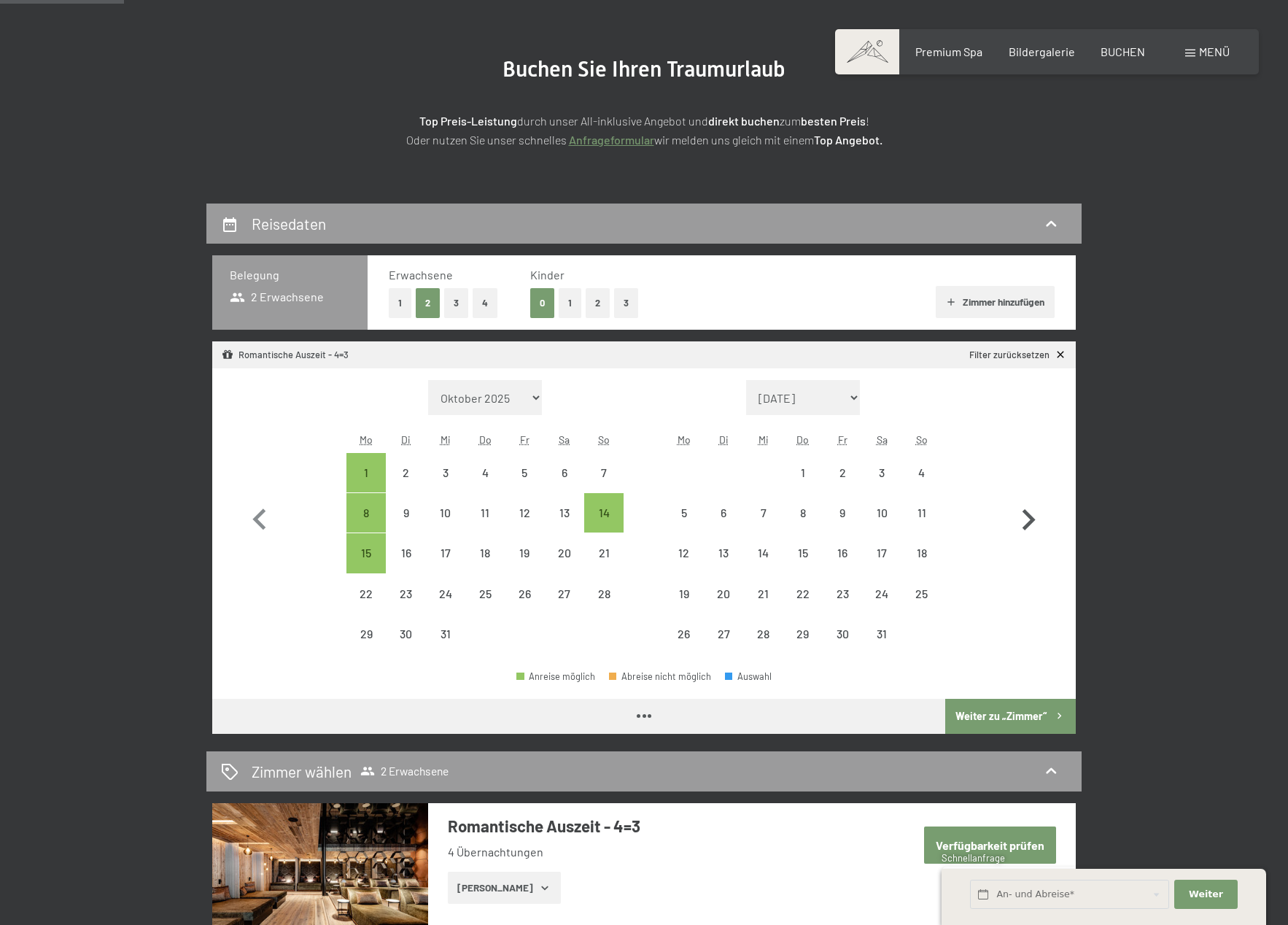
select select "[DATE]"
select select "2026-01-01"
click at [929, 503] on div "11" at bounding box center [921, 513] width 36 height 36
select select "[DATE]"
select select "2026-01-01"
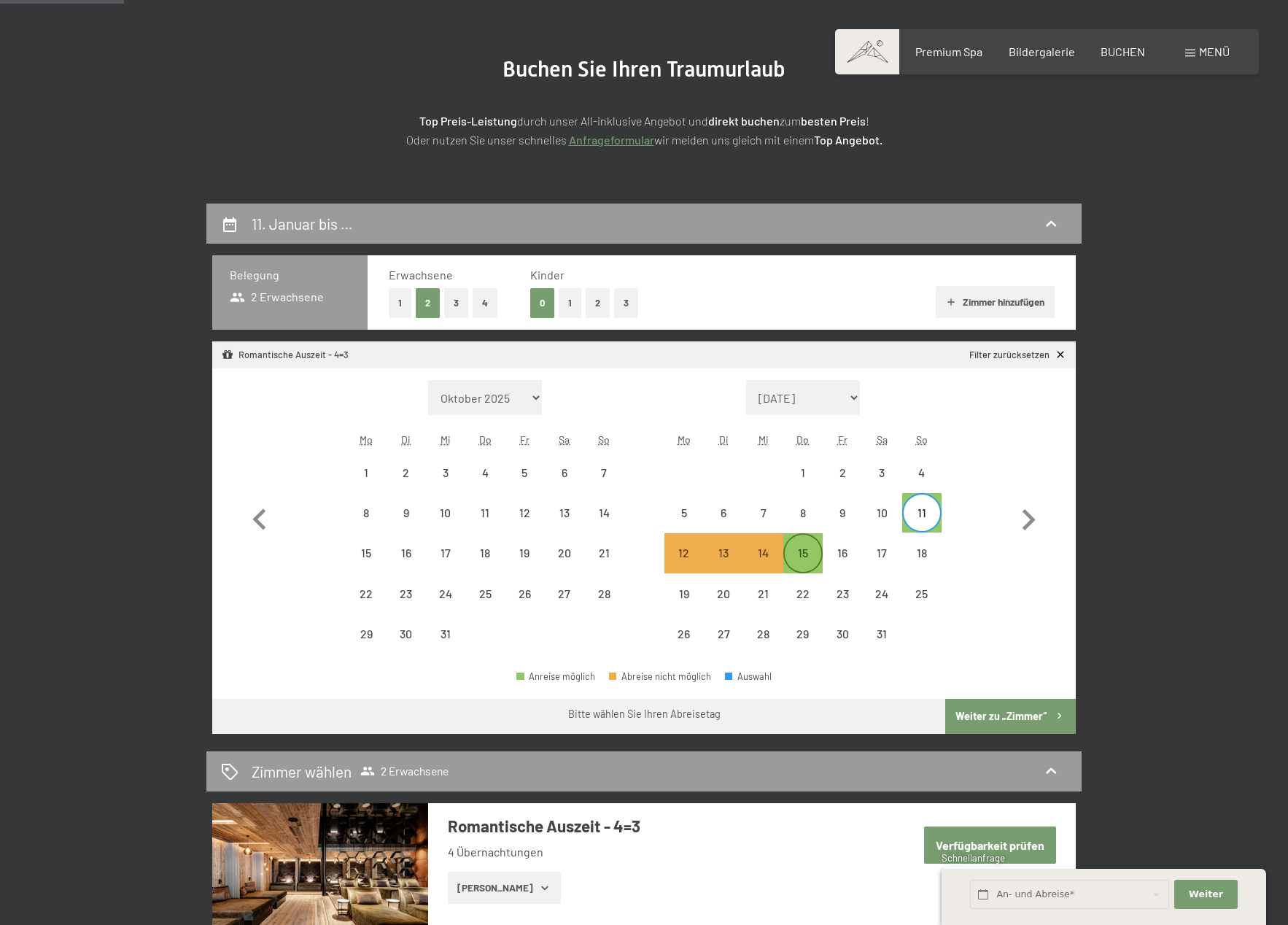
click at [798, 551] on div "15" at bounding box center [803, 565] width 36 height 36
select select "[DATE]"
select select "2026-01-01"
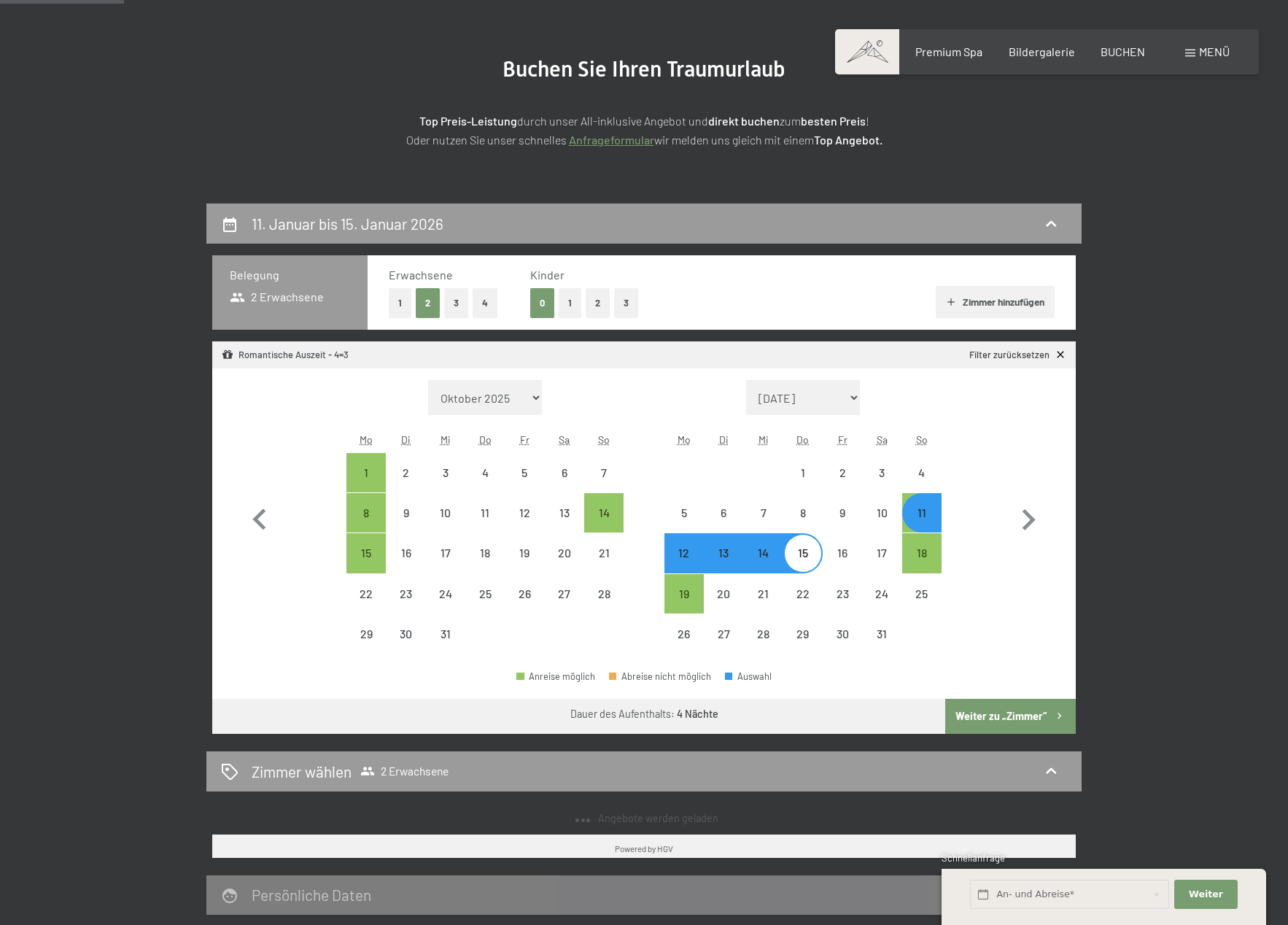
select select "[DATE]"
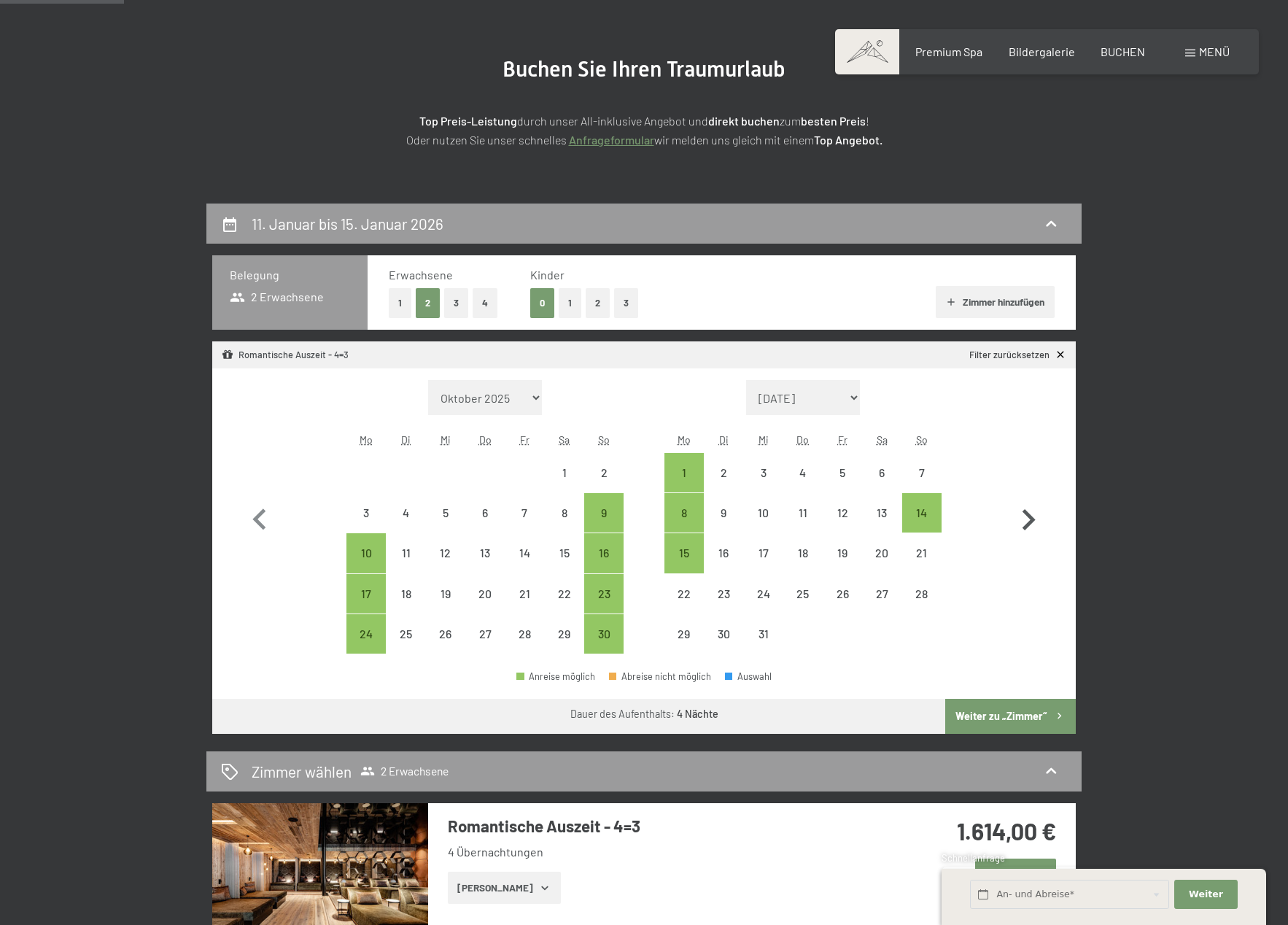
click at [1034, 523] on icon "button" at bounding box center [1028, 520] width 42 height 42
select select "[DATE]"
select select "2026-01-01"
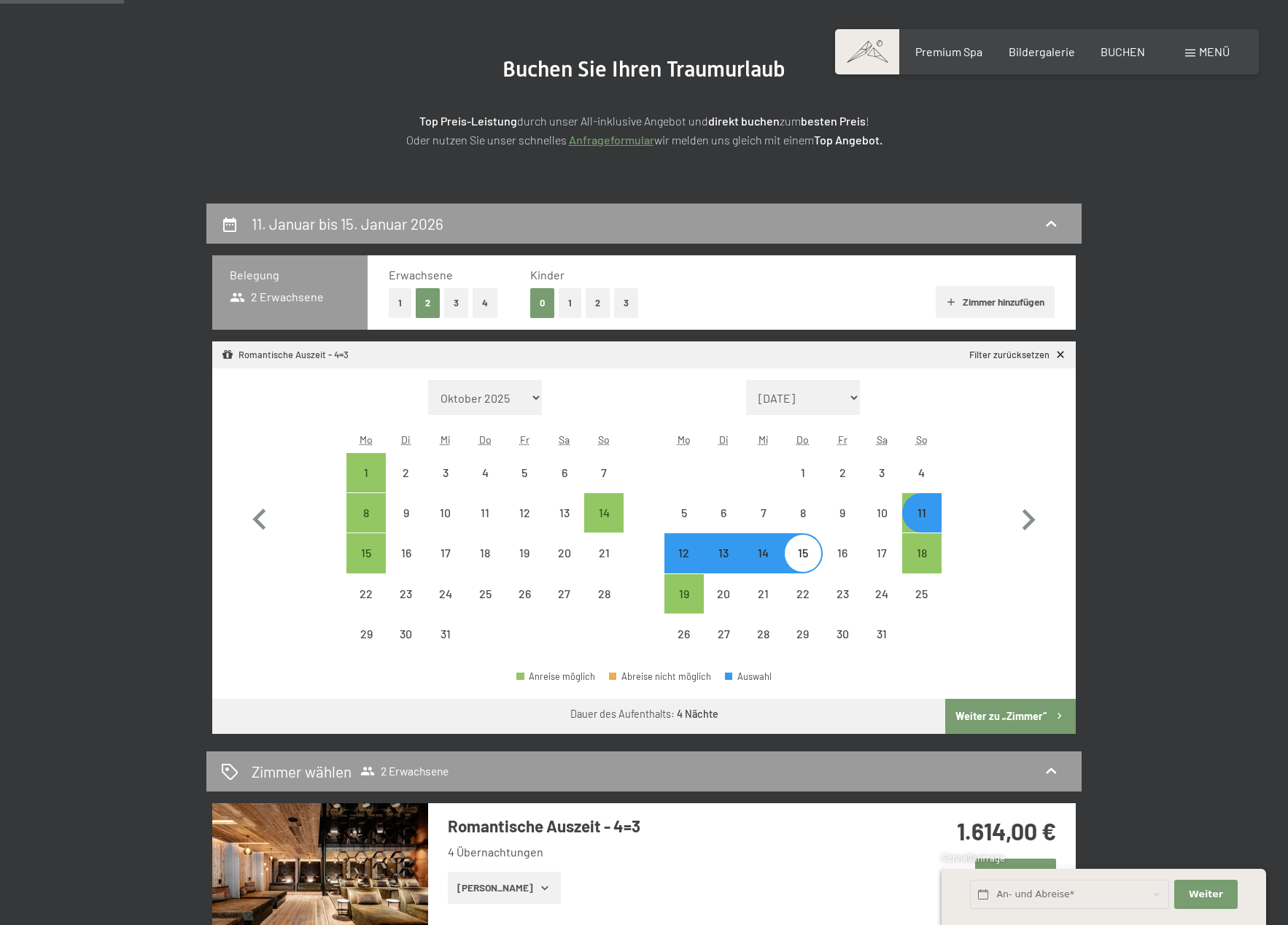
click at [1017, 721] on button "Weiter zu „Zimmer“" at bounding box center [1010, 716] width 130 height 35
select select "[DATE]"
select select "2026-01-01"
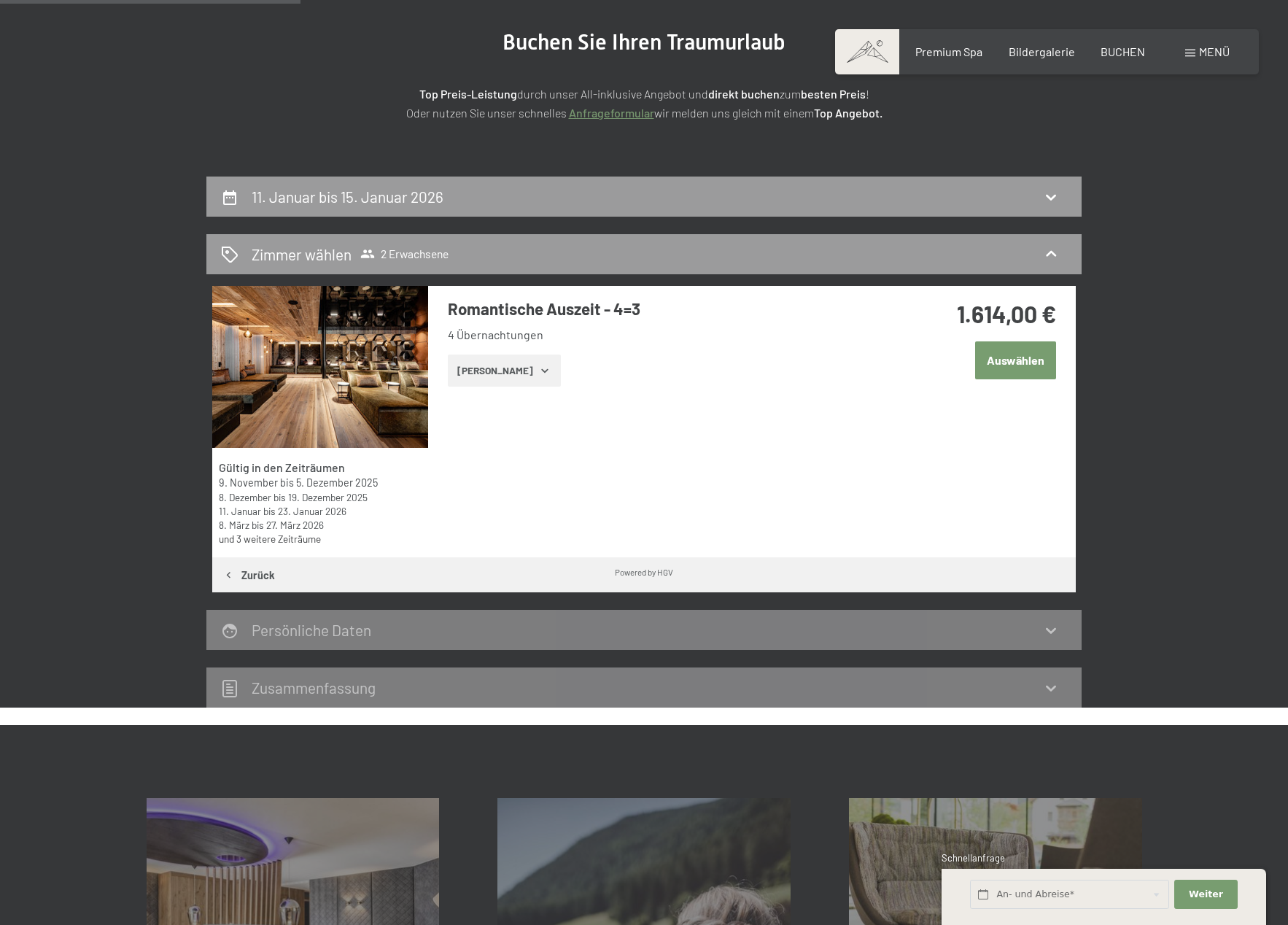
scroll to position [0, 0]
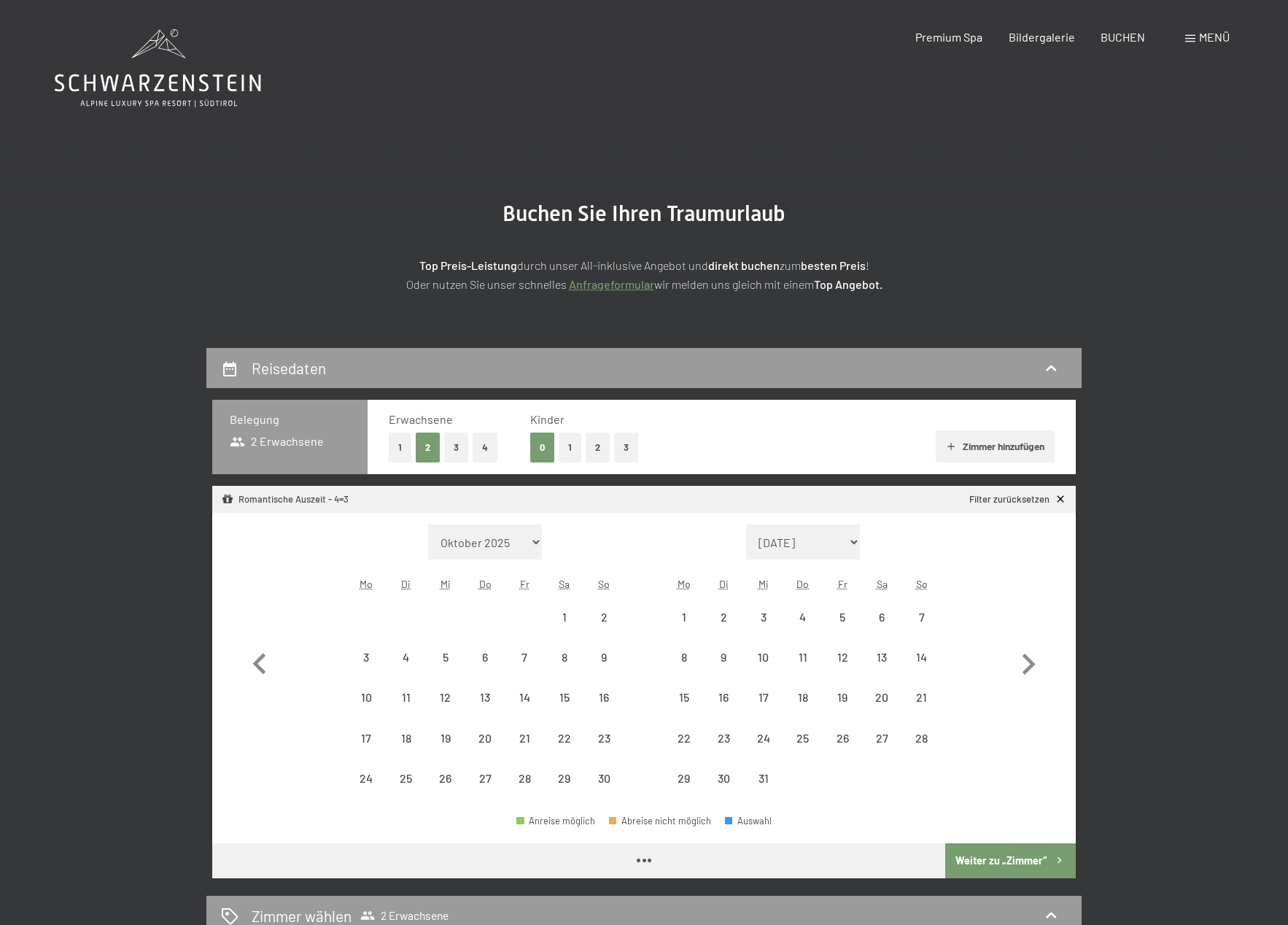
select select "[DATE]"
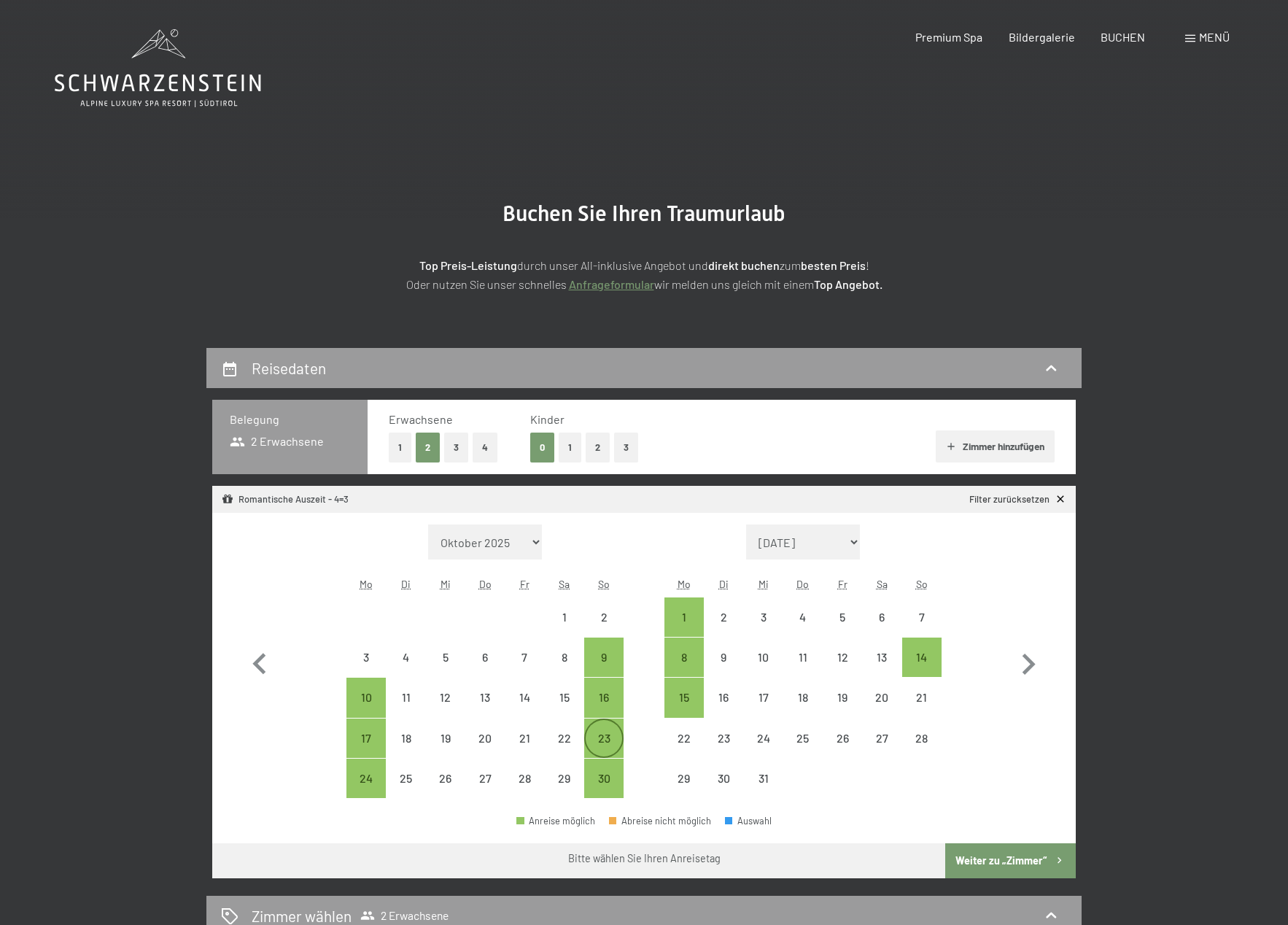
click at [600, 740] on div "23" at bounding box center [603, 751] width 36 height 36
select select "[DATE]"
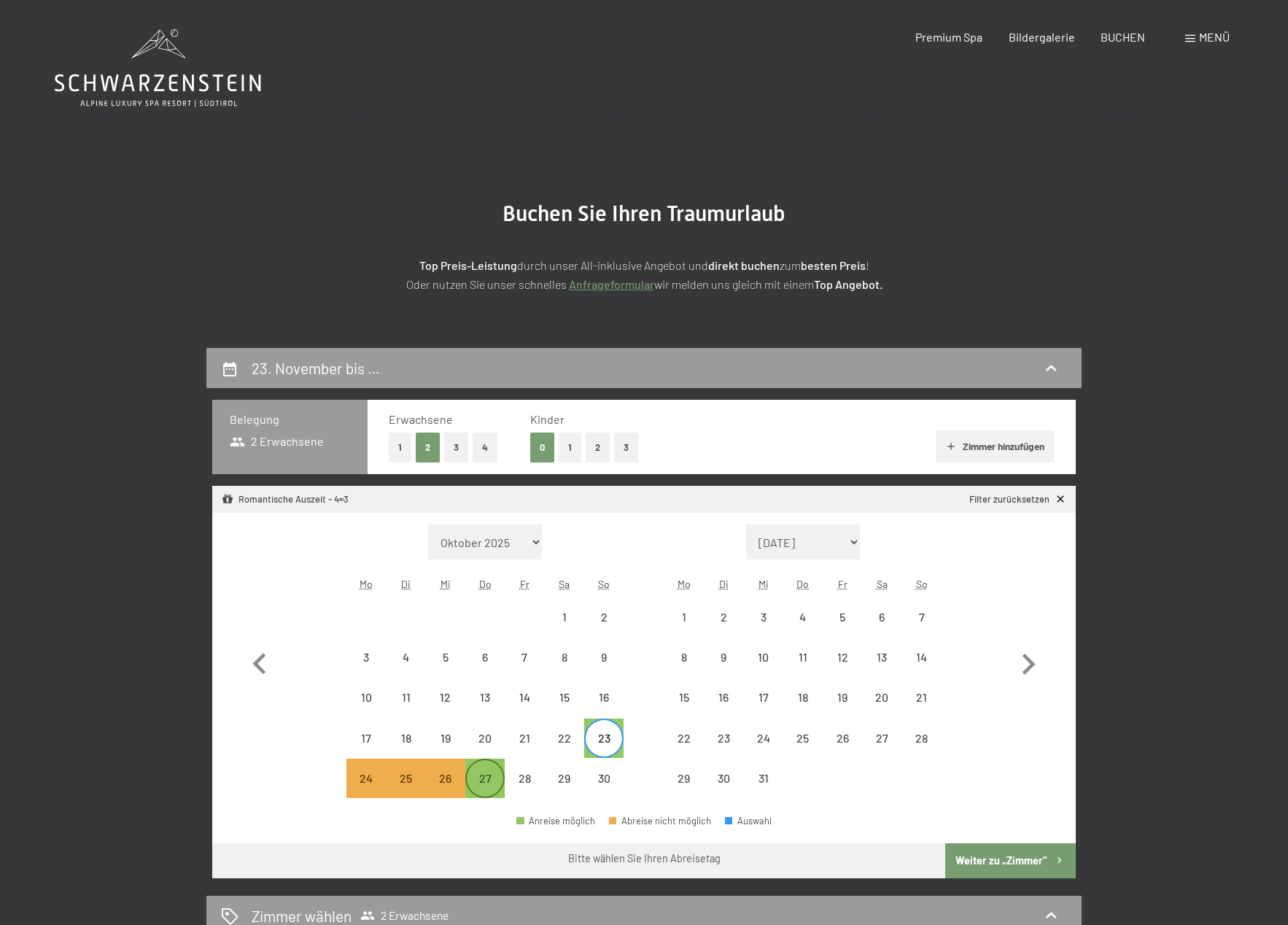
click at [491, 785] on div "27" at bounding box center [485, 791] width 36 height 36
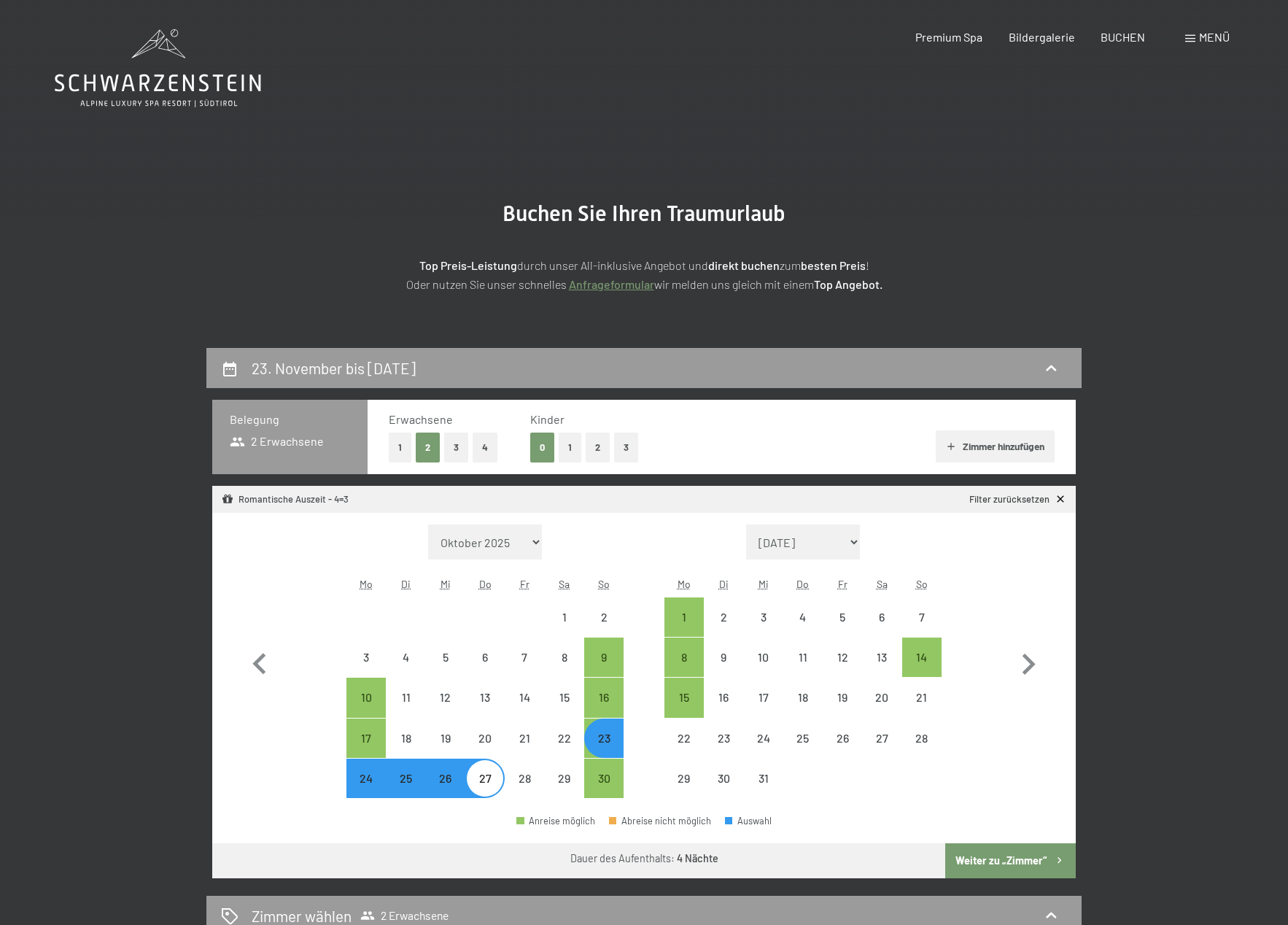
select select "[DATE]"
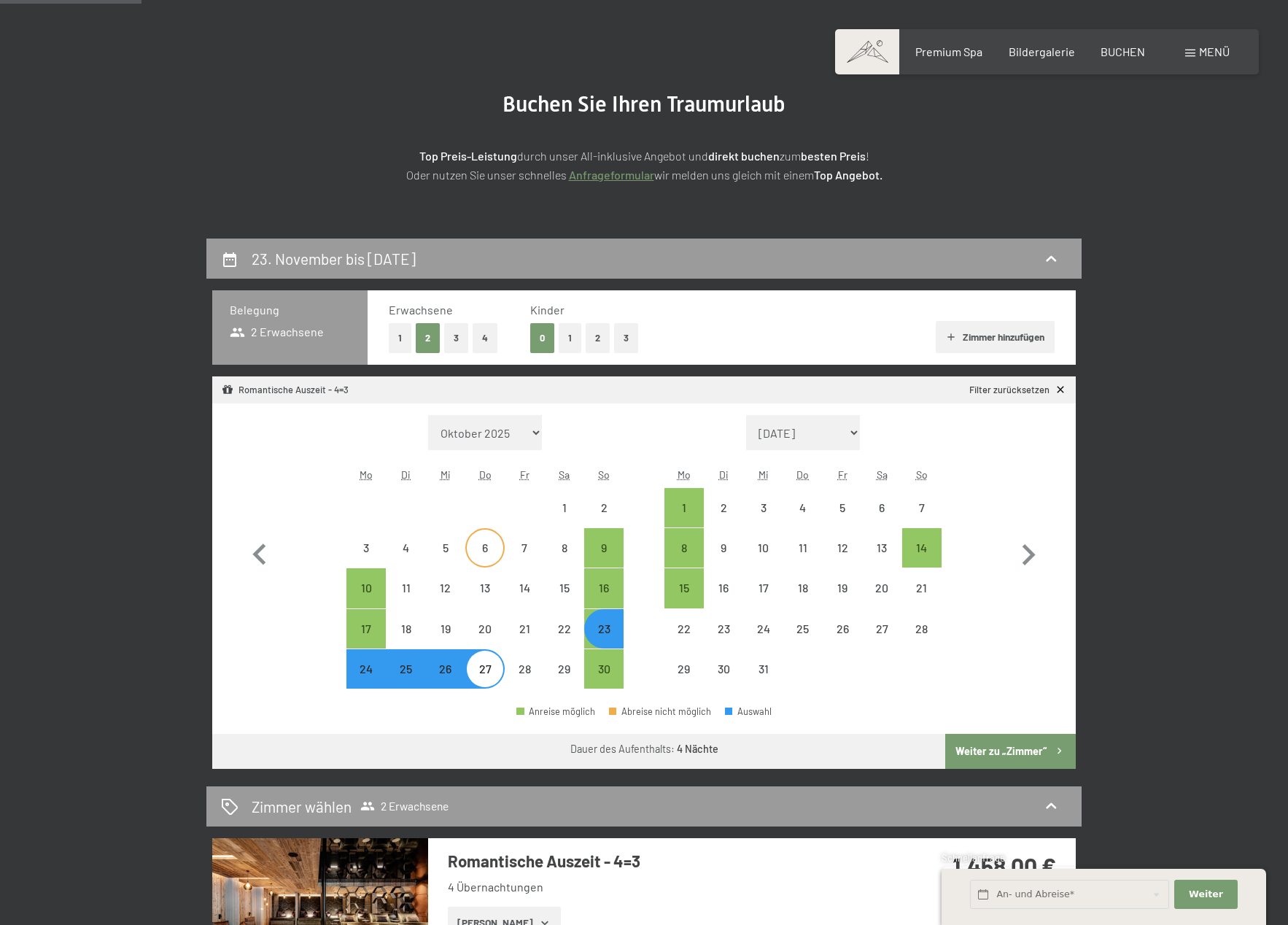
scroll to position [281, 0]
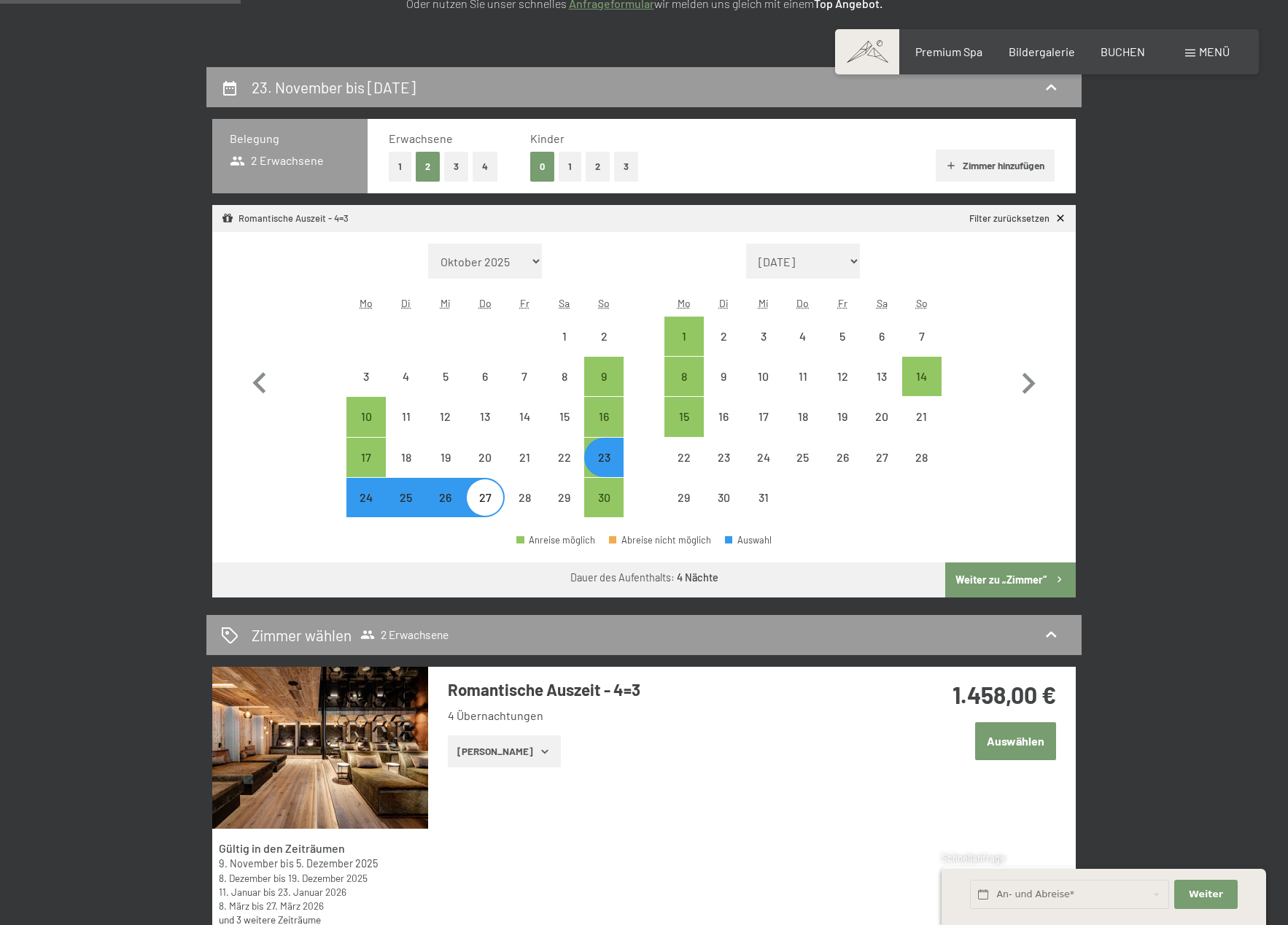
click at [1022, 579] on button "Weiter zu „Zimmer“" at bounding box center [1010, 580] width 130 height 35
select select "[DATE]"
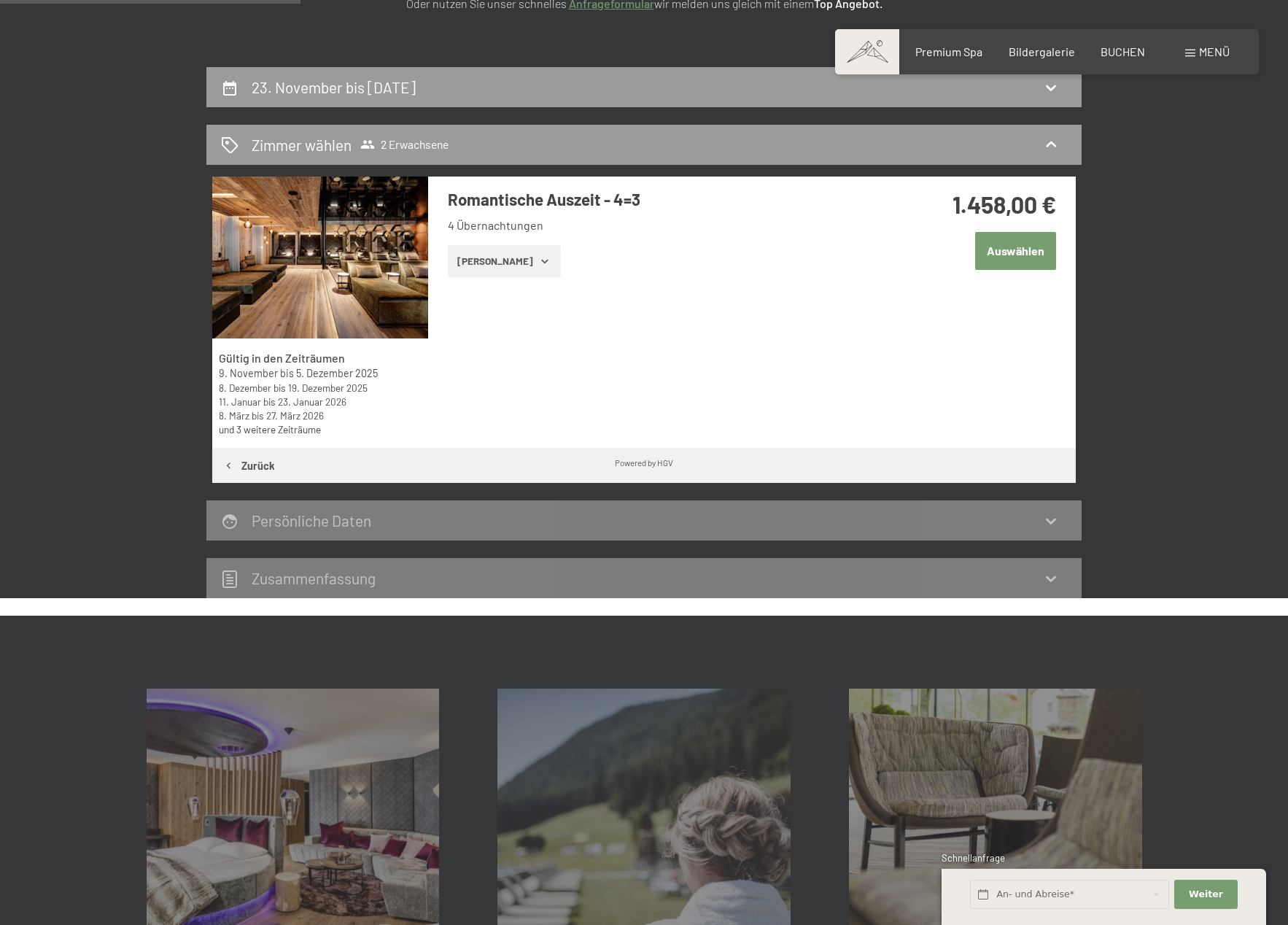
scroll to position [348, 0]
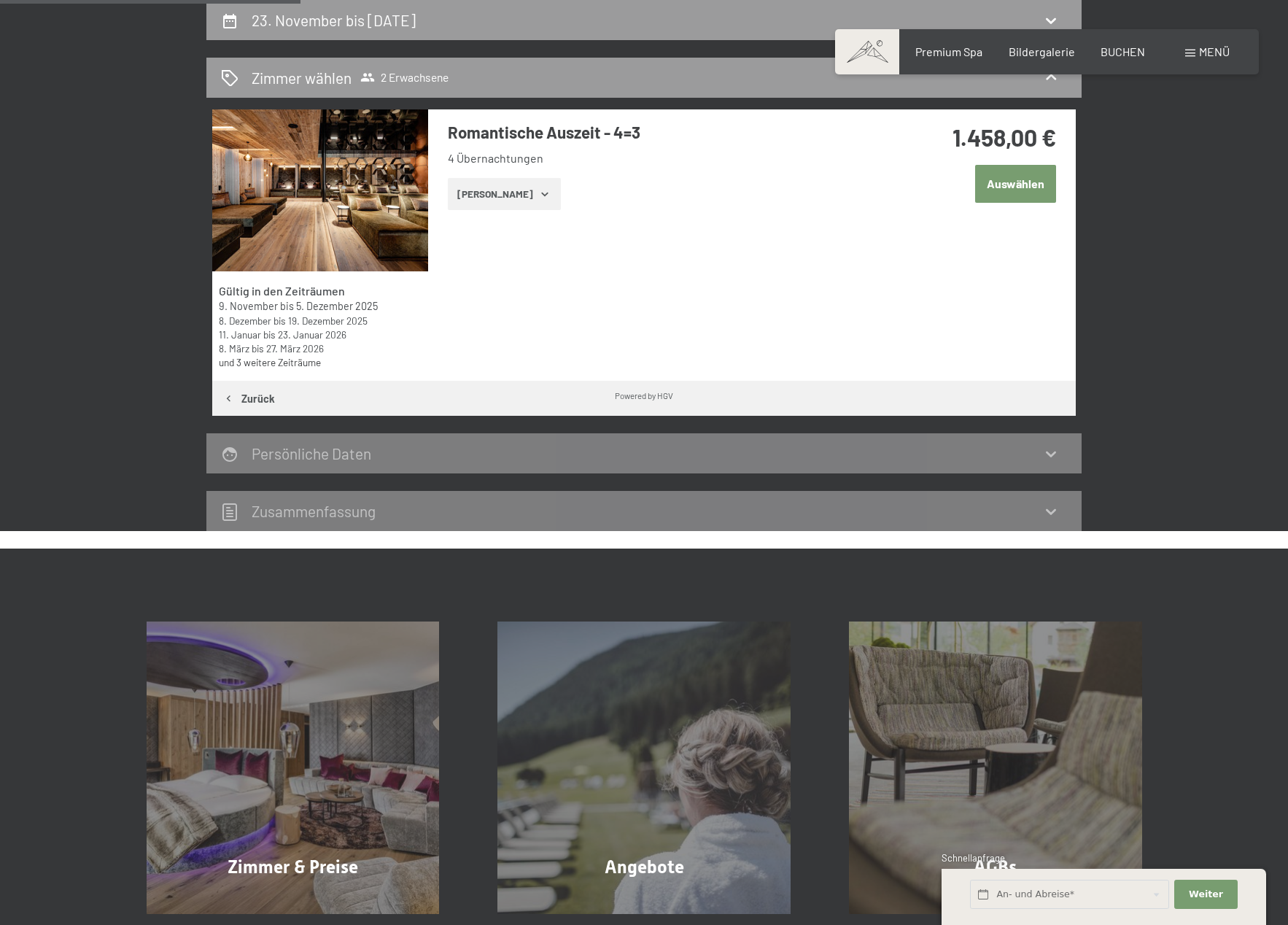
click at [504, 193] on button "[PERSON_NAME]" at bounding box center [504, 195] width 113 height 32
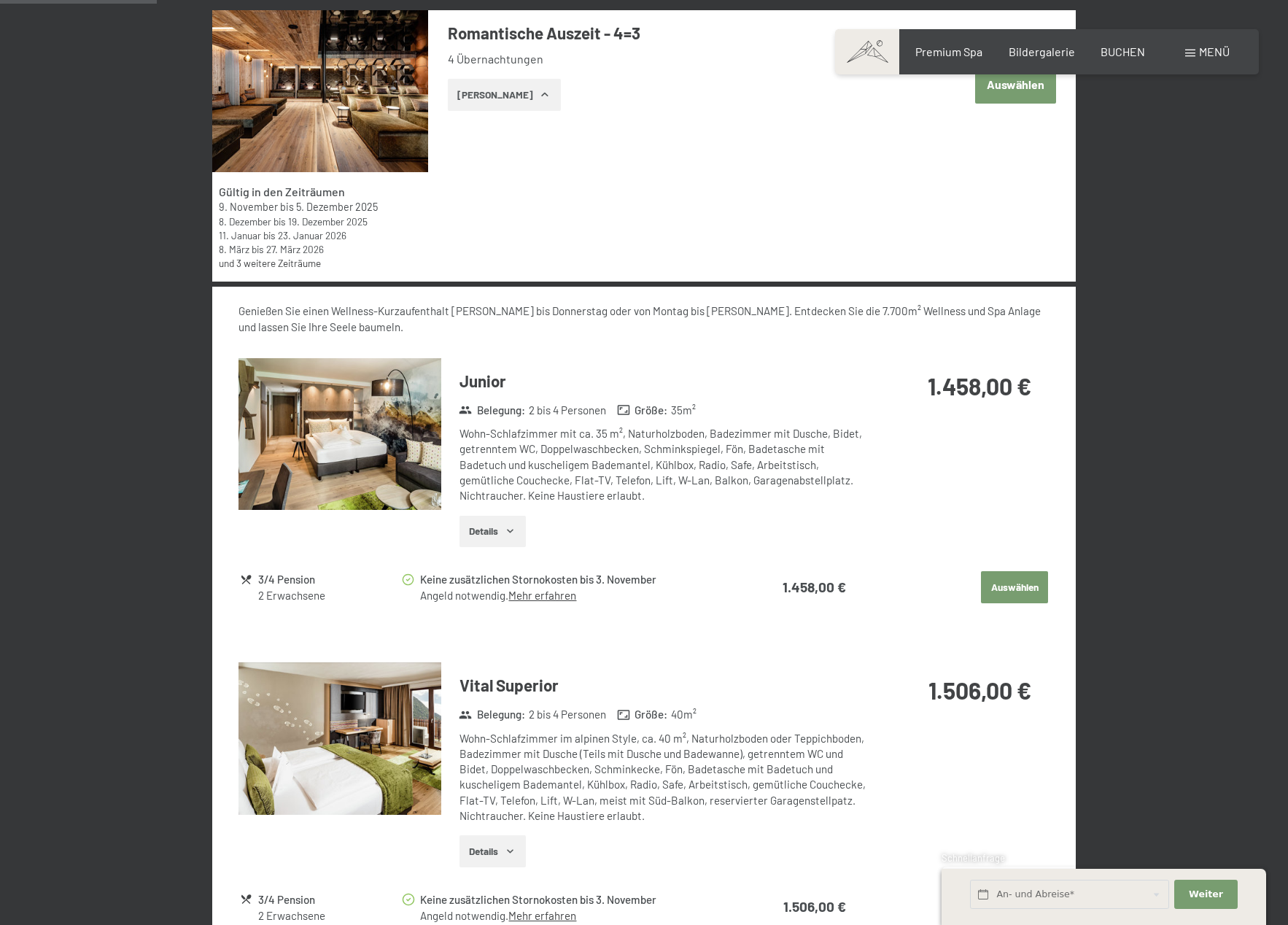
scroll to position [453, 0]
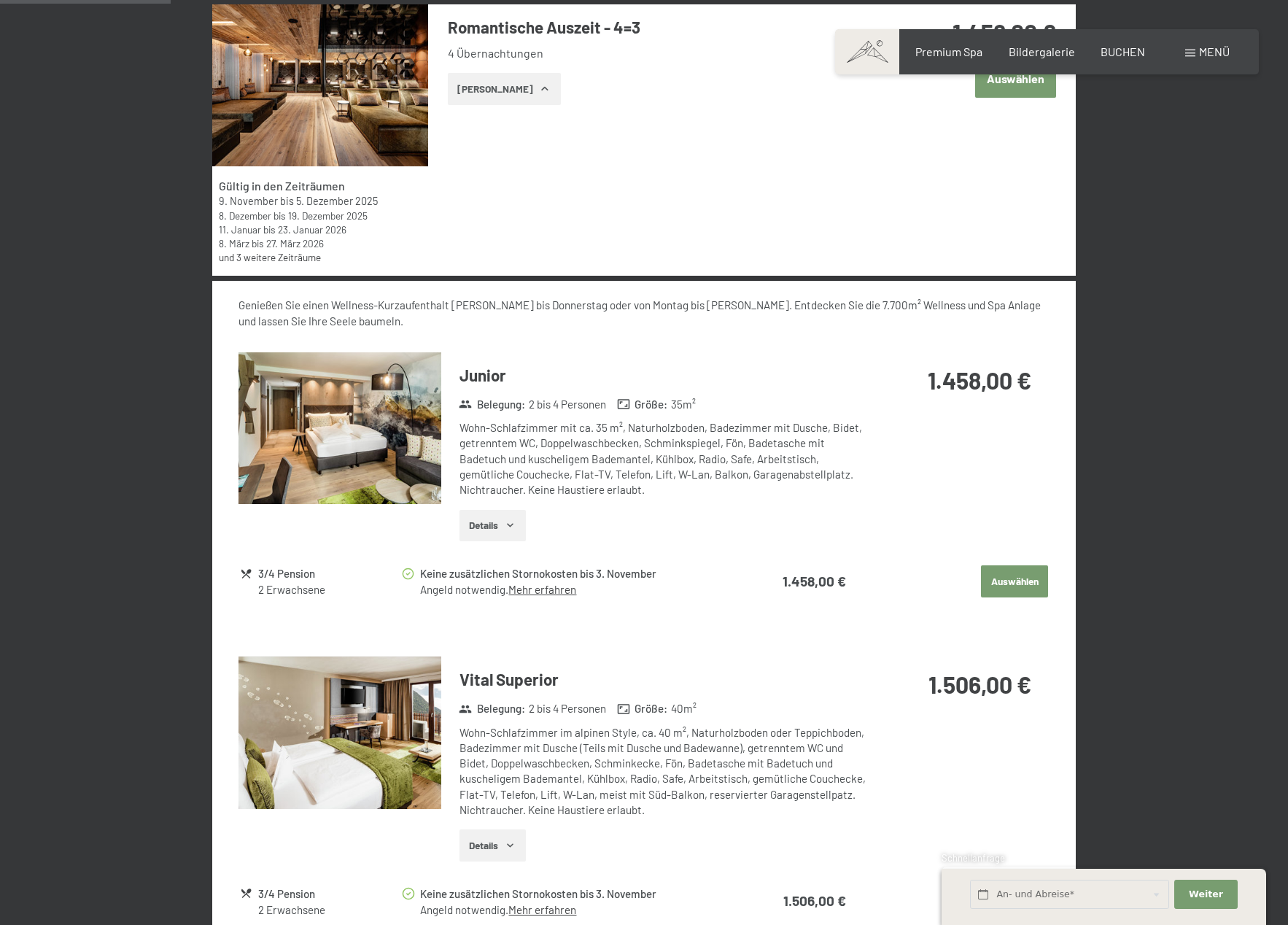
click at [360, 397] on img at bounding box center [340, 428] width 203 height 152
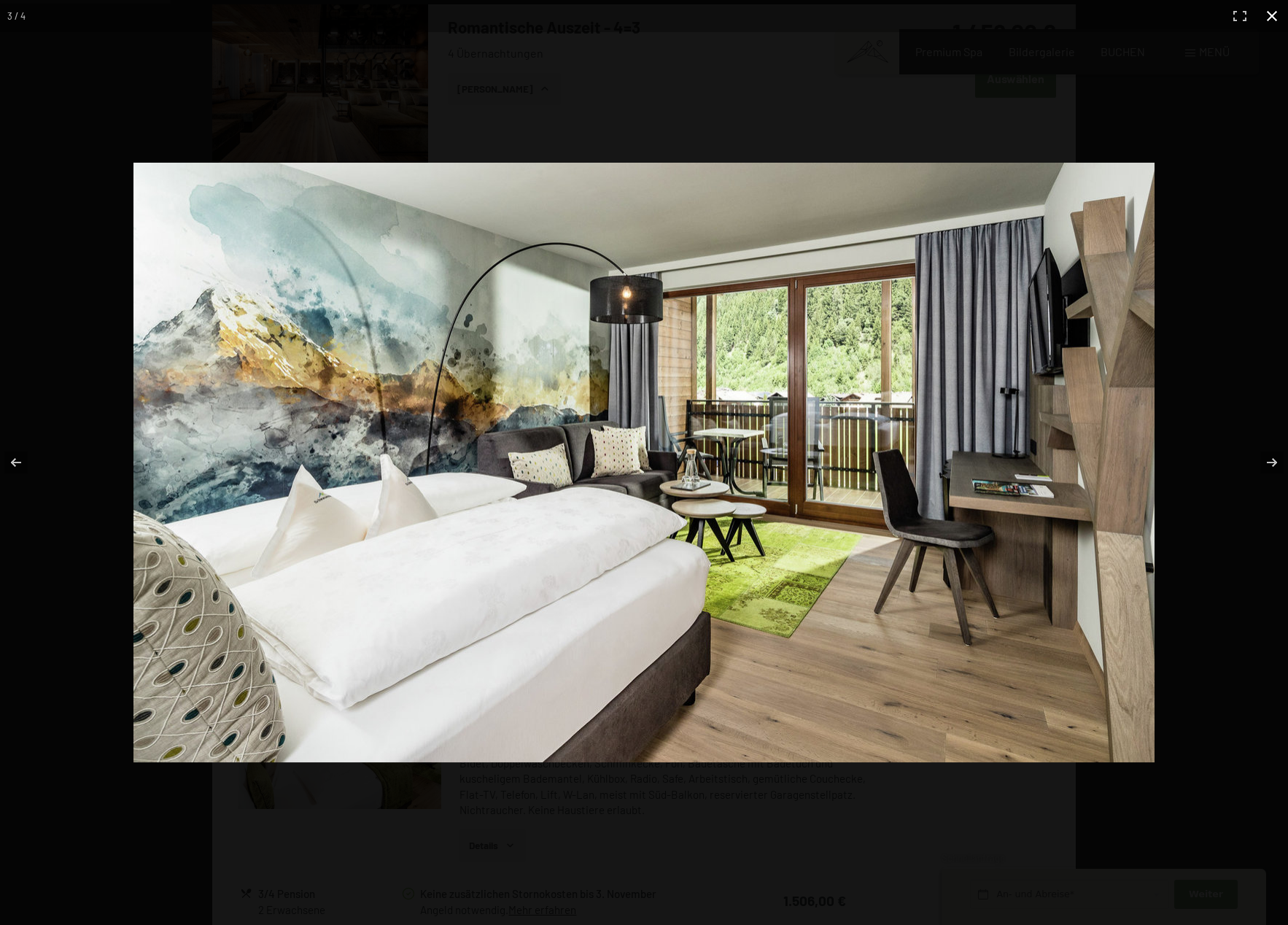
click at [1212, 352] on div at bounding box center [644, 462] width 1288 height 925
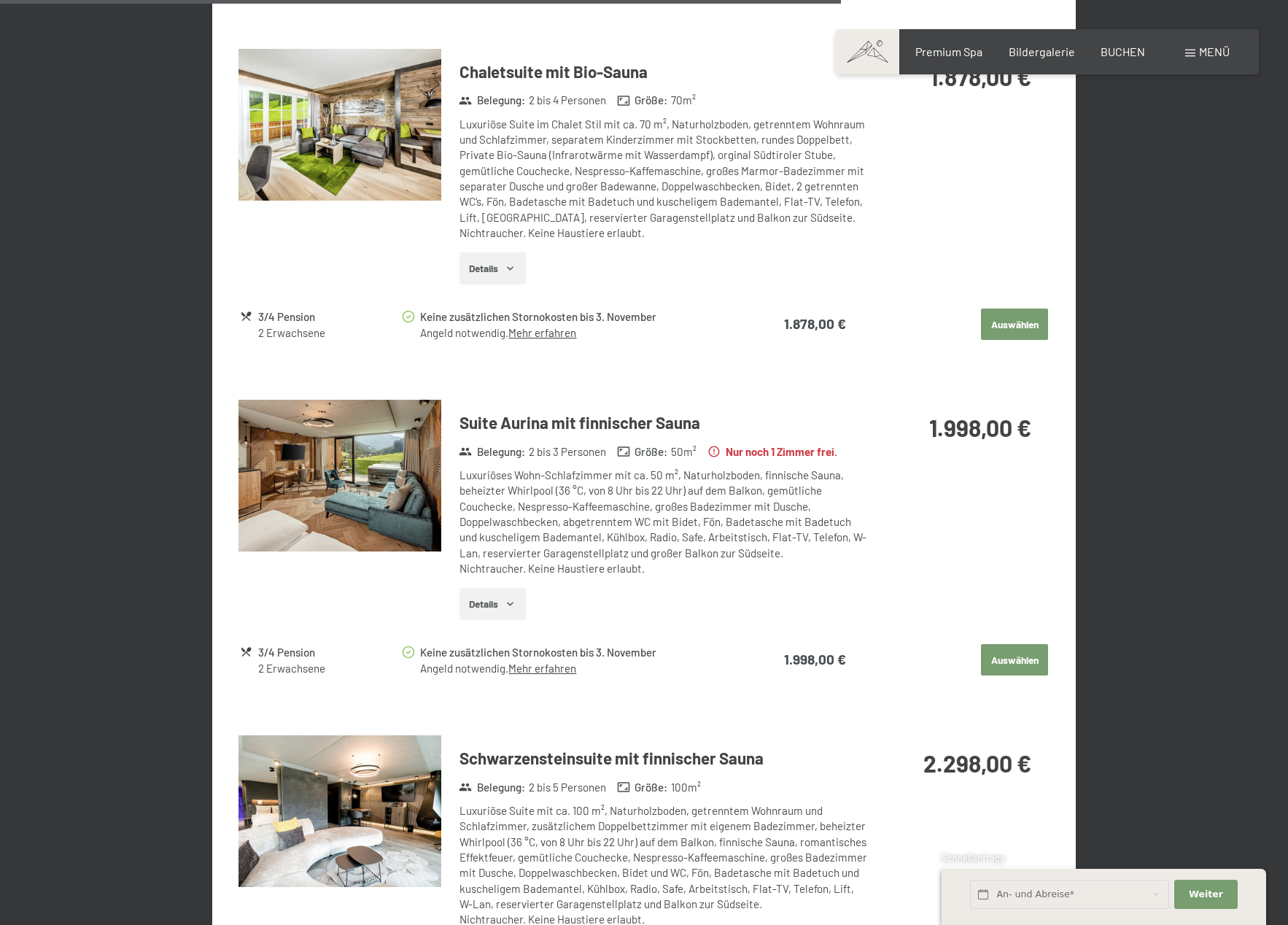
scroll to position [2237, 0]
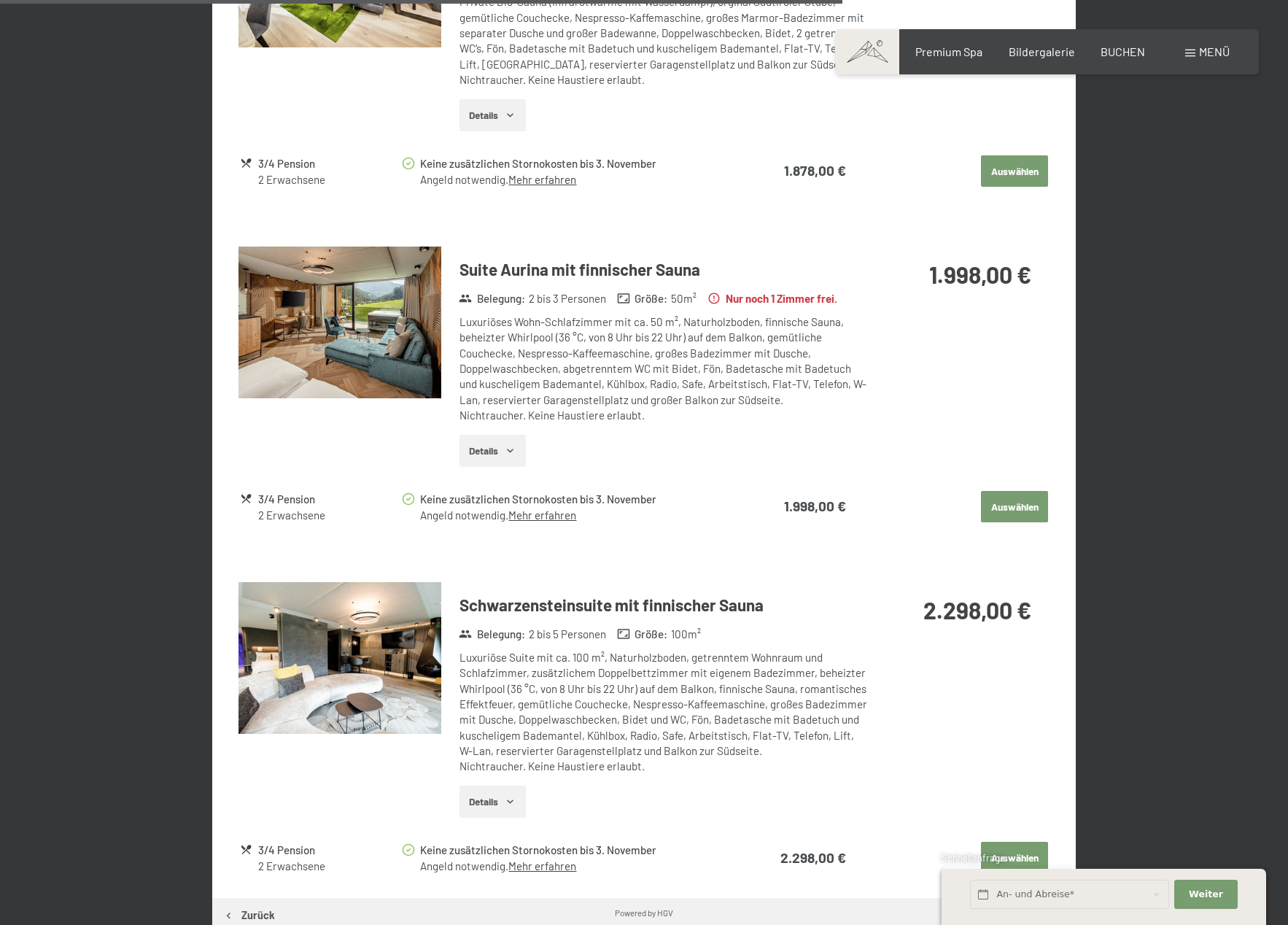
click at [348, 328] on img at bounding box center [340, 322] width 203 height 152
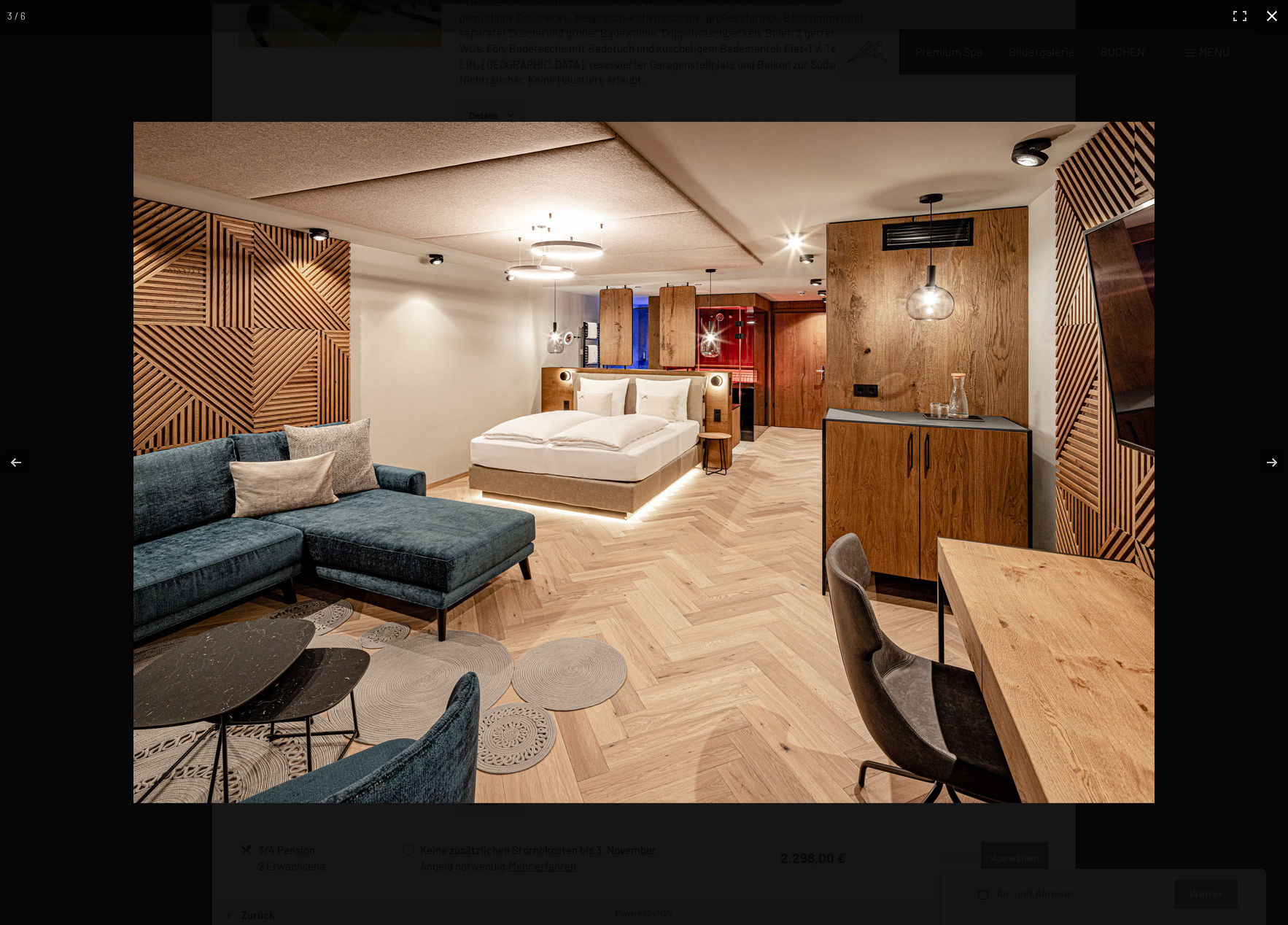
click at [1196, 352] on div at bounding box center [644, 462] width 1288 height 925
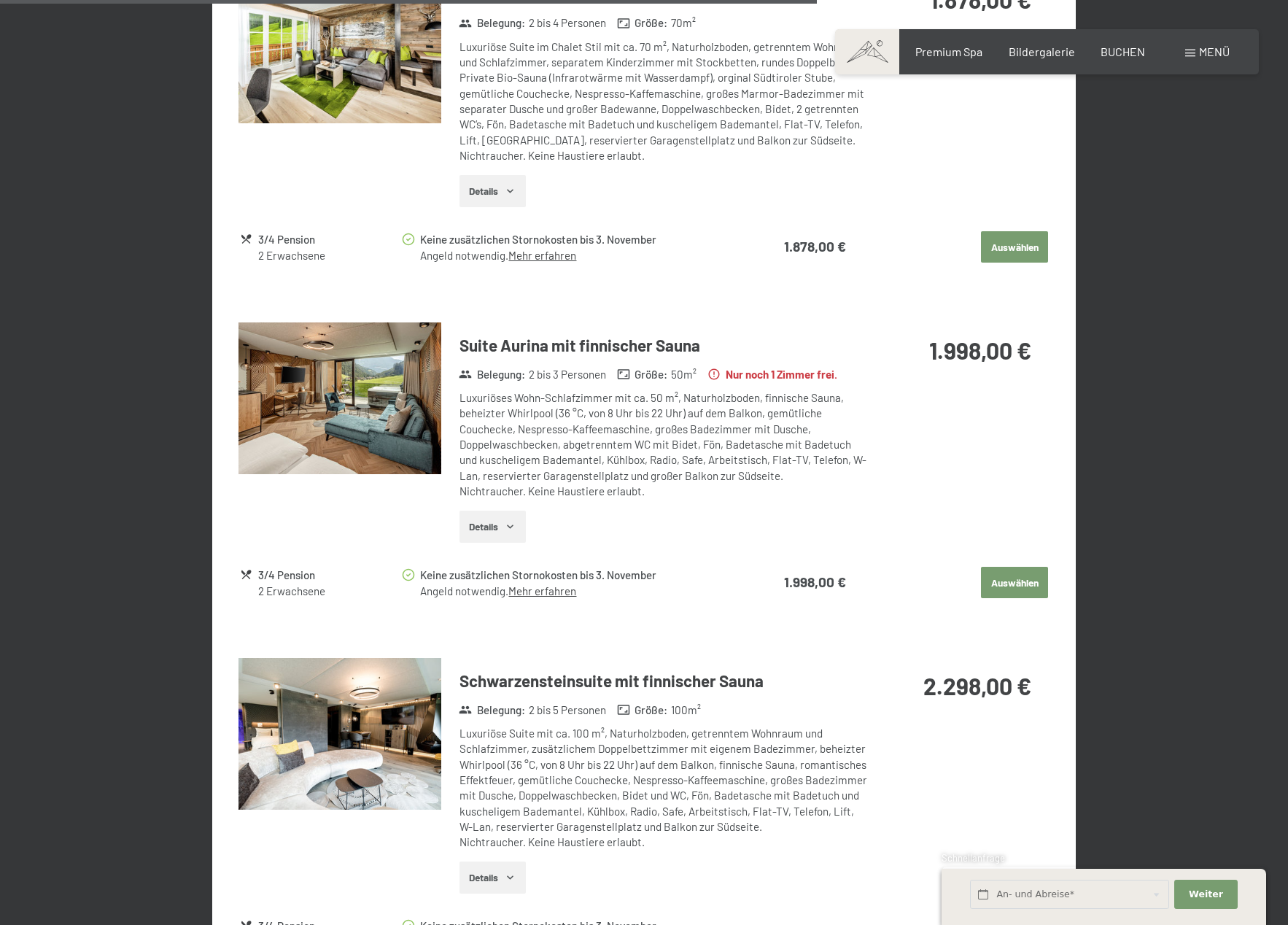
scroll to position [2158, 0]
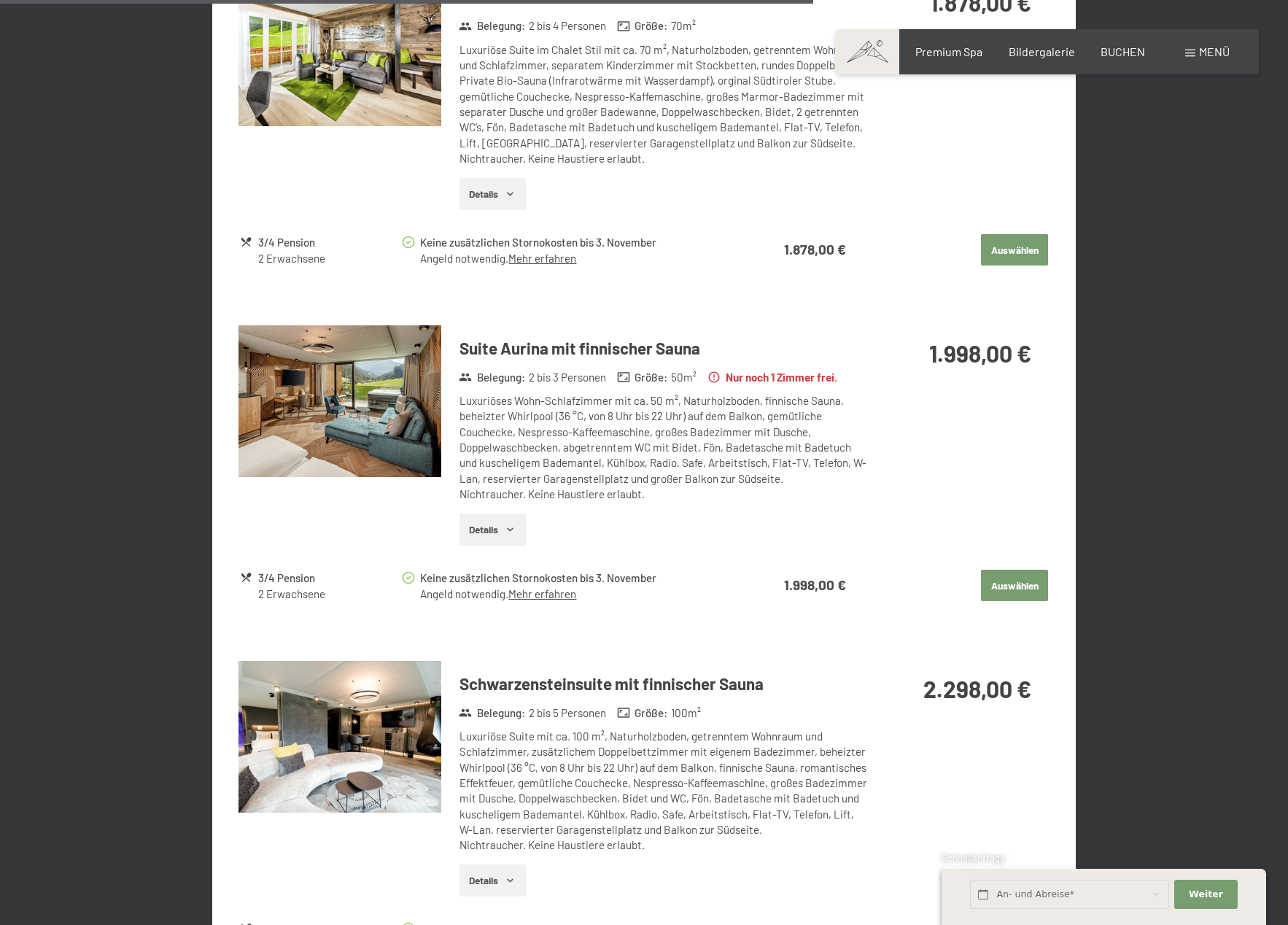
click at [387, 416] on img at bounding box center [340, 401] width 203 height 152
click at [0, 0] on div at bounding box center [0, 0] width 0 height 0
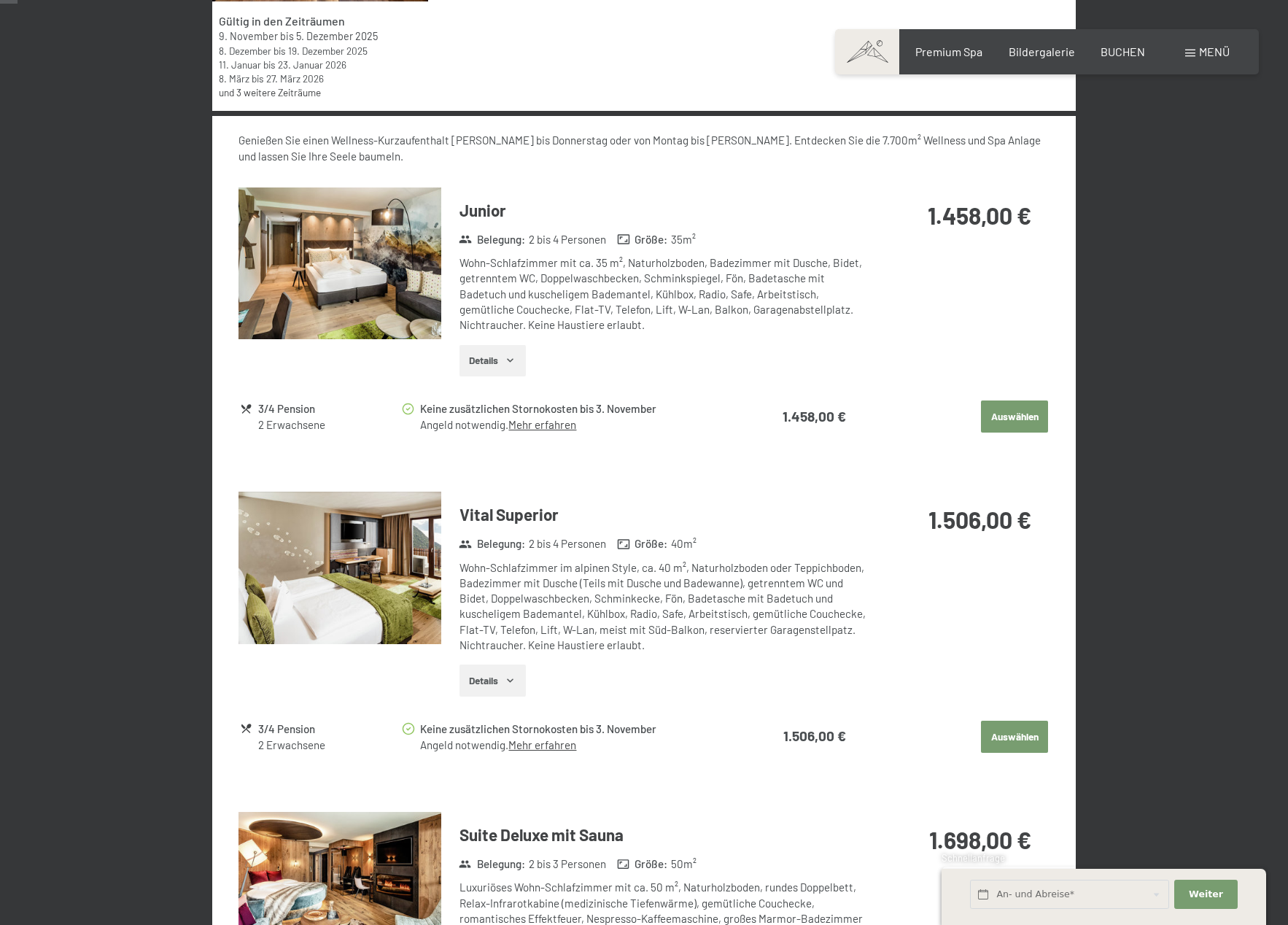
scroll to position [45, 0]
